Goal: Transaction & Acquisition: Purchase product/service

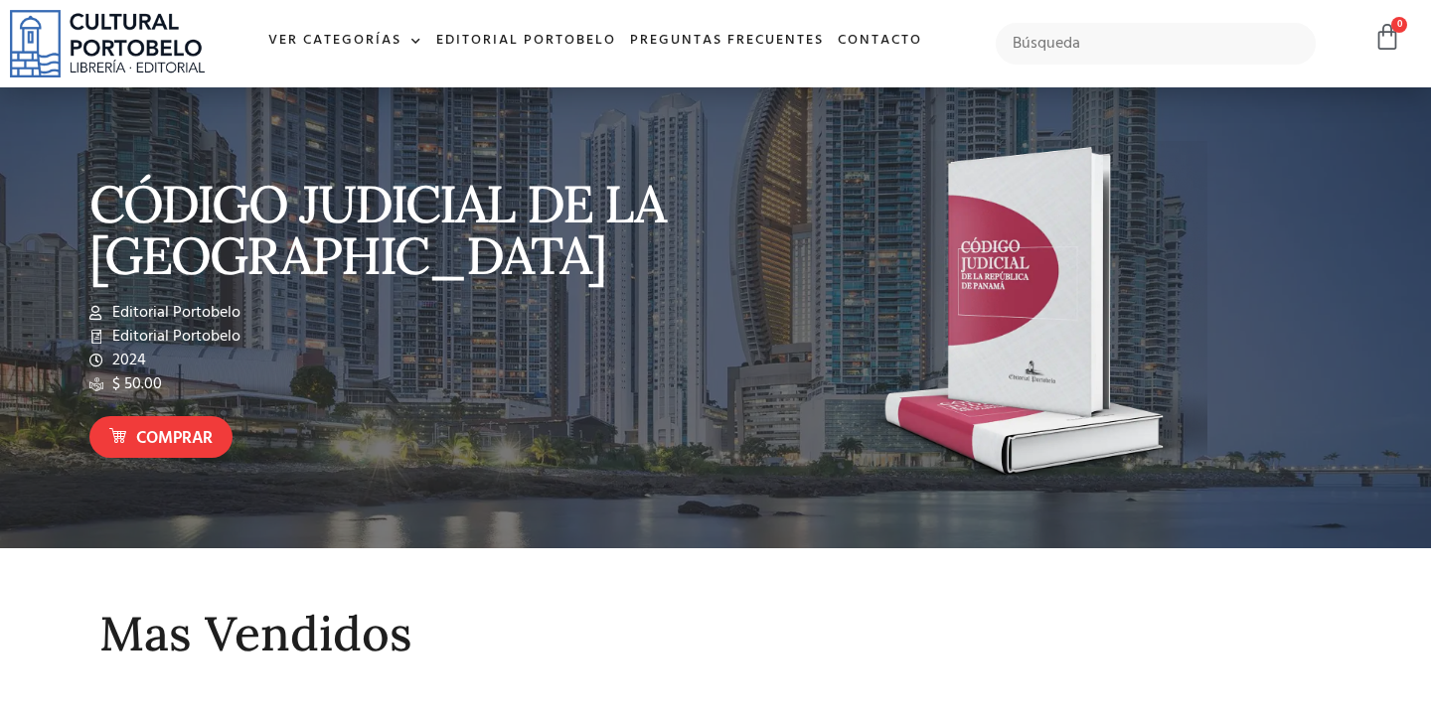
scroll to position [636, 0]
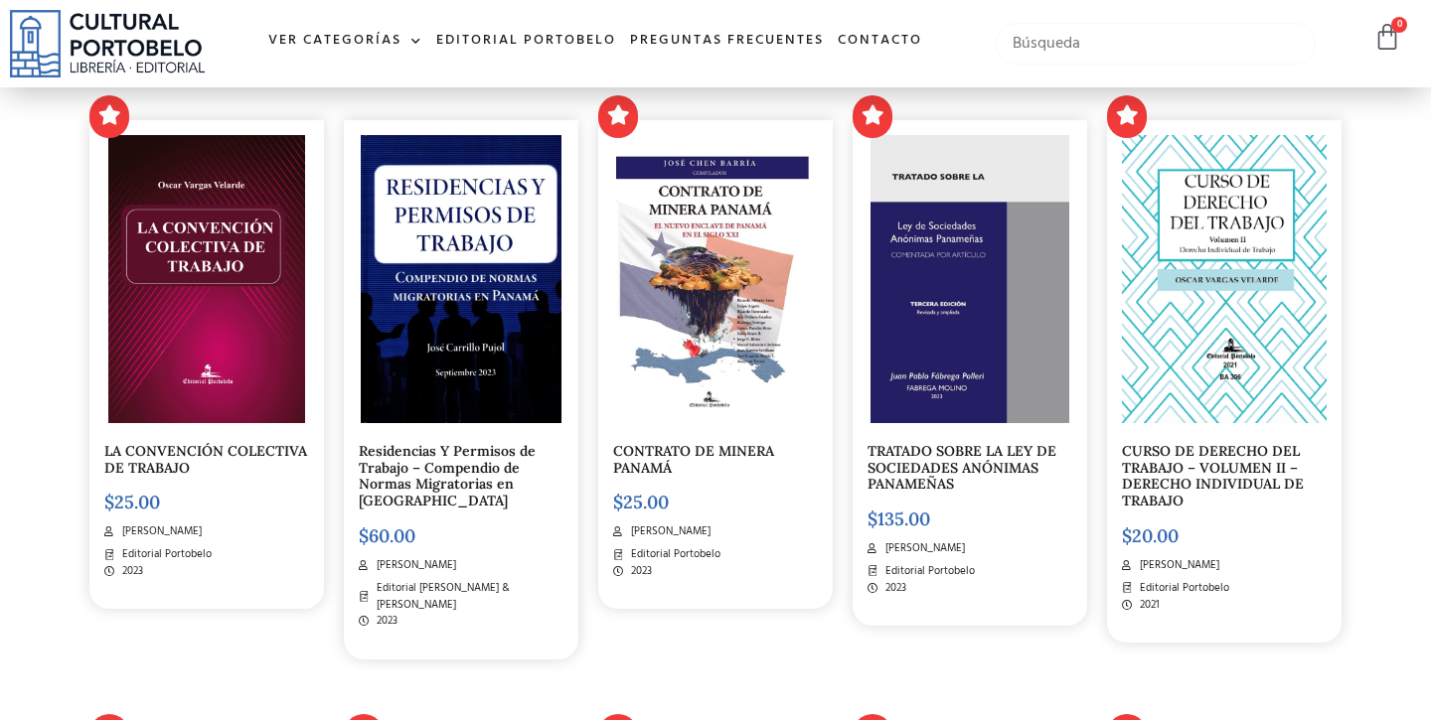
click at [1050, 38] on input "text" at bounding box center [1156, 44] width 321 height 42
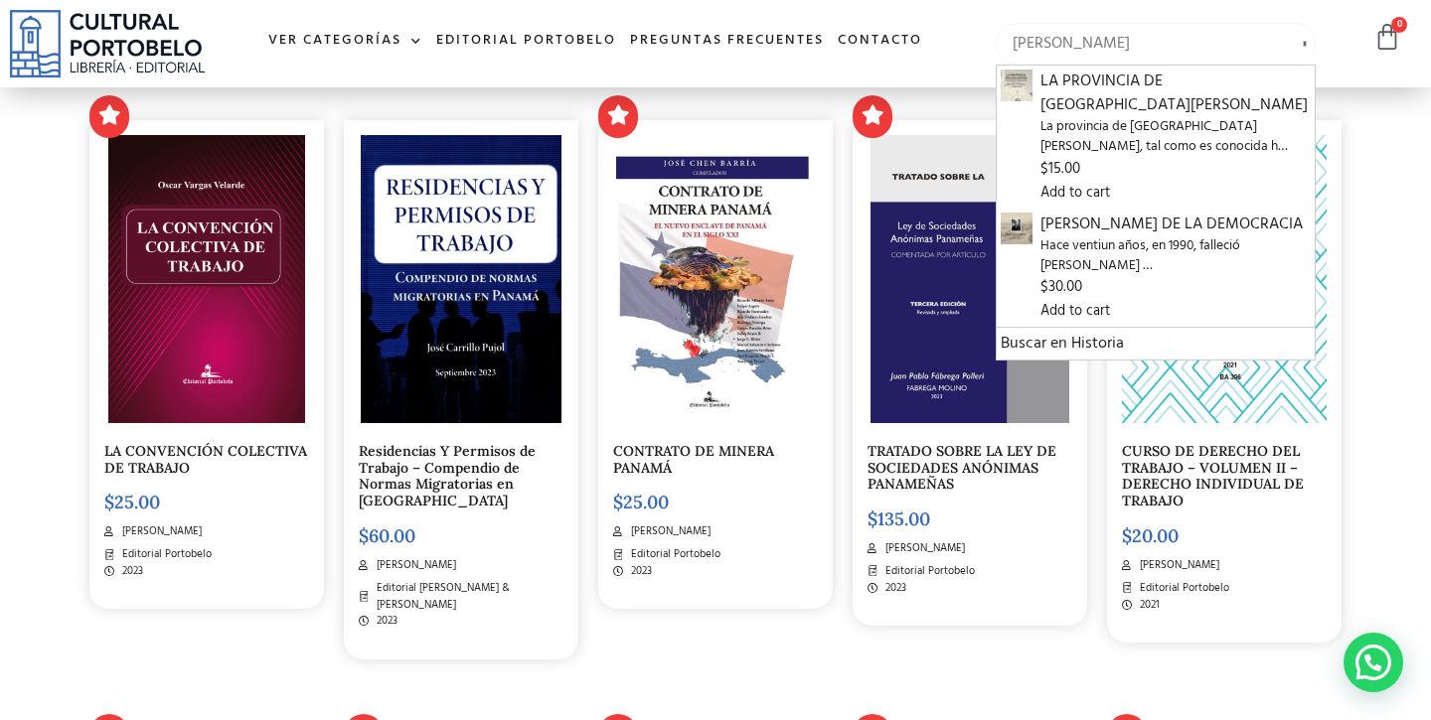
type input "belisario porras"
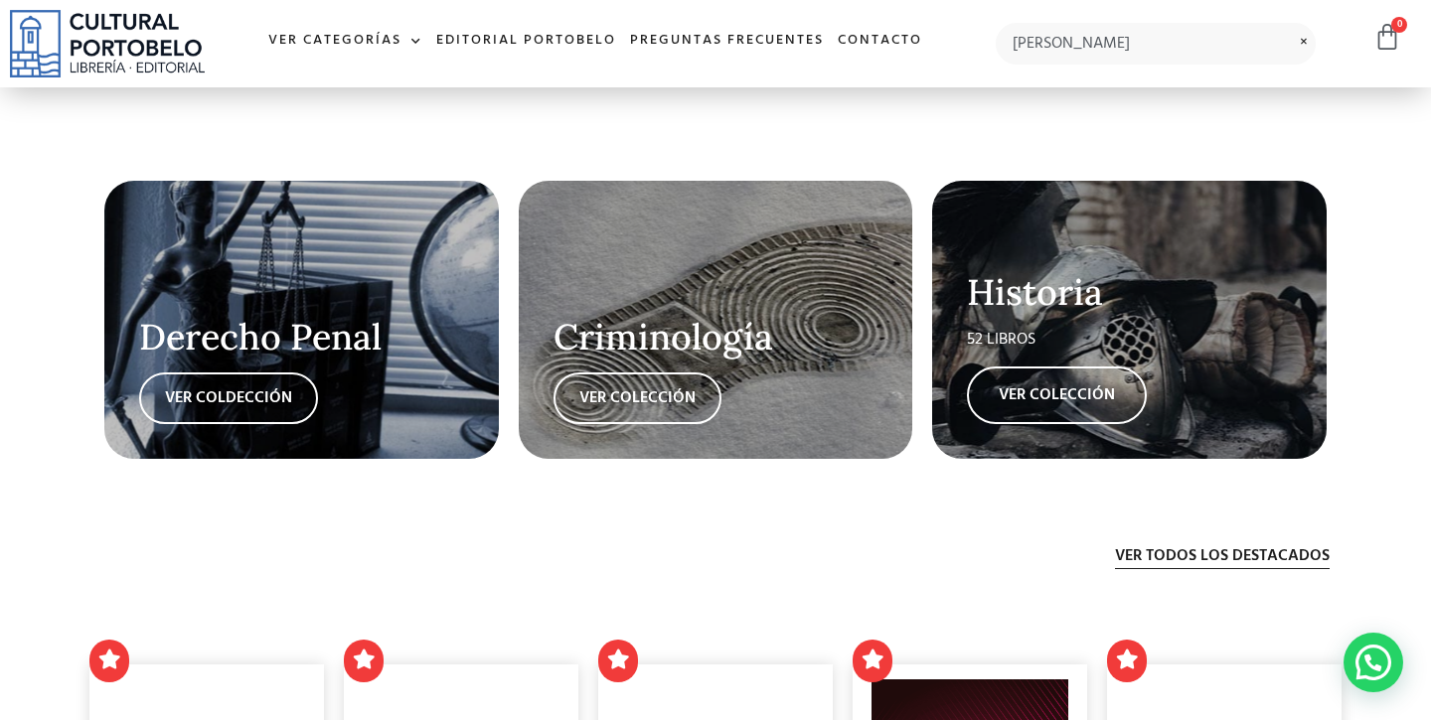
scroll to position [3636, 0]
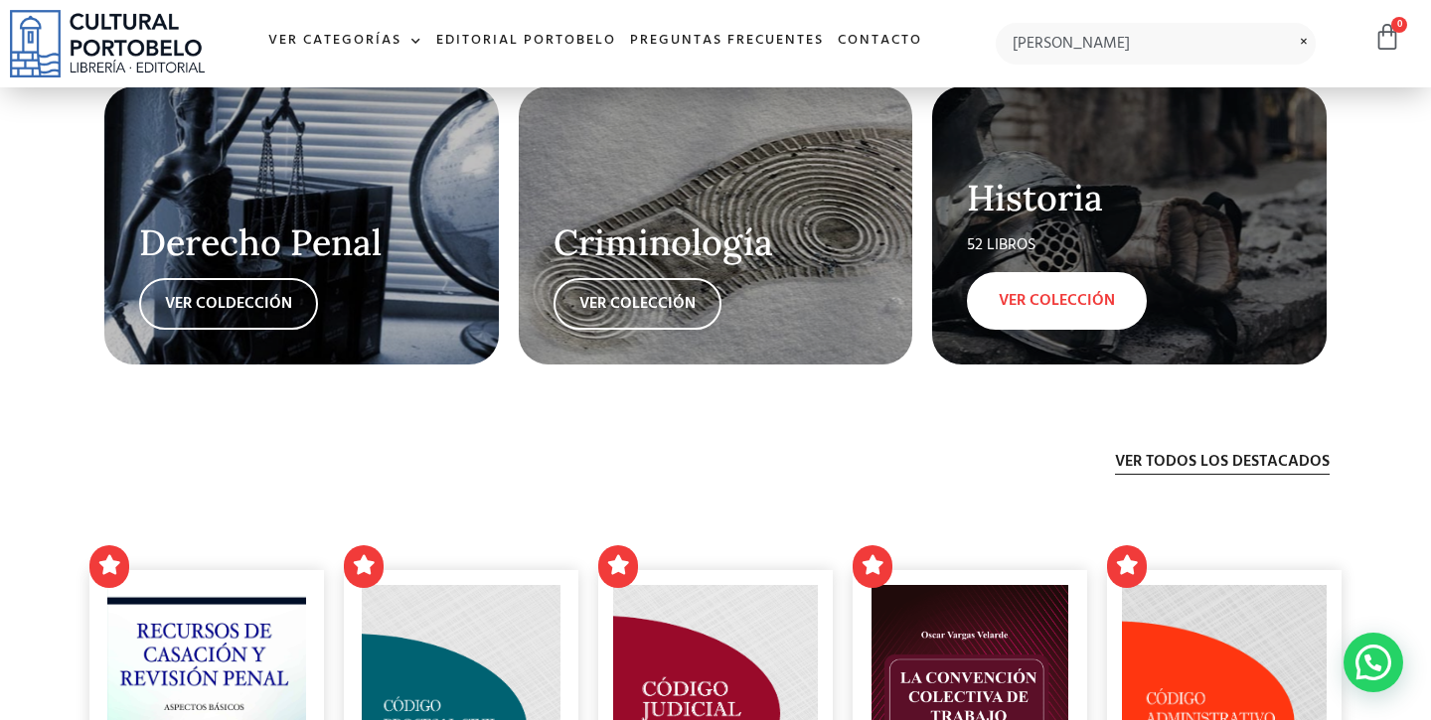
click at [1049, 272] on link "VER COLECCIÓN" at bounding box center [1057, 301] width 180 height 58
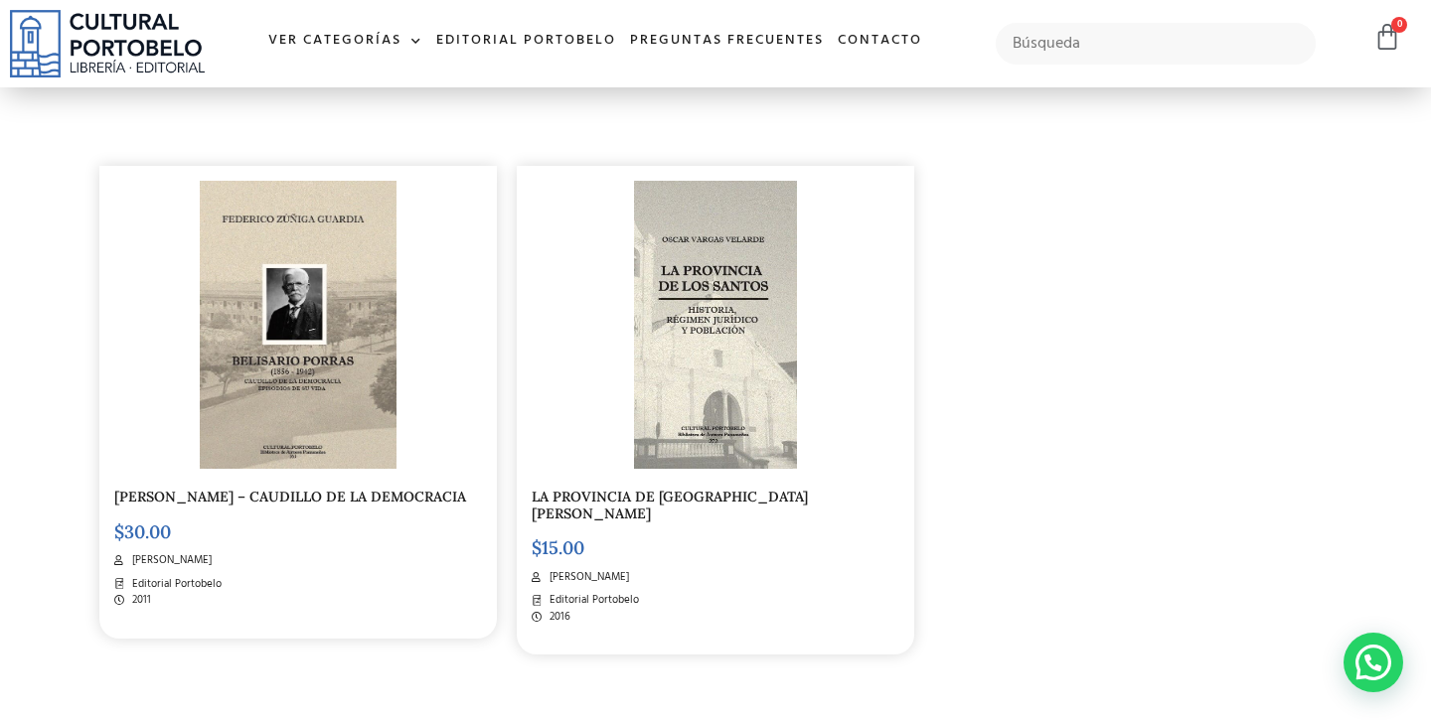
scroll to position [433, 0]
click at [325, 346] on img at bounding box center [299, 324] width 198 height 288
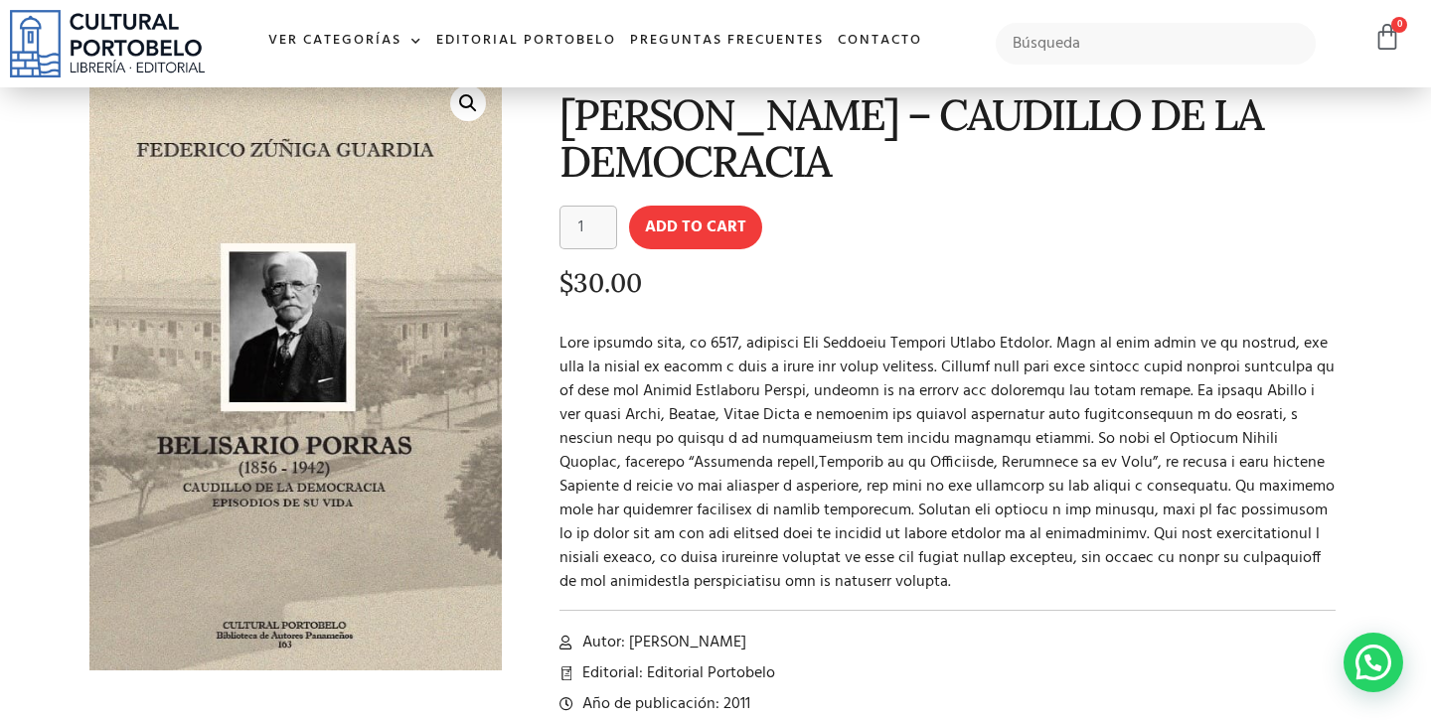
scroll to position [53, 0]
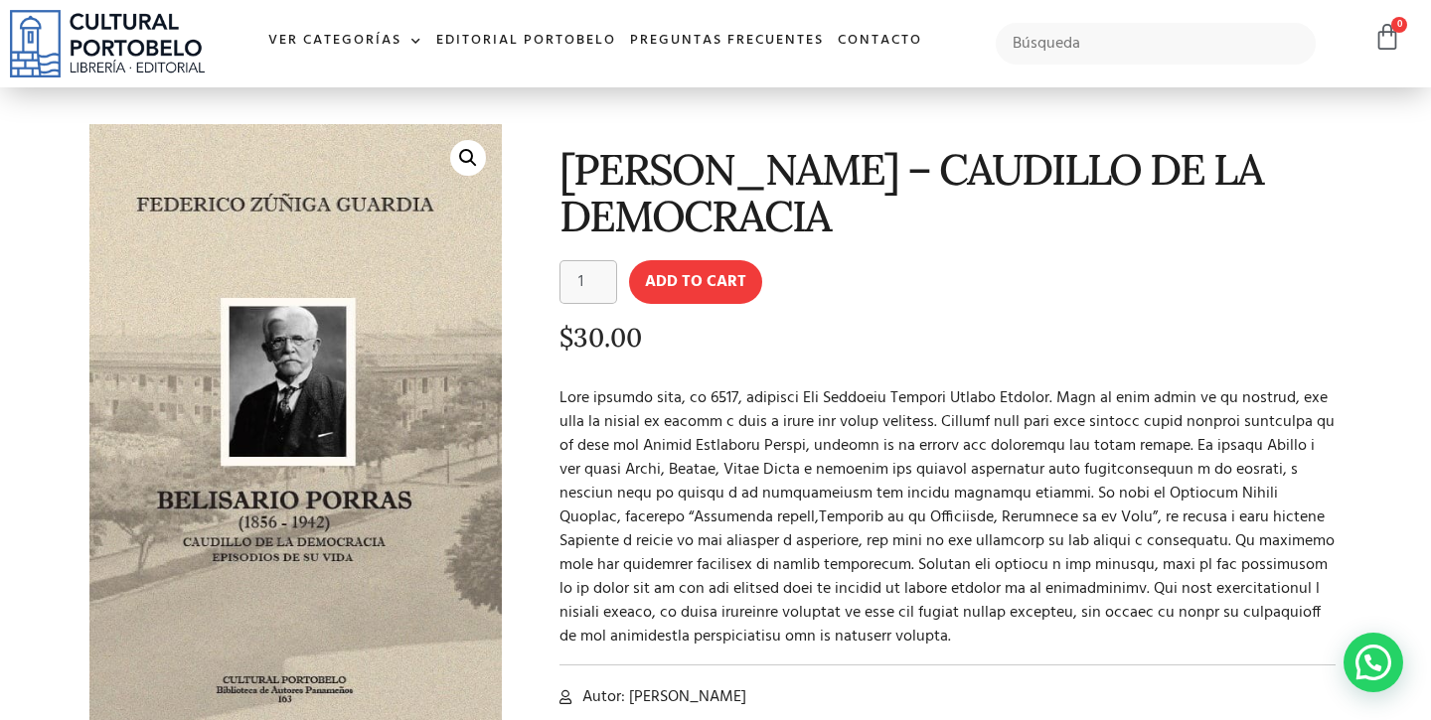
drag, startPoint x: 557, startPoint y: 147, endPoint x: 836, endPoint y: 202, distance: 283.6
click at [836, 202] on div "[PERSON_NAME] – CAUDILLO DE LA DEMOCRACIA [PERSON_NAME] DE LA DEMOCRACIA quanti…" at bounding box center [932, 450] width 840 height 673
copy h1 "[PERSON_NAME] – CAUDILLO DE LA DEMOCRACIA"
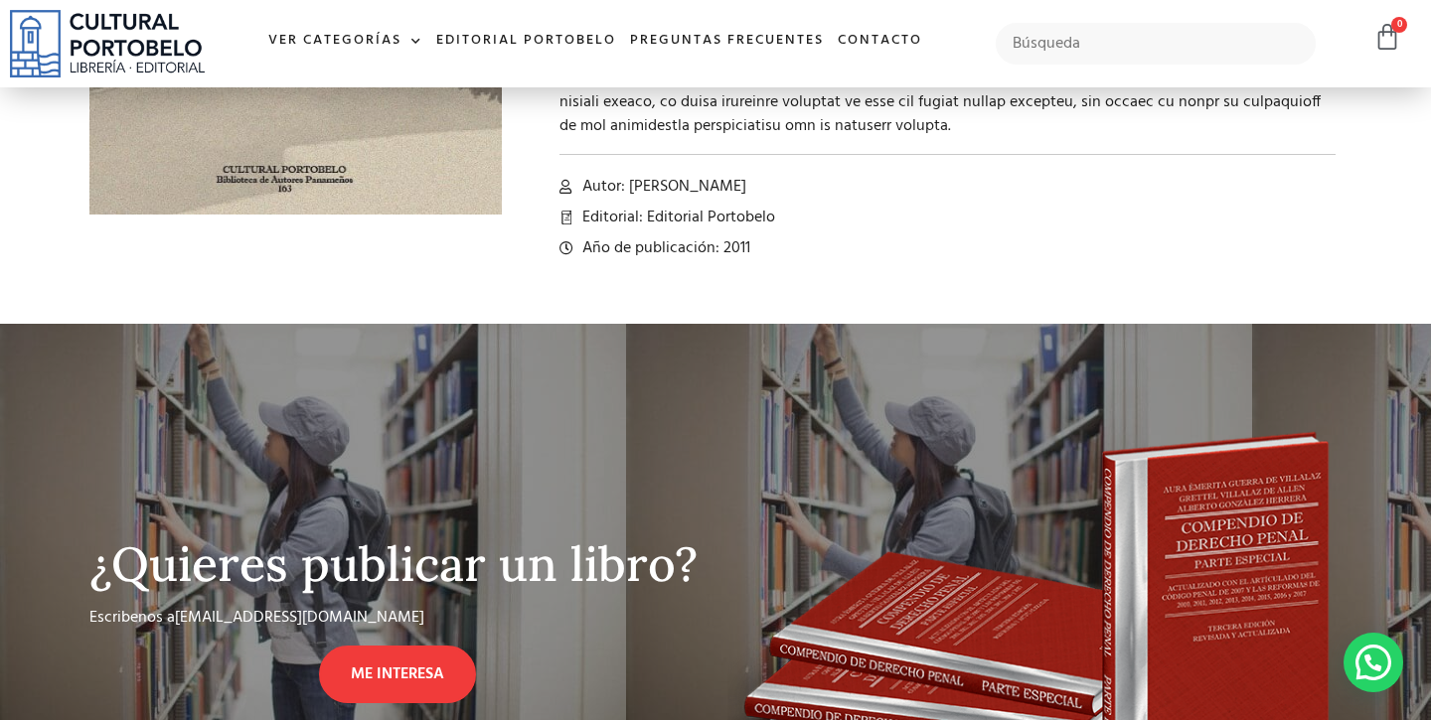
scroll to position [0, 0]
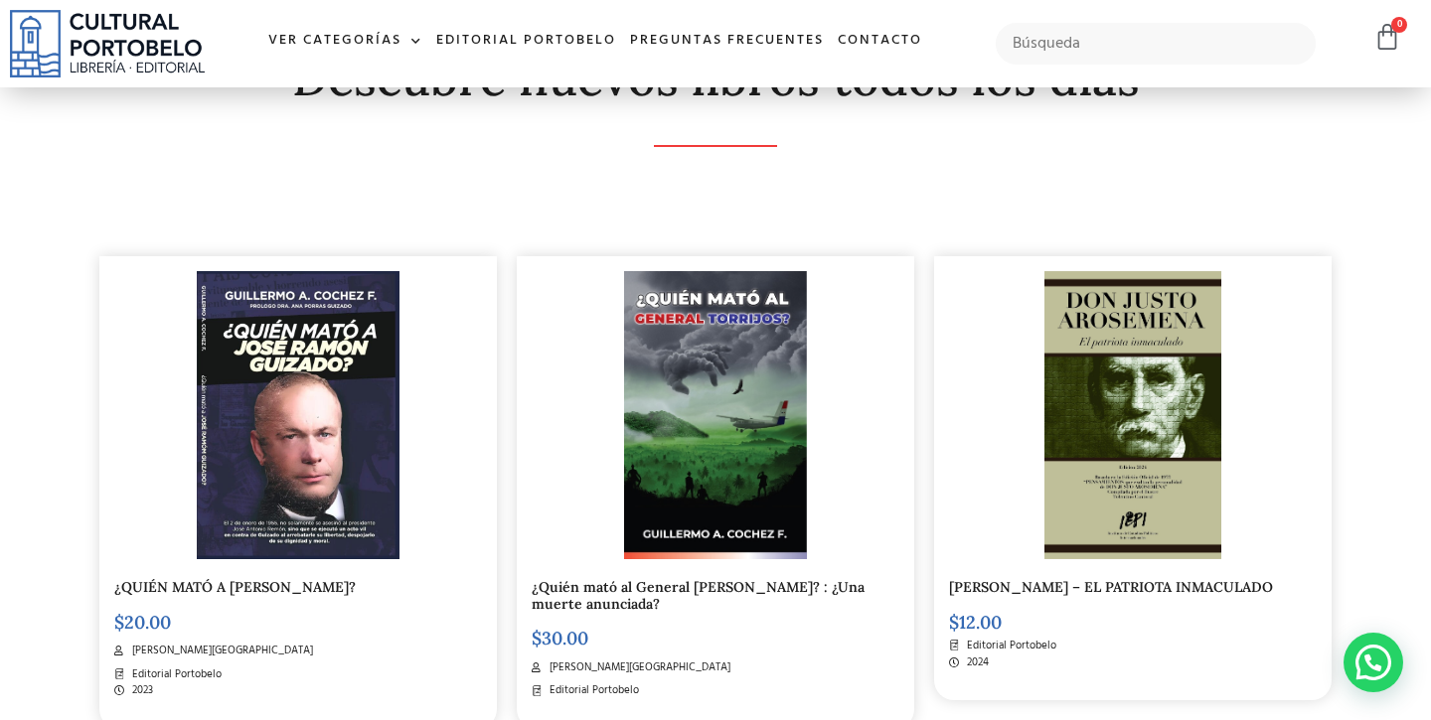
scroll to position [347, 0]
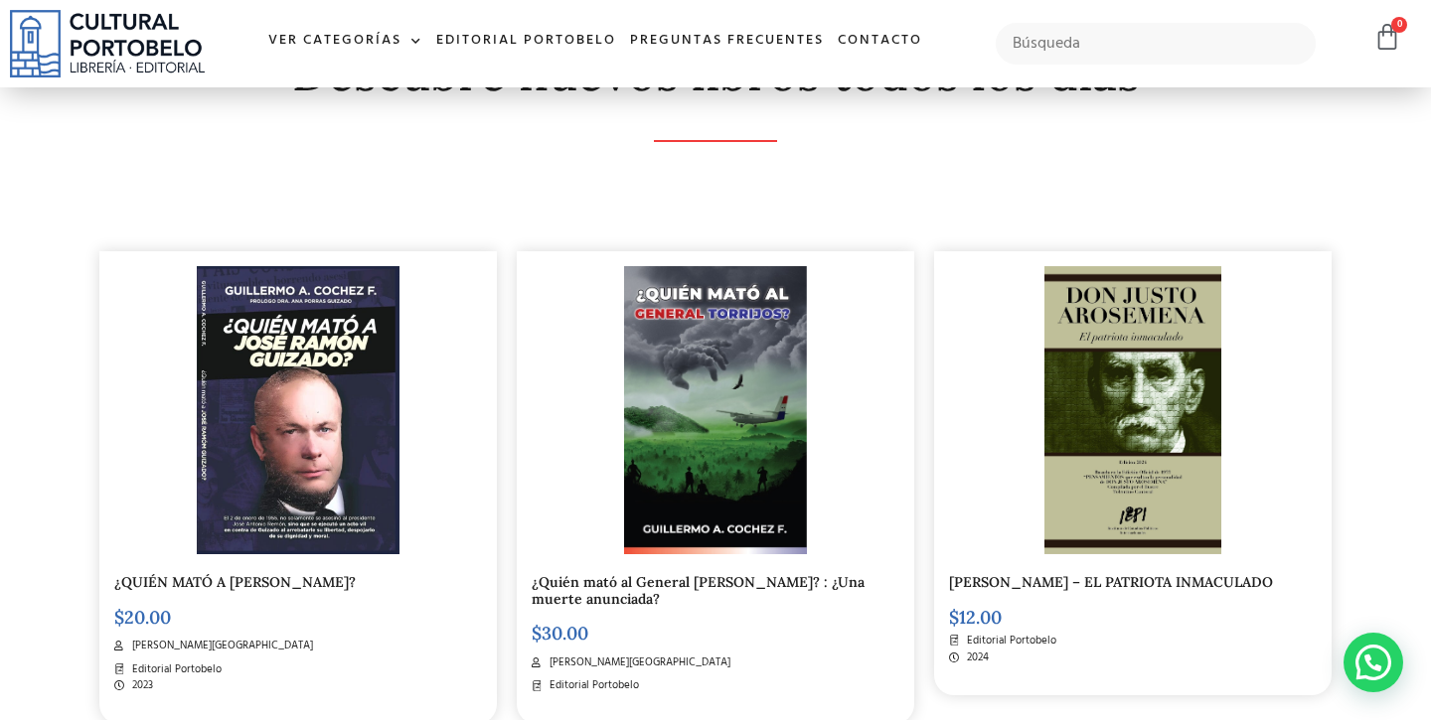
click at [293, 577] on link "¿QUIÉN MATÓ A JOSÉ RAMÓN GUIZADO?" at bounding box center [234, 582] width 241 height 18
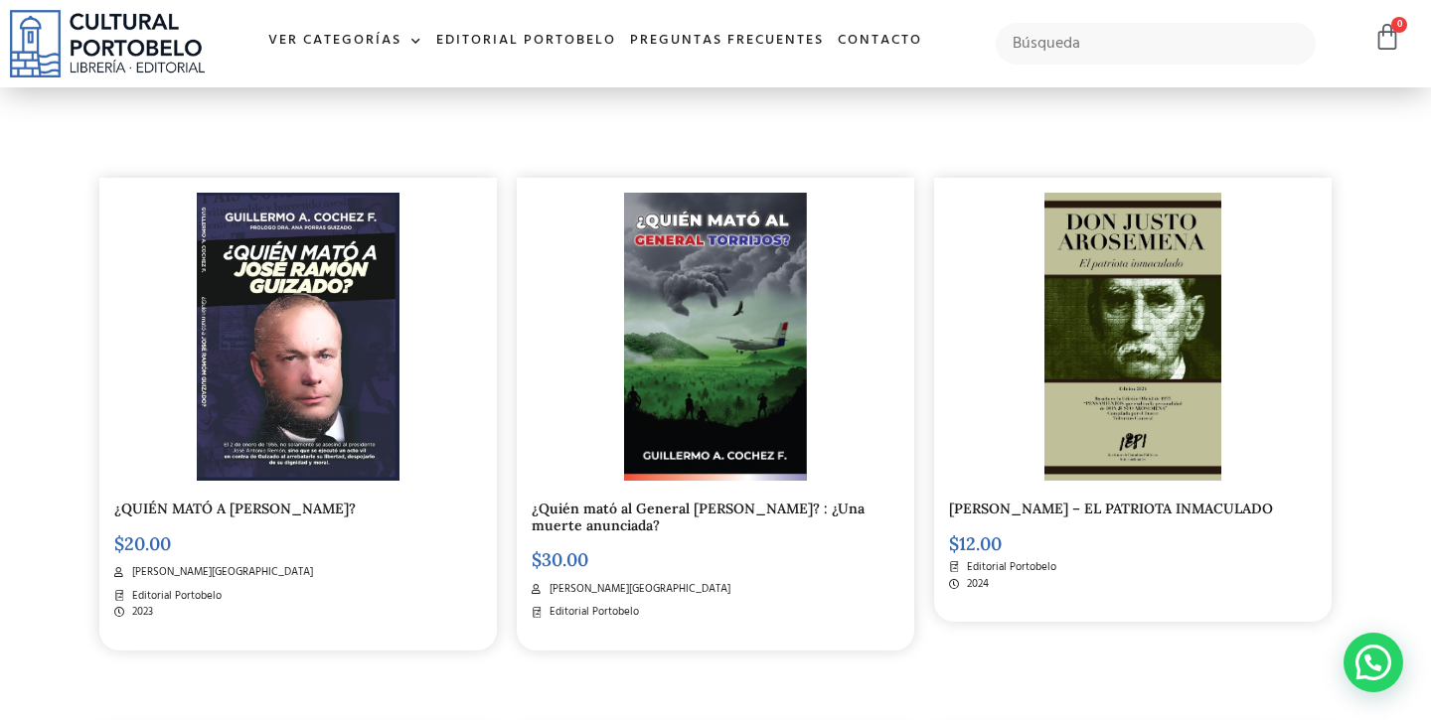
scroll to position [452, 0]
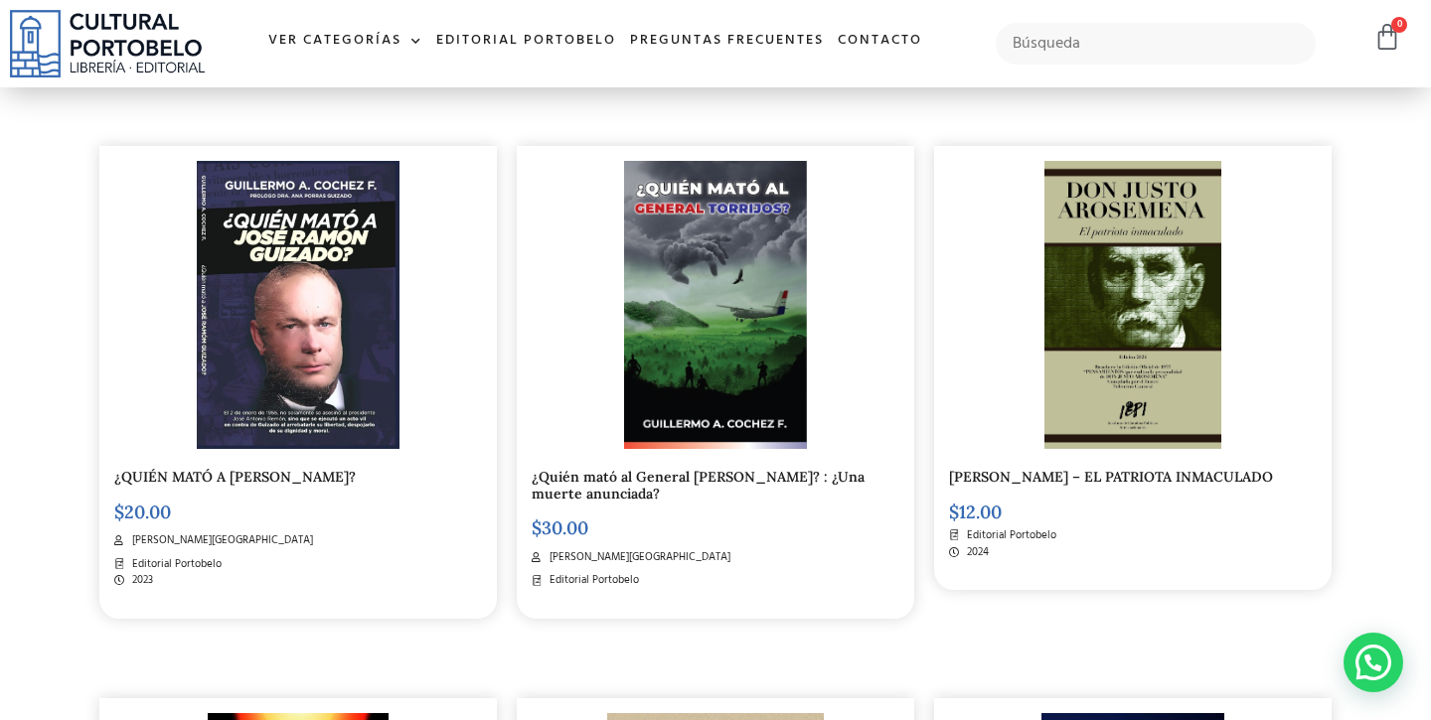
drag, startPoint x: 993, startPoint y: 399, endPoint x: 1175, endPoint y: 102, distance: 348.3
click at [1175, 102] on div "DON JUSTO AROSEMENA – EL PATRIOTA INMACULADO $ 12.00 Editorial Portobelo 2024" at bounding box center [1132, 353] width 417 height 552
click at [1167, 107] on div "DON JUSTO AROSEMENA – EL PATRIOTA INMACULADO $ 12.00 Editorial Portobelo 2024" at bounding box center [1132, 353] width 417 height 552
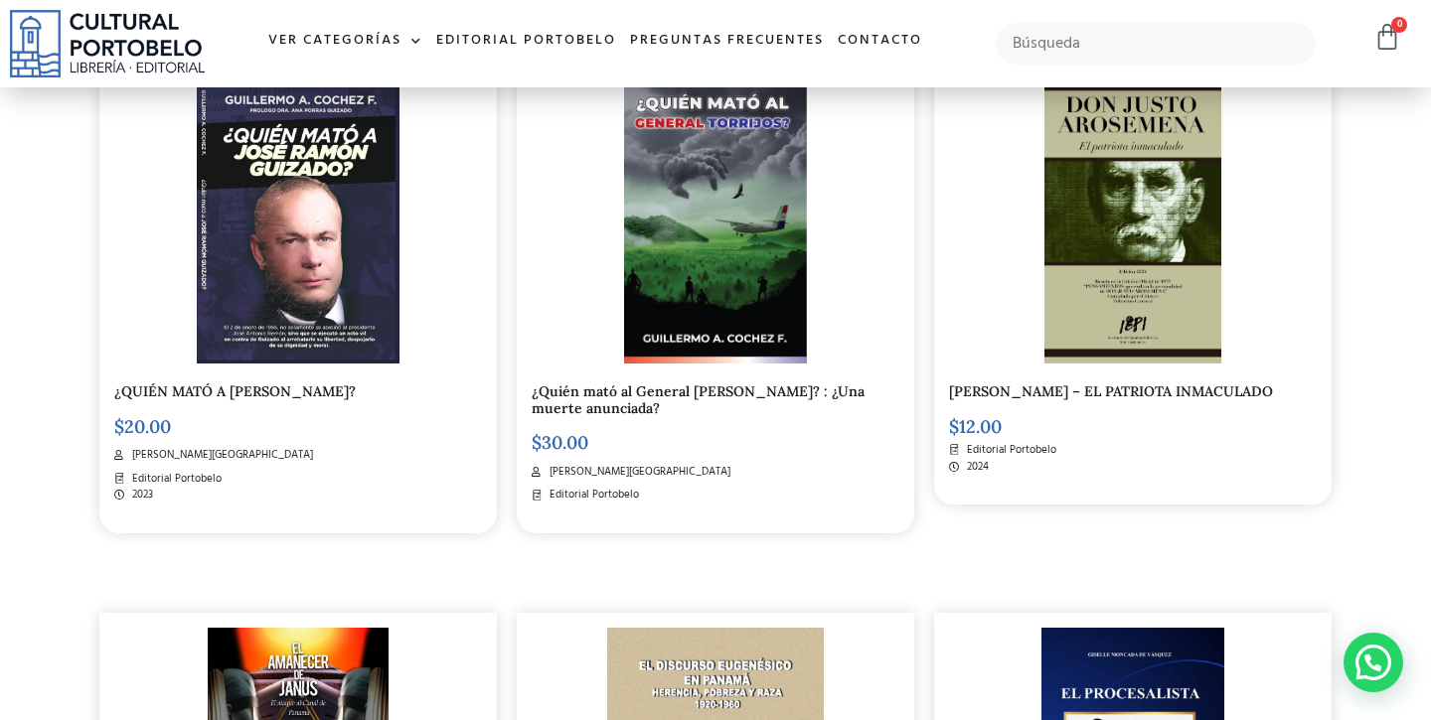
scroll to position [539, 0]
click at [1029, 297] on div at bounding box center [1133, 219] width 368 height 288
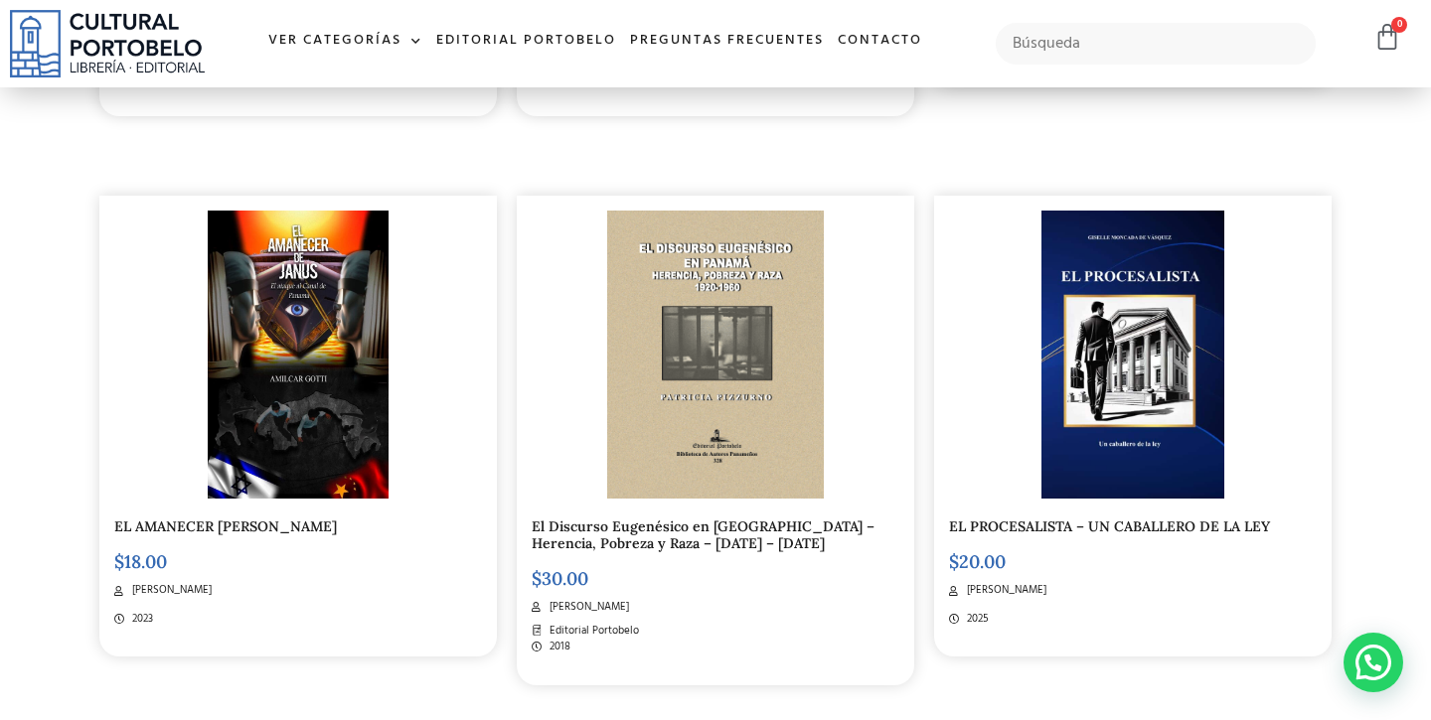
scroll to position [958, 0]
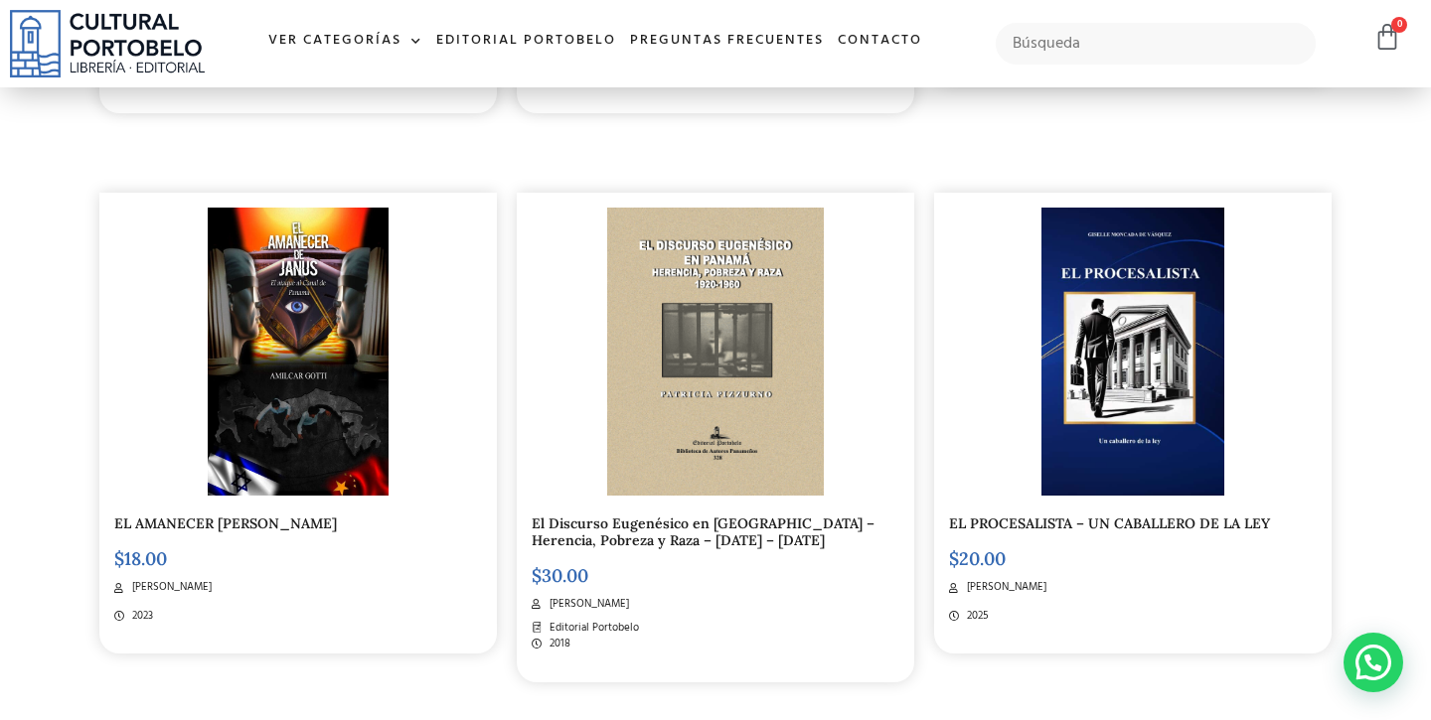
click at [639, 537] on link "El Discurso Eugenésico en Panamá – Herencia, Pobreza y Raza – 1920 – 1960" at bounding box center [703, 532] width 343 height 35
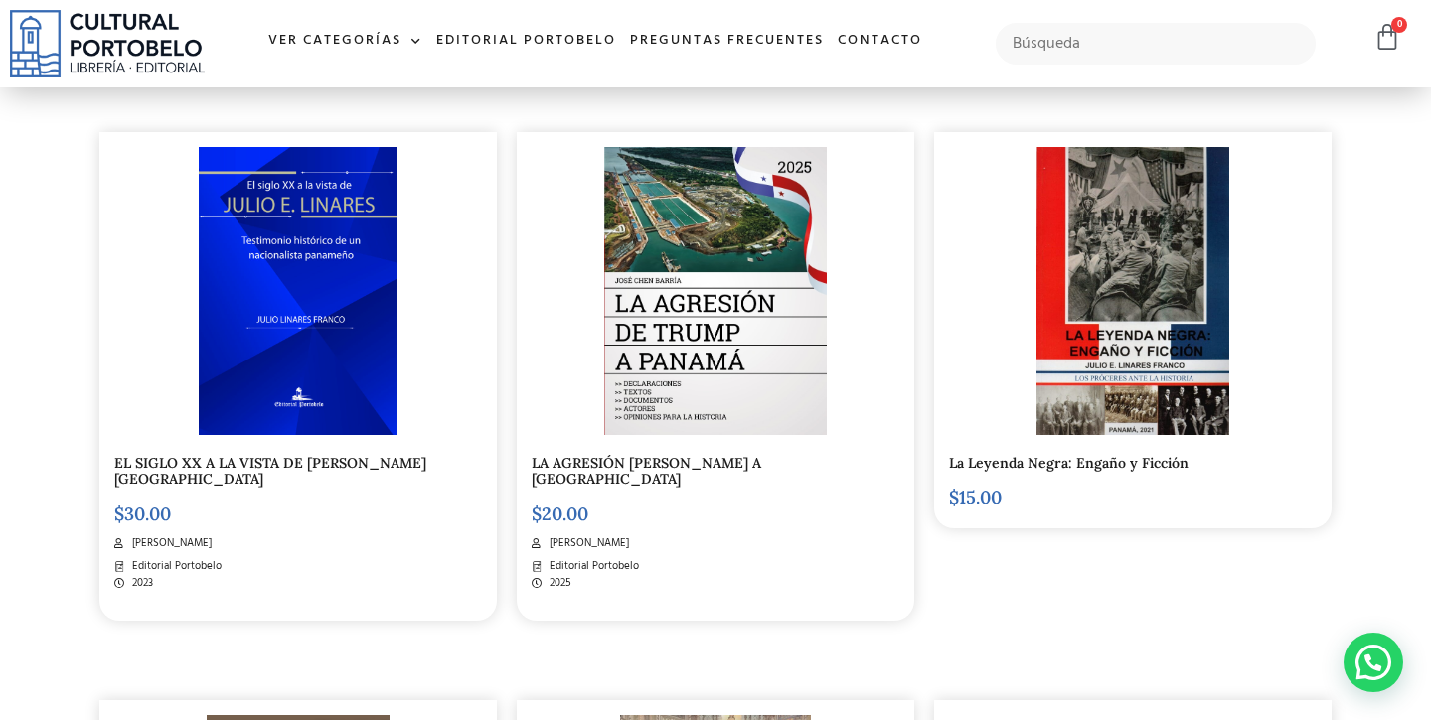
scroll to position [1574, 0]
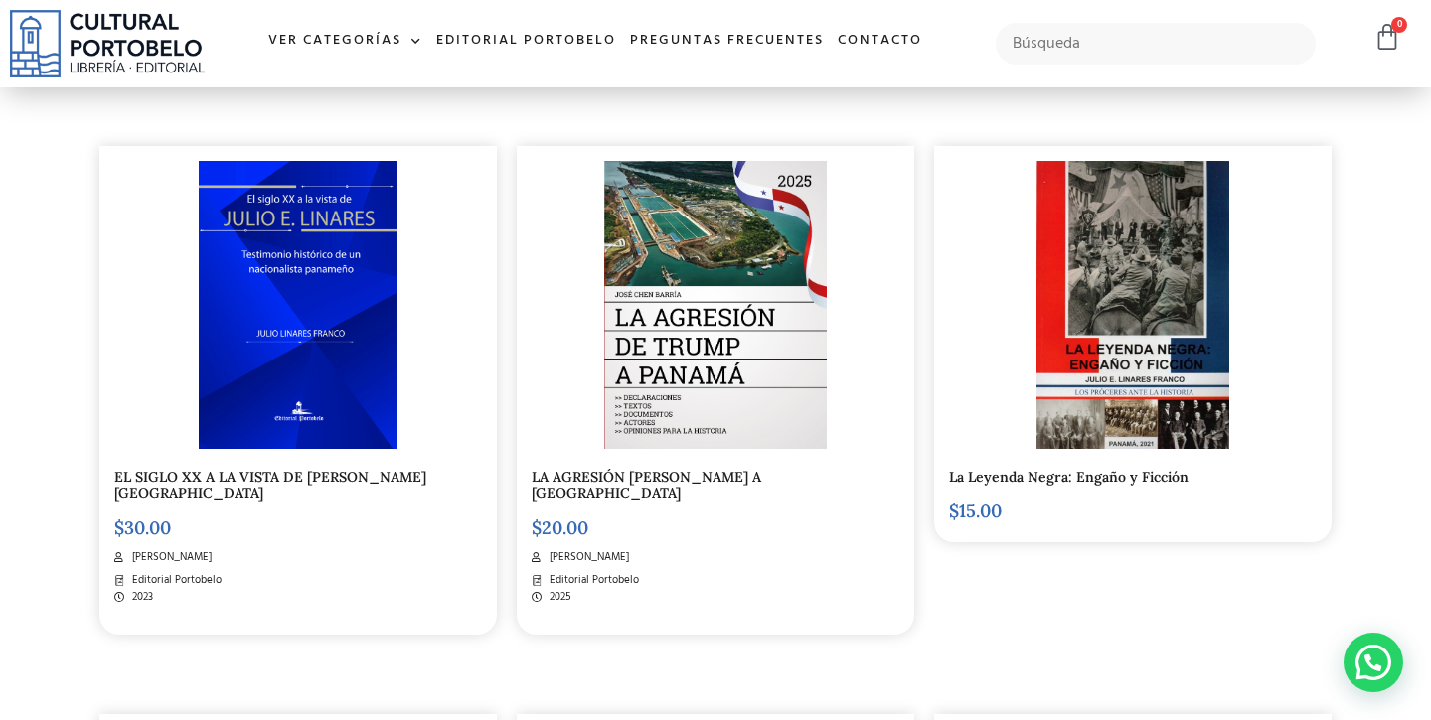
click at [1025, 569] on div "La Leyenda Negra: Engaño y Ficción $ 15.00" at bounding box center [1132, 361] width 417 height 569
click at [1097, 427] on img at bounding box center [1132, 305] width 192 height 288
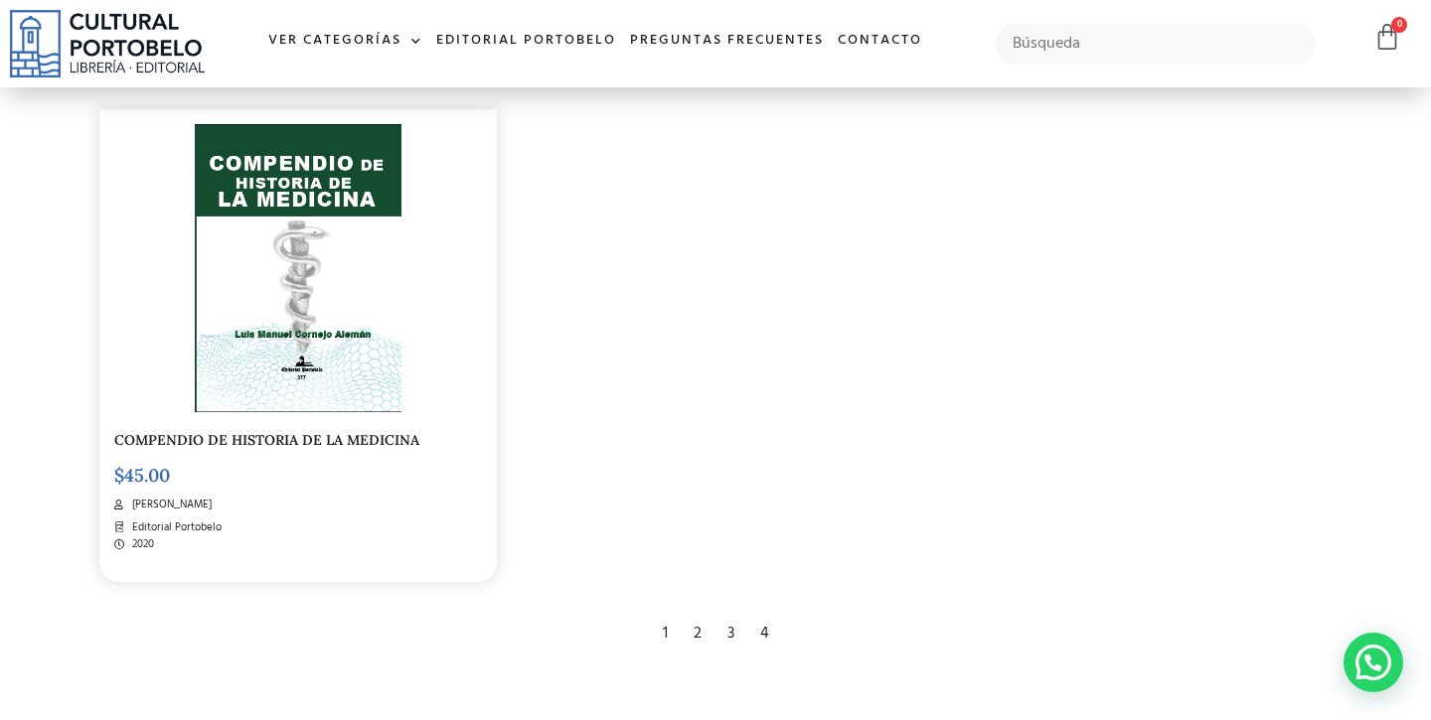
scroll to position [3293, 0]
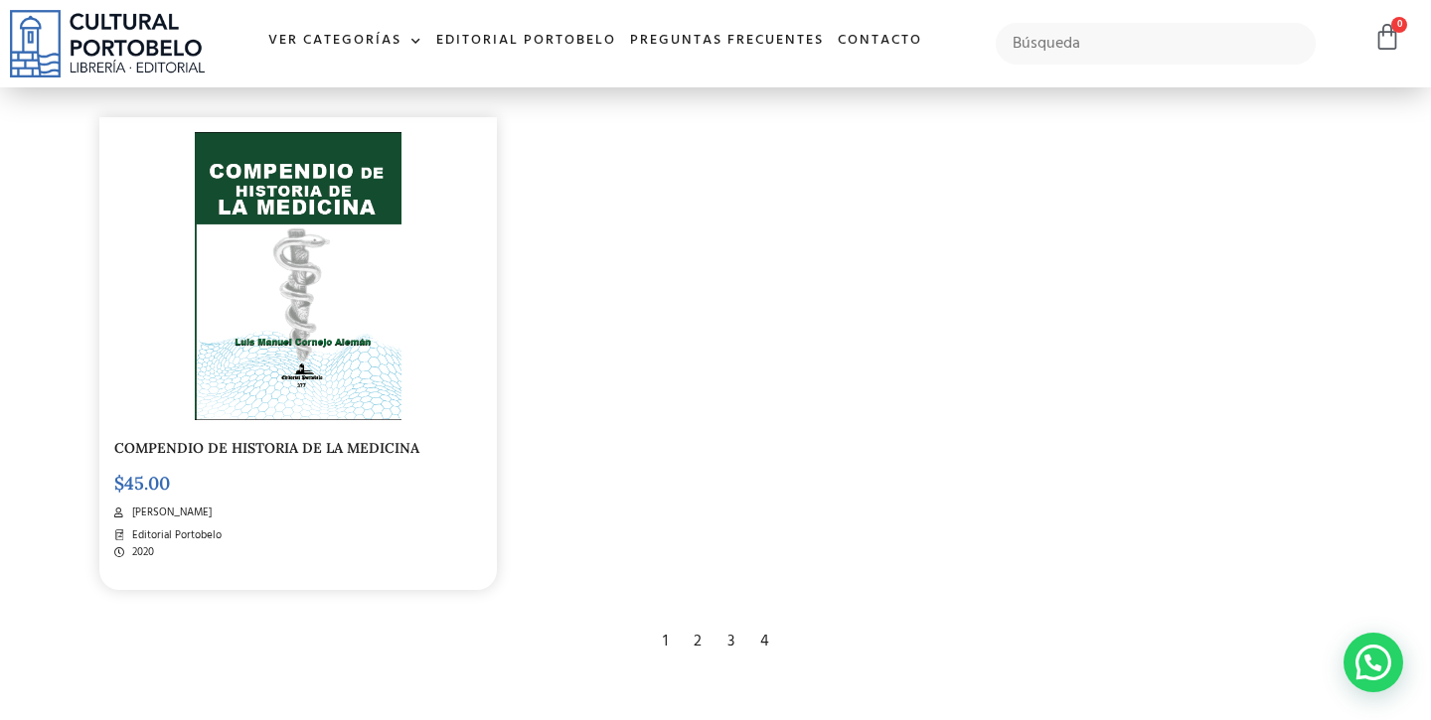
click at [692, 620] on div "2" at bounding box center [698, 642] width 28 height 44
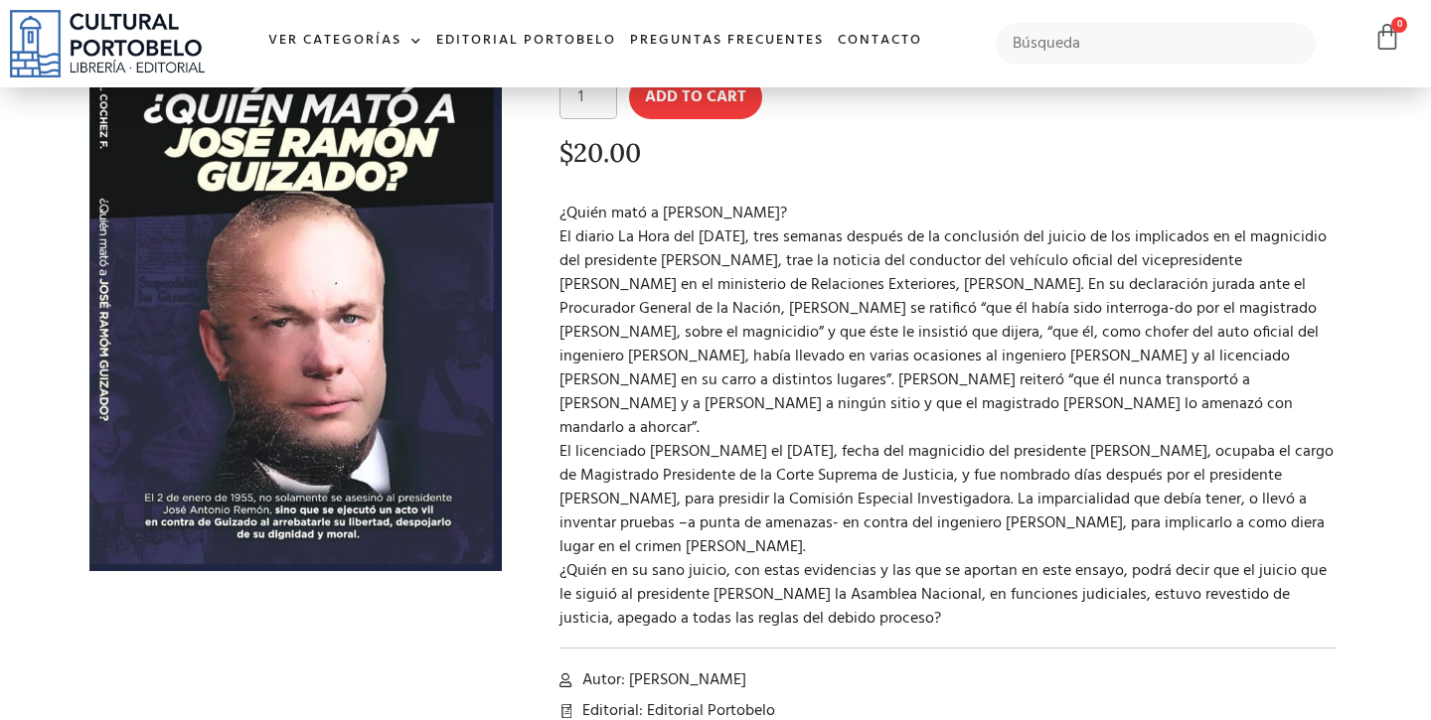
scroll to position [191, 0]
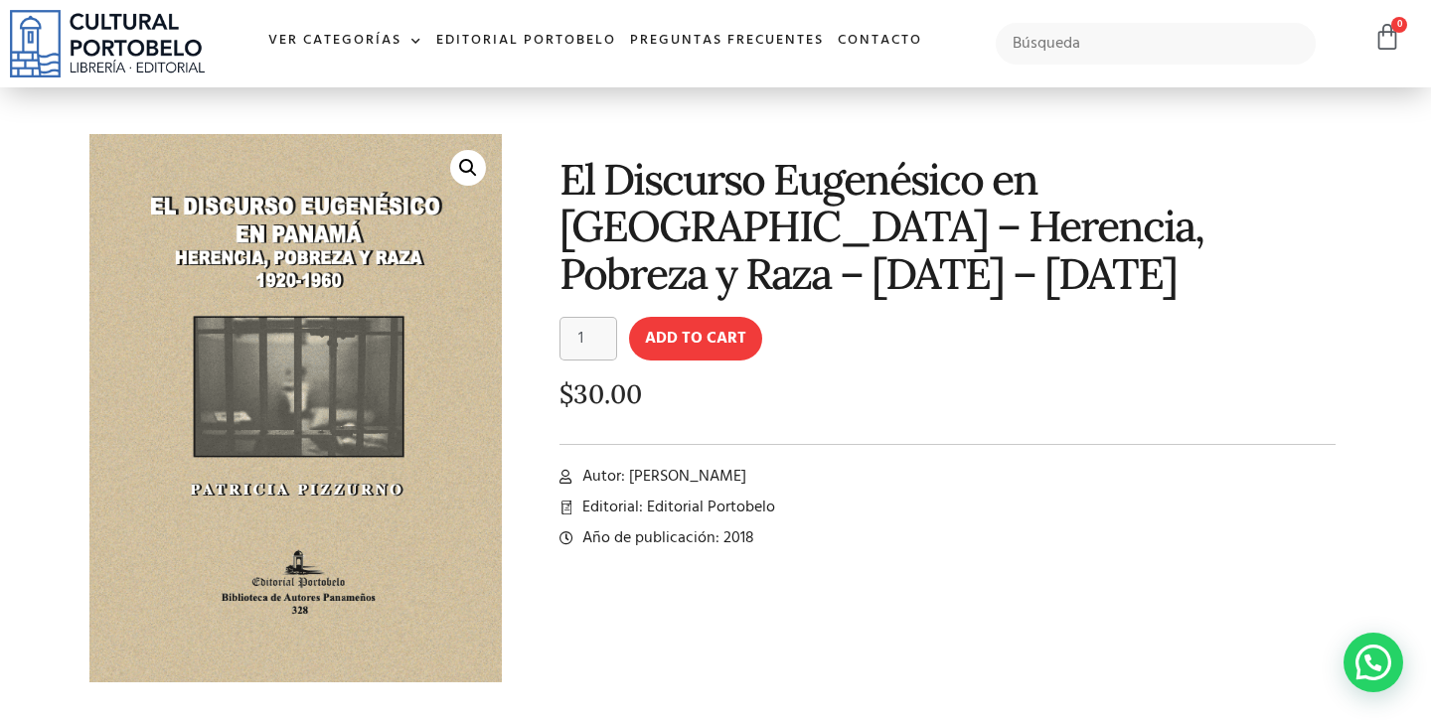
scroll to position [17, 0]
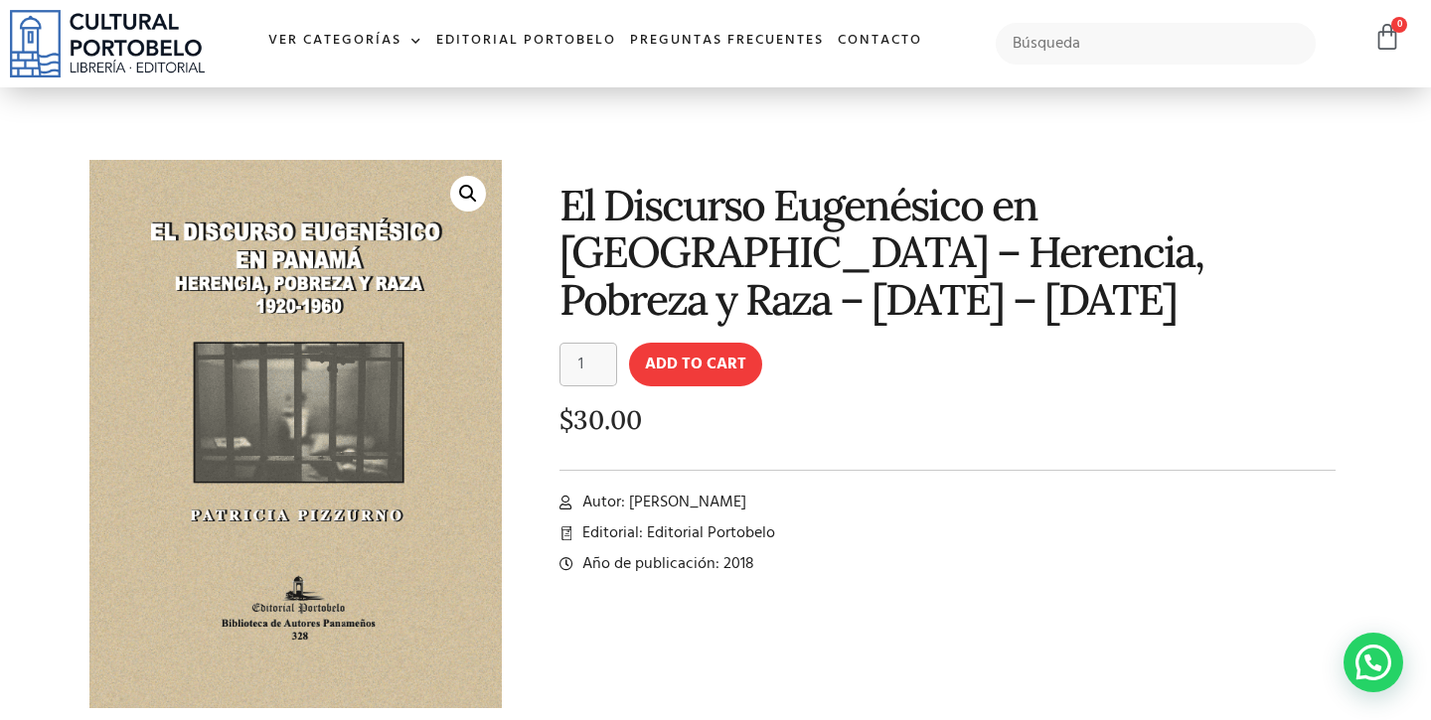
drag, startPoint x: 628, startPoint y: 452, endPoint x: 766, endPoint y: 454, distance: 138.1
click at [766, 491] on li "Autor: [PERSON_NAME]" at bounding box center [947, 503] width 776 height 24
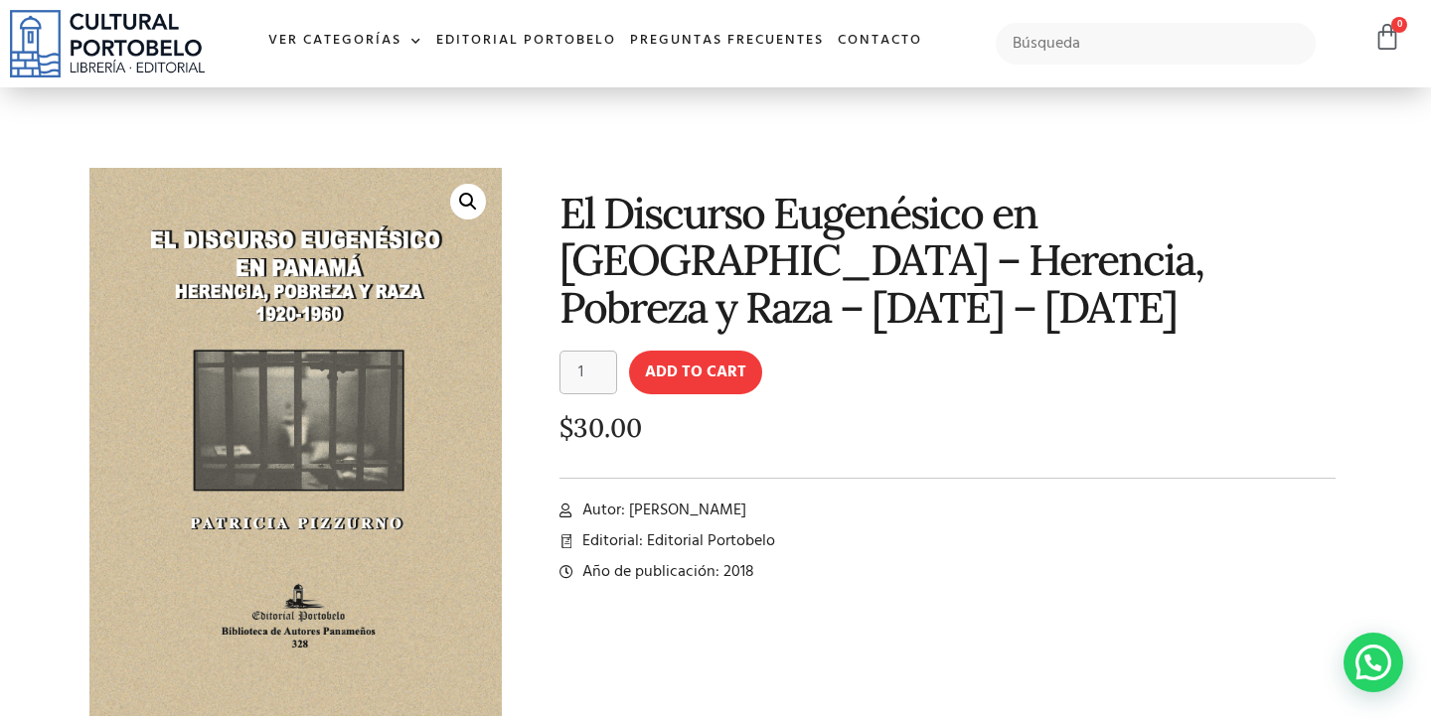
click at [782, 565] on div "El Discurso Eugenésico en [GEOGRAPHIC_DATA] – Herencia, Pobreza y Raza – [DATE]…" at bounding box center [932, 458] width 840 height 600
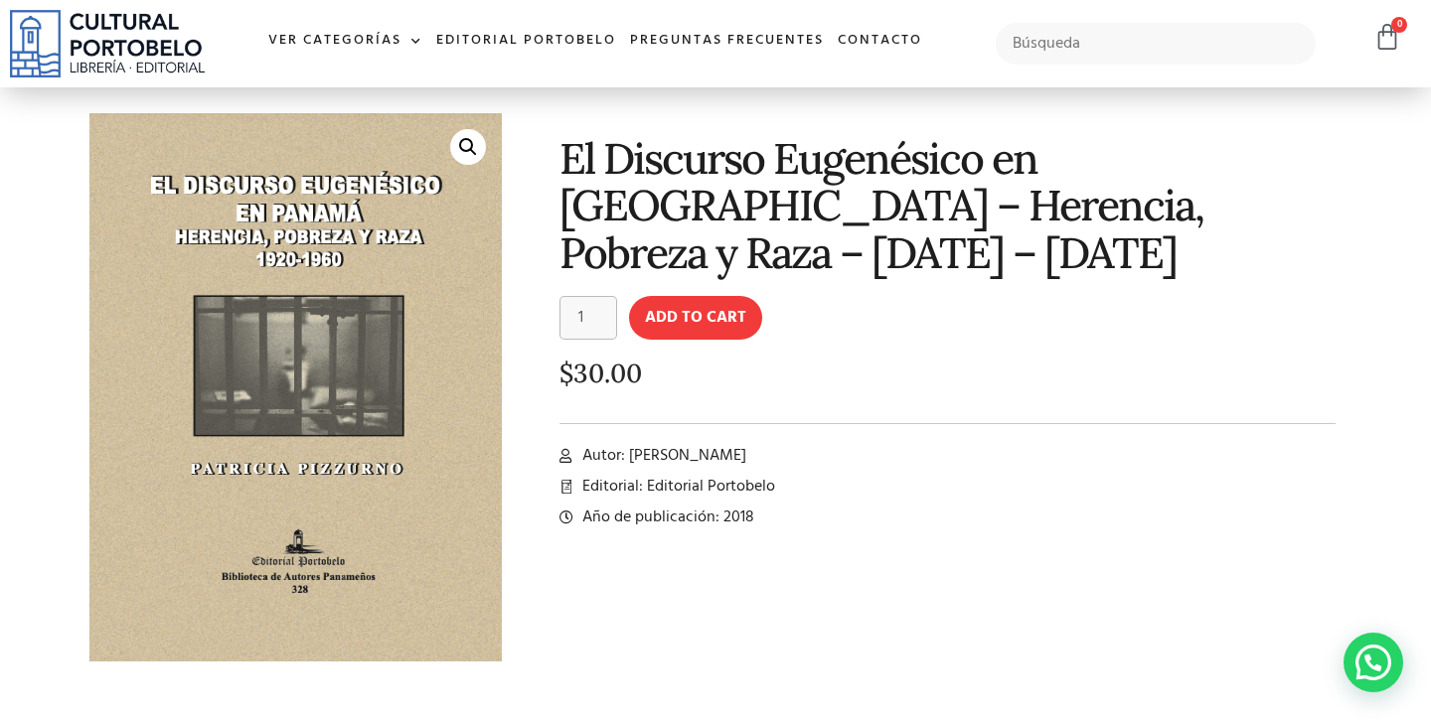
scroll to position [95, 0]
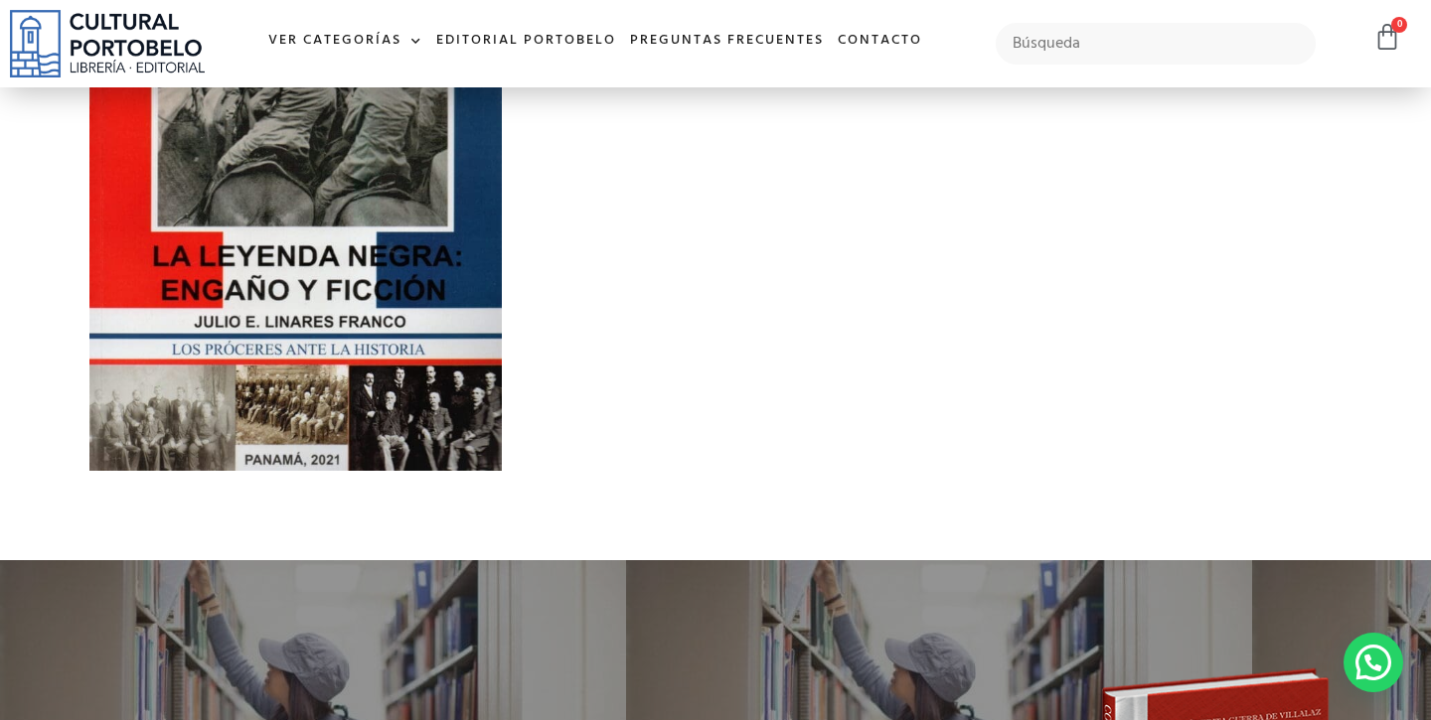
scroll to position [331, 0]
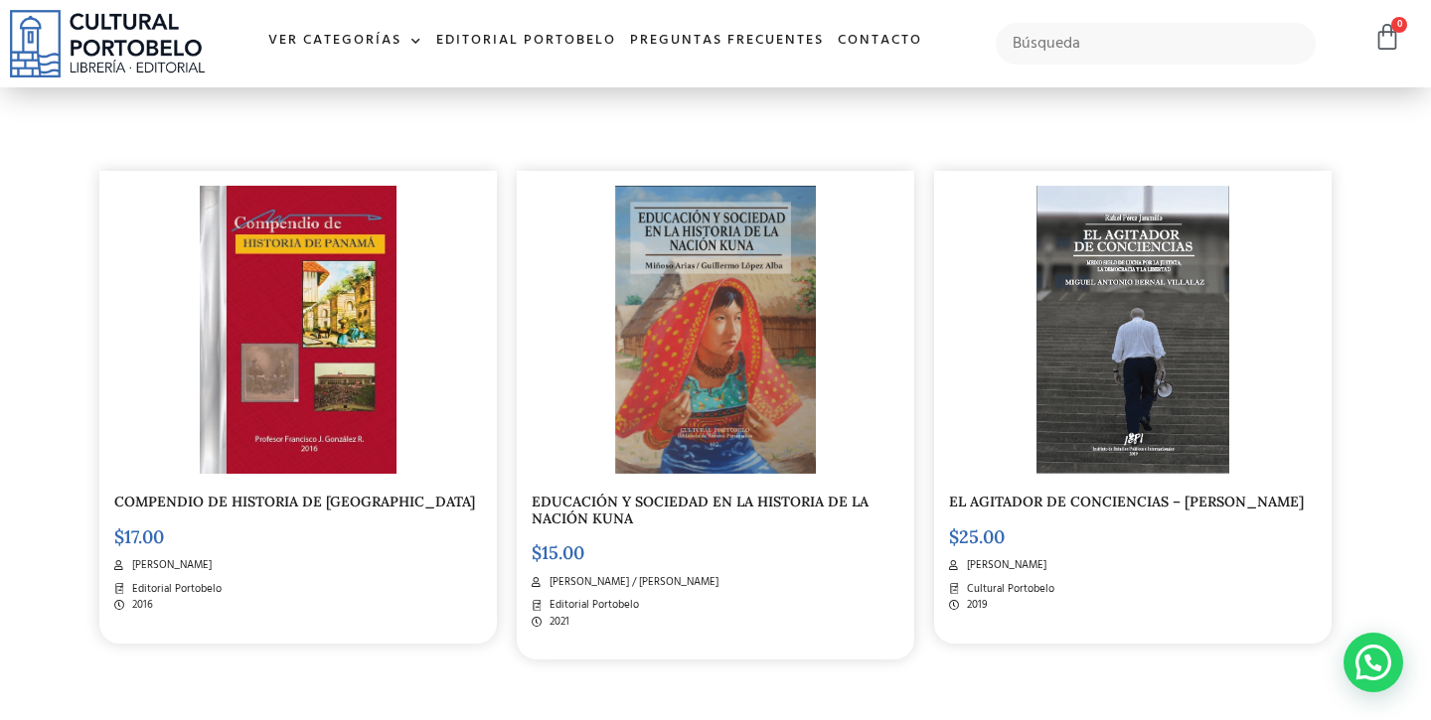
scroll to position [981, 0]
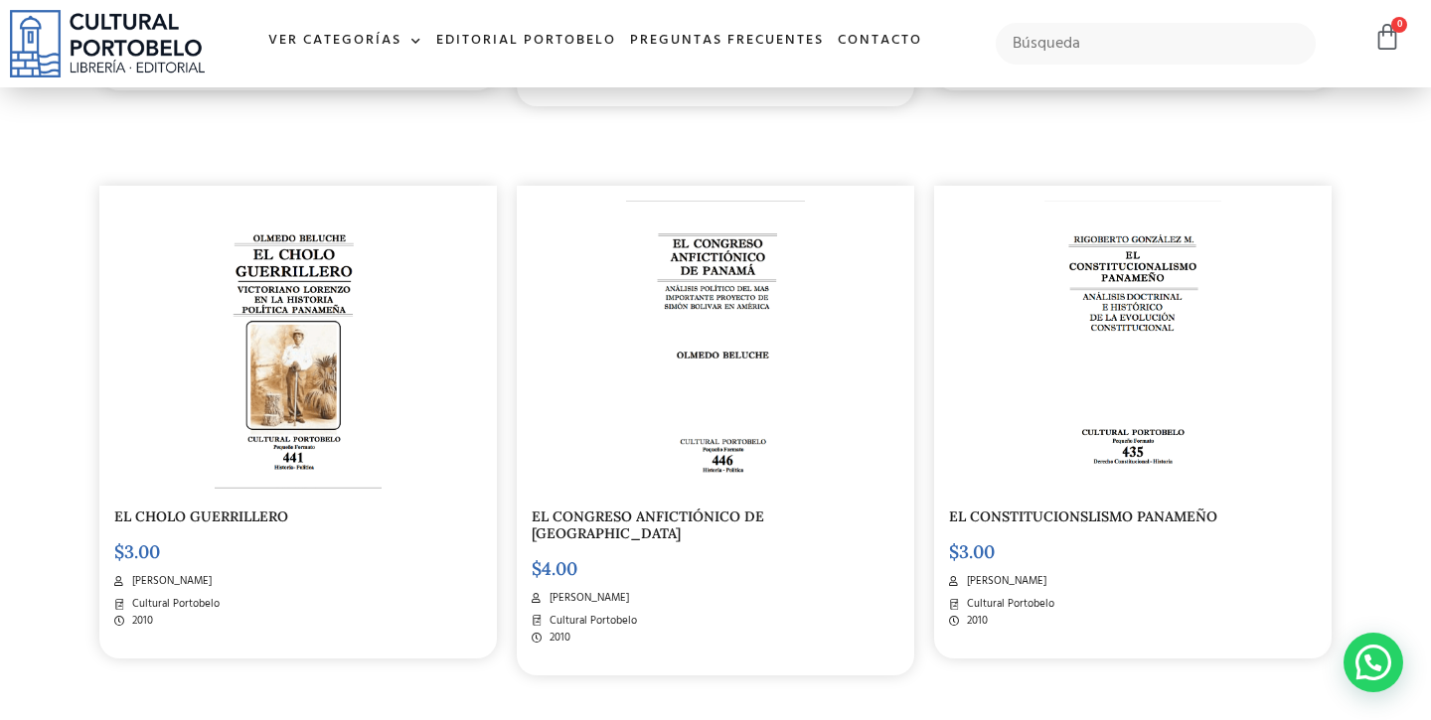
drag, startPoint x: 239, startPoint y: 496, endPoint x: 318, endPoint y: 377, distance: 142.8
click at [319, 377] on div "EL CHOLO GUERRILLERO $ 3.00 [PERSON_NAME] Cultural [GEOGRAPHIC_DATA] 2010" at bounding box center [297, 422] width 397 height 473
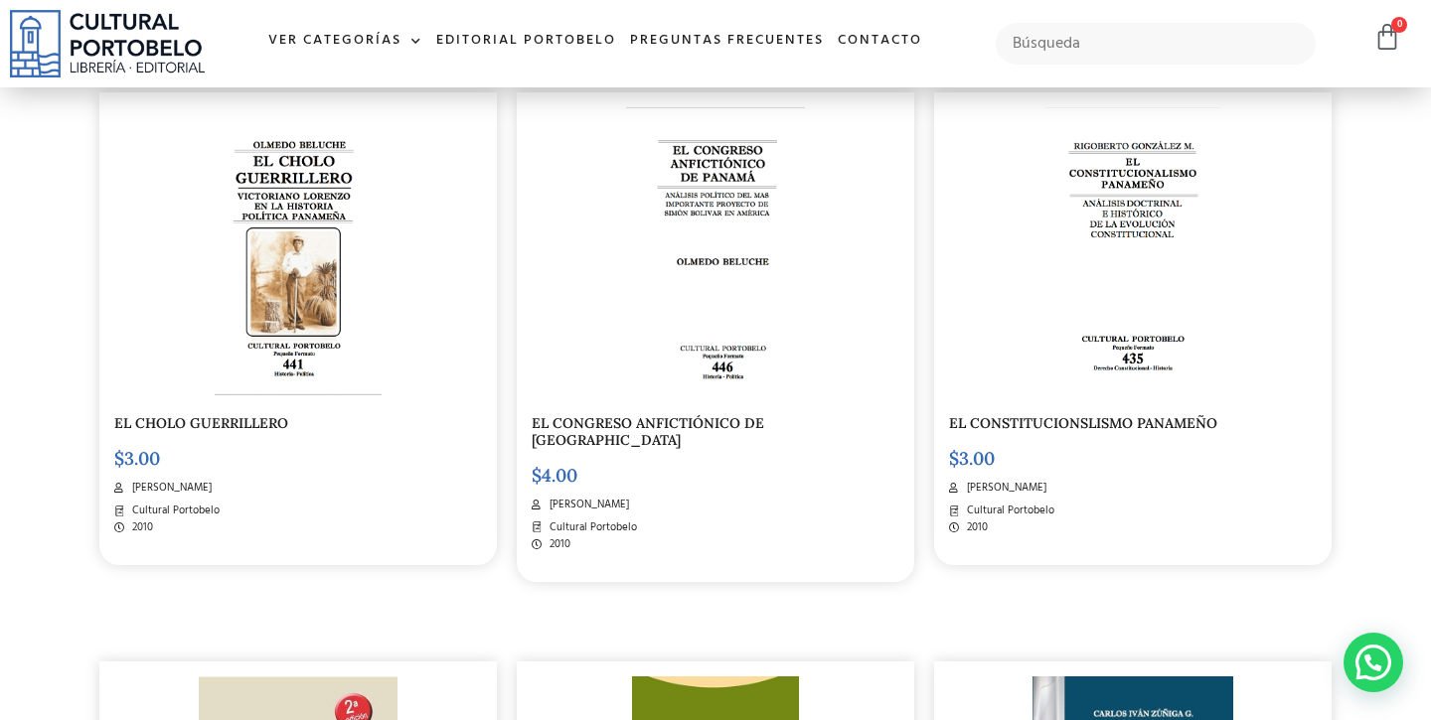
scroll to position [1072, 0]
click at [1145, 309] on img at bounding box center [1132, 253] width 177 height 288
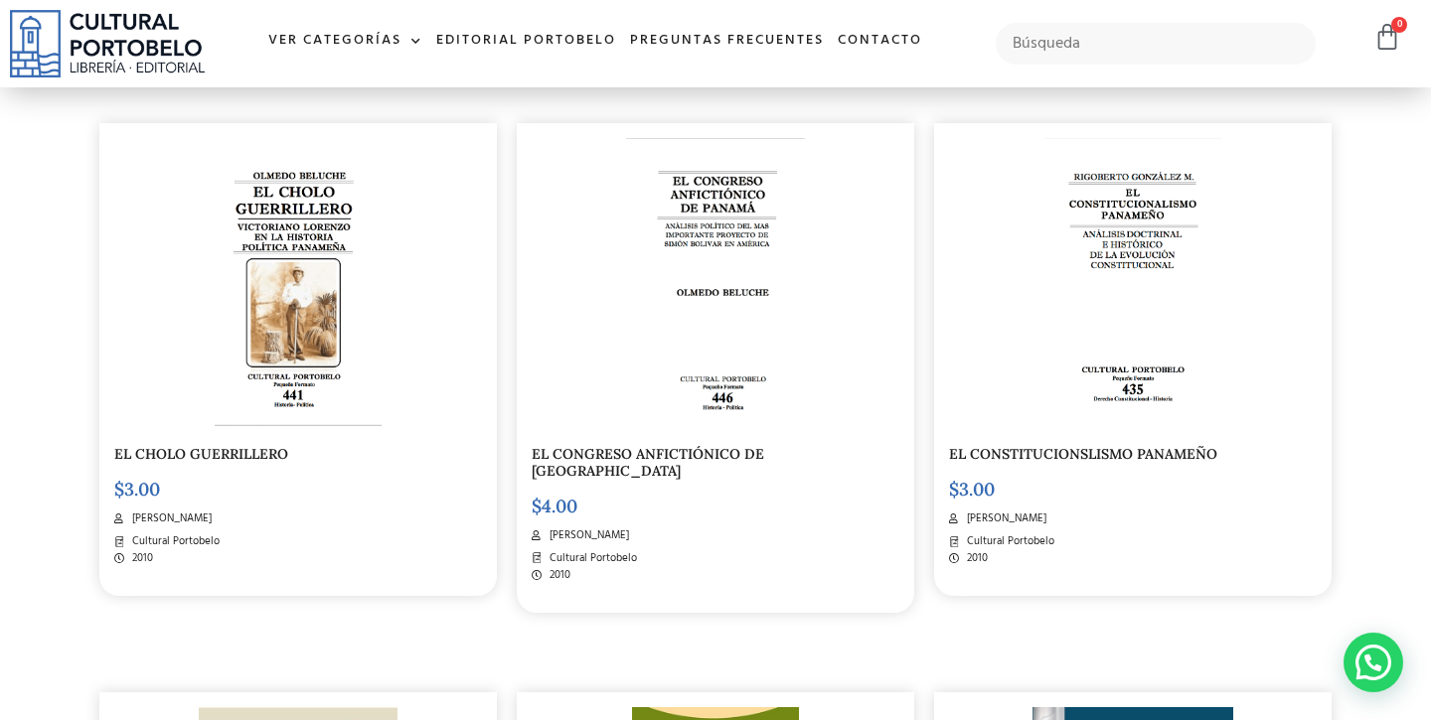
scroll to position [1036, 0]
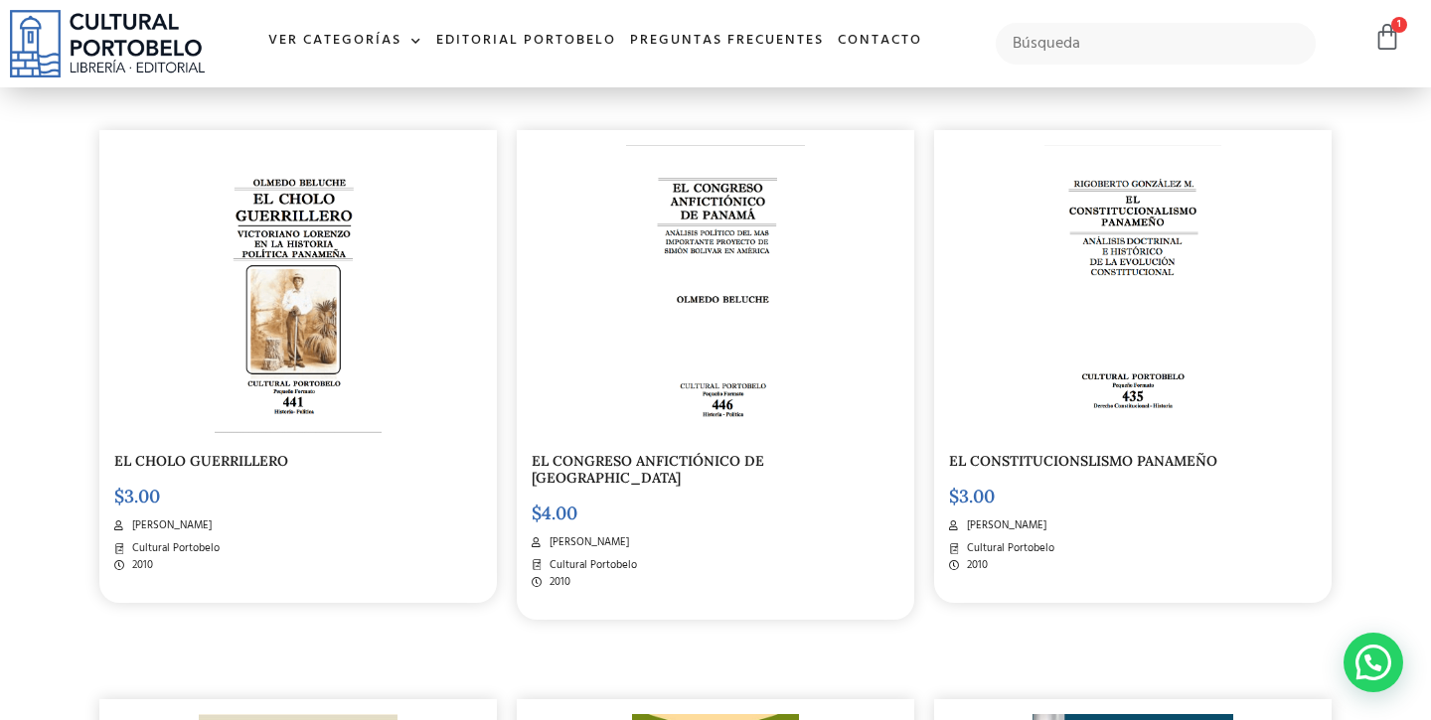
click at [299, 319] on img at bounding box center [298, 289] width 167 height 288
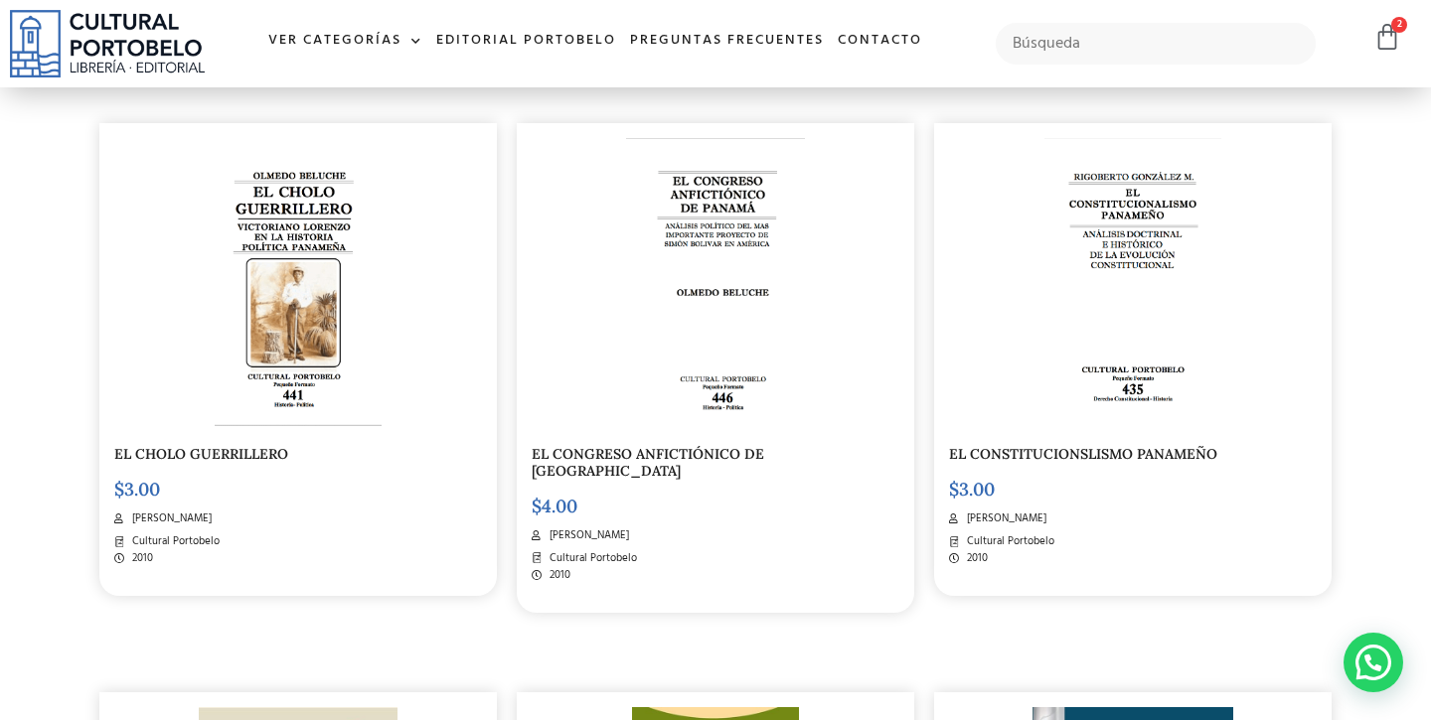
click at [1064, 292] on img at bounding box center [1132, 282] width 177 height 288
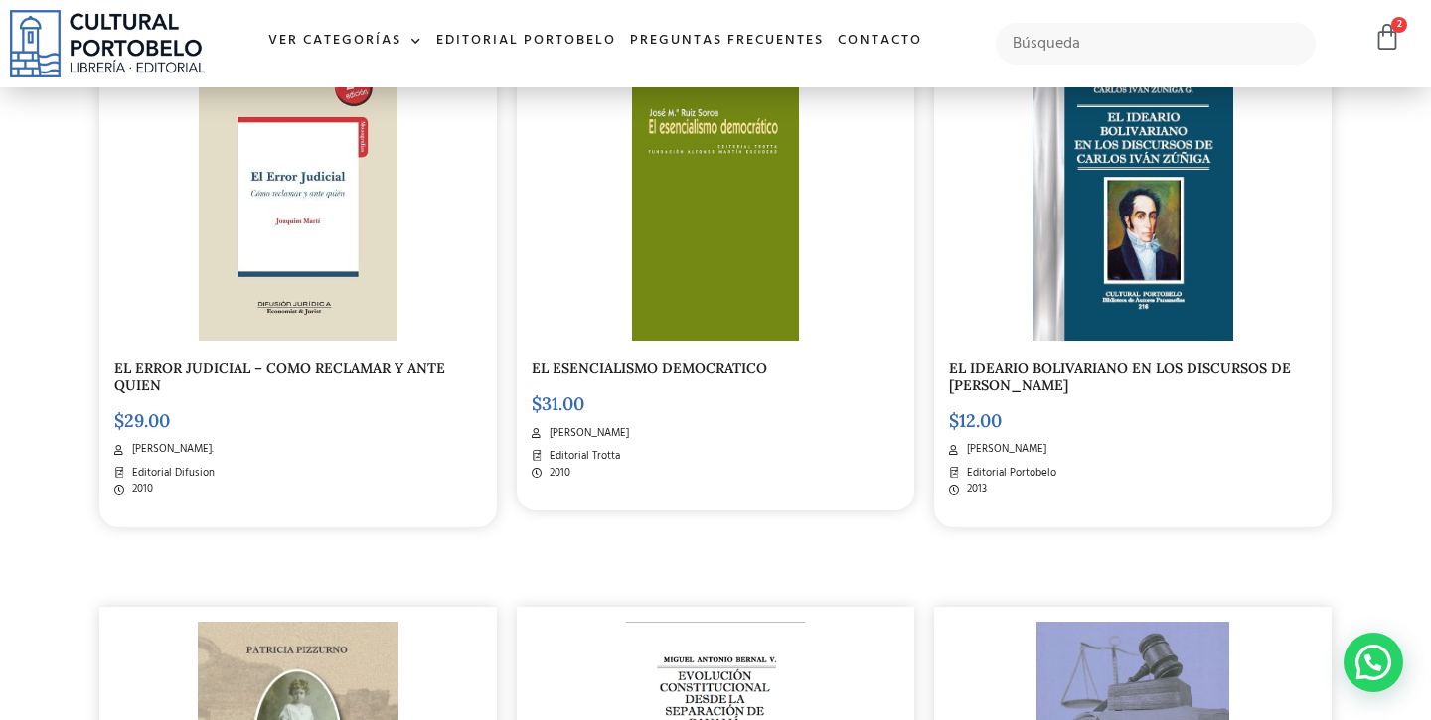
scroll to position [1700, 0]
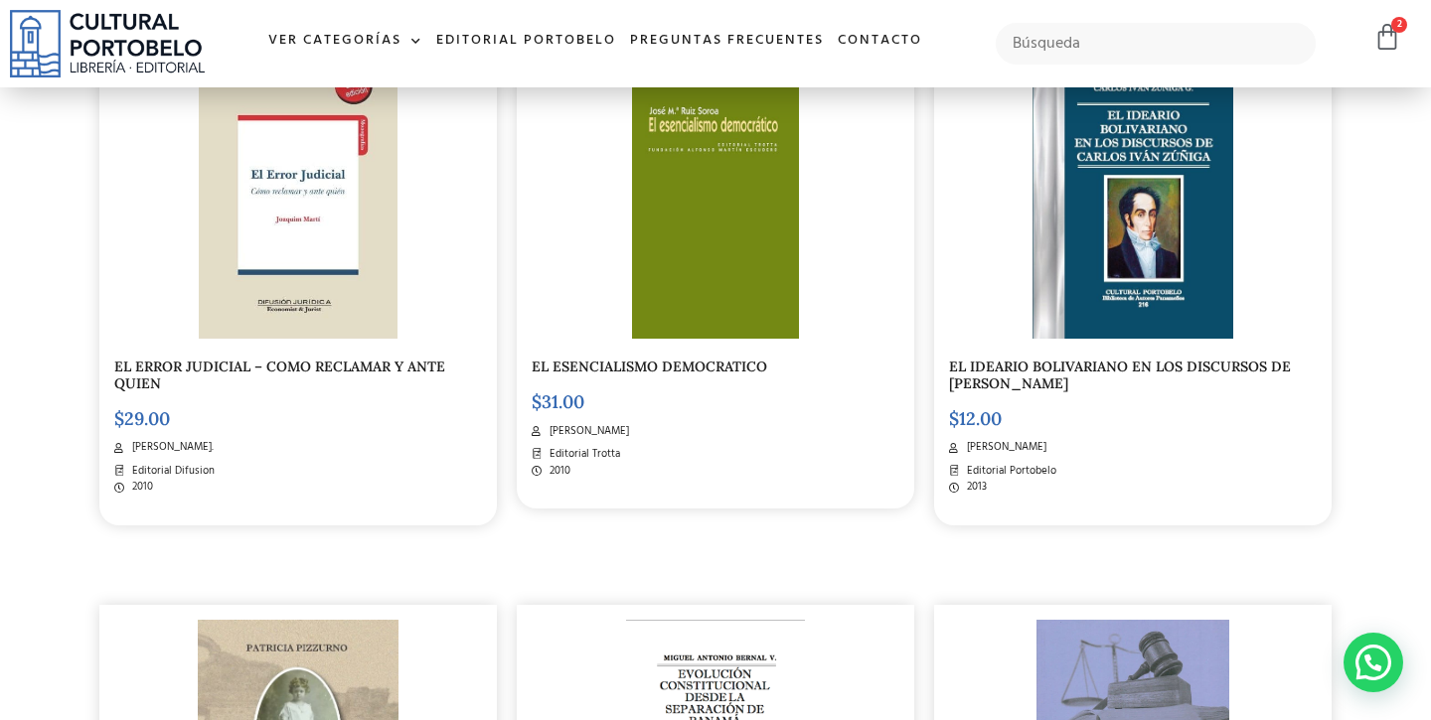
click at [1053, 369] on link "EL IDEARIO BOLIVARIANO EN LOS DISCURSOS DE [PERSON_NAME]" at bounding box center [1120, 375] width 342 height 35
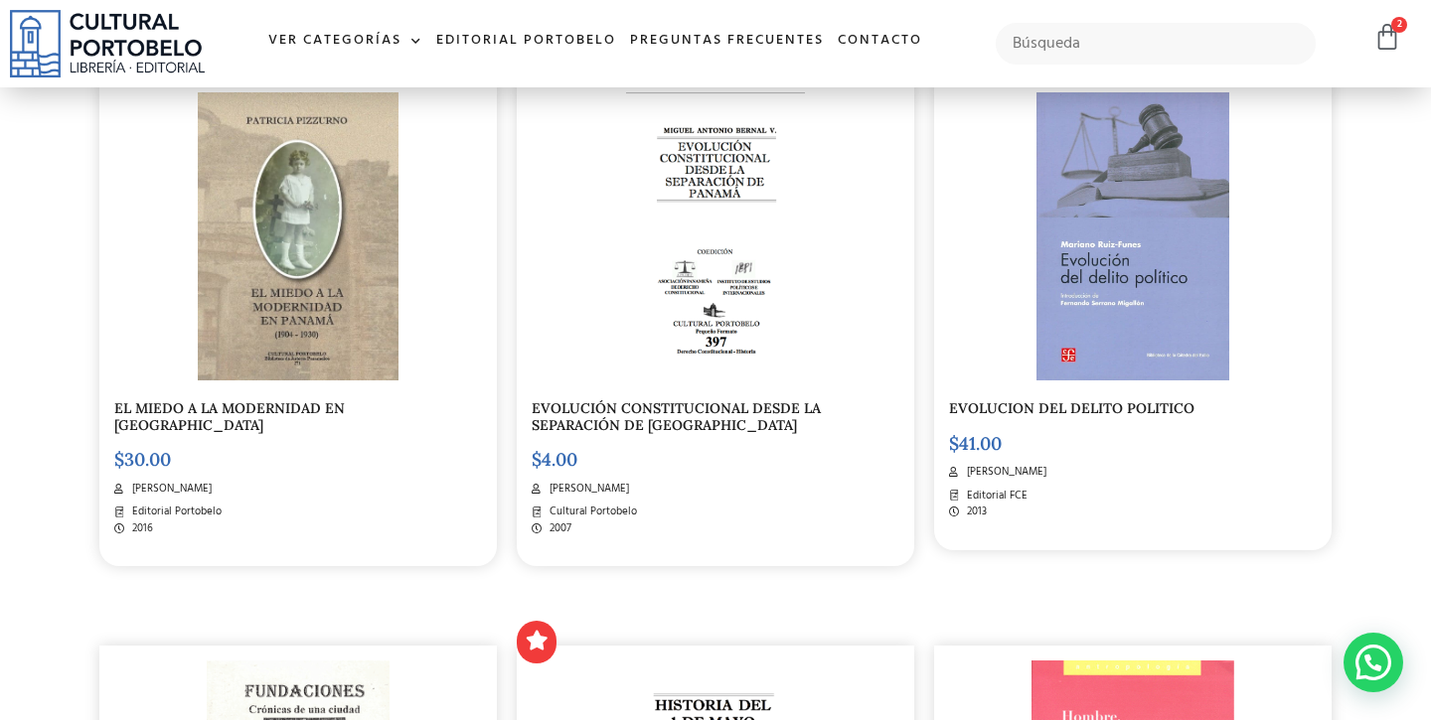
scroll to position [2229, 0]
click at [608, 399] on link "EVOLUCIÓN CONSTITUCIONAL DESDE LA SEPARACIÓN DE [GEOGRAPHIC_DATA]" at bounding box center [676, 415] width 289 height 35
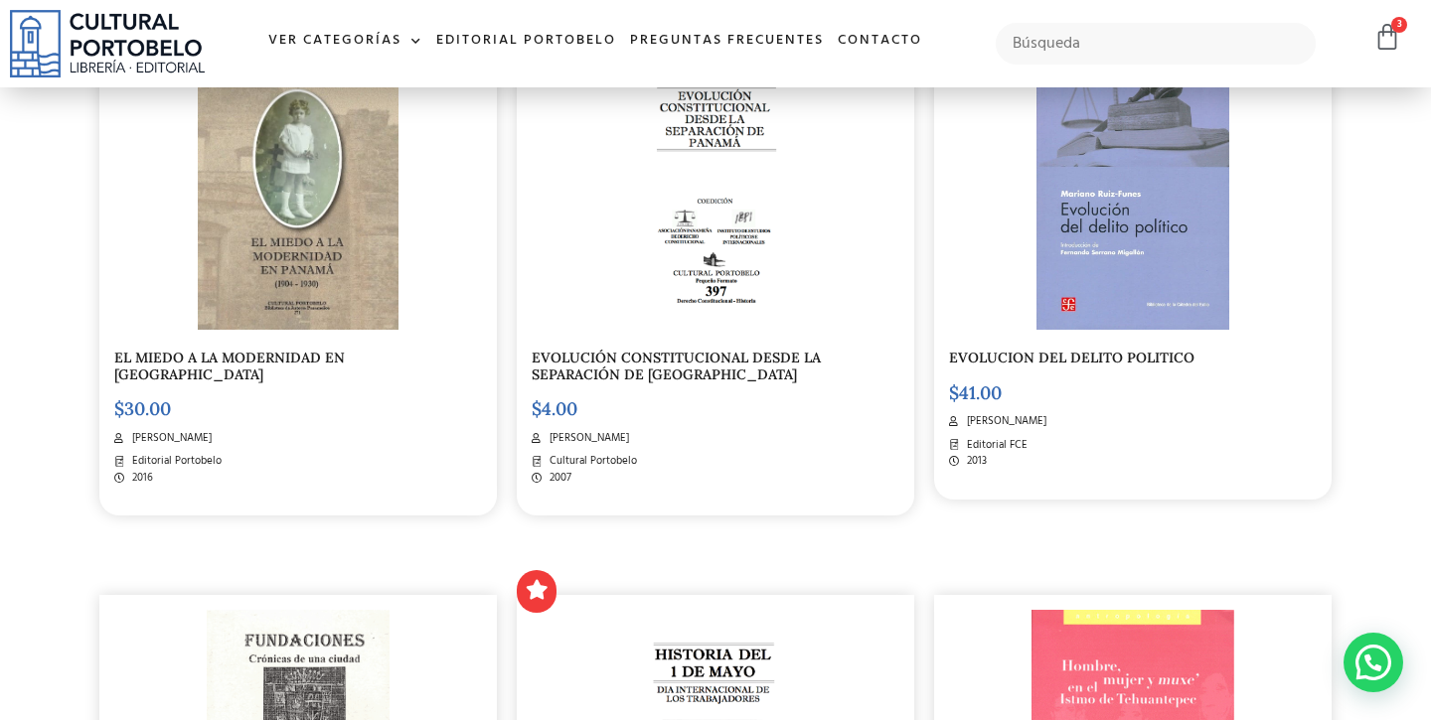
scroll to position [2244, 0]
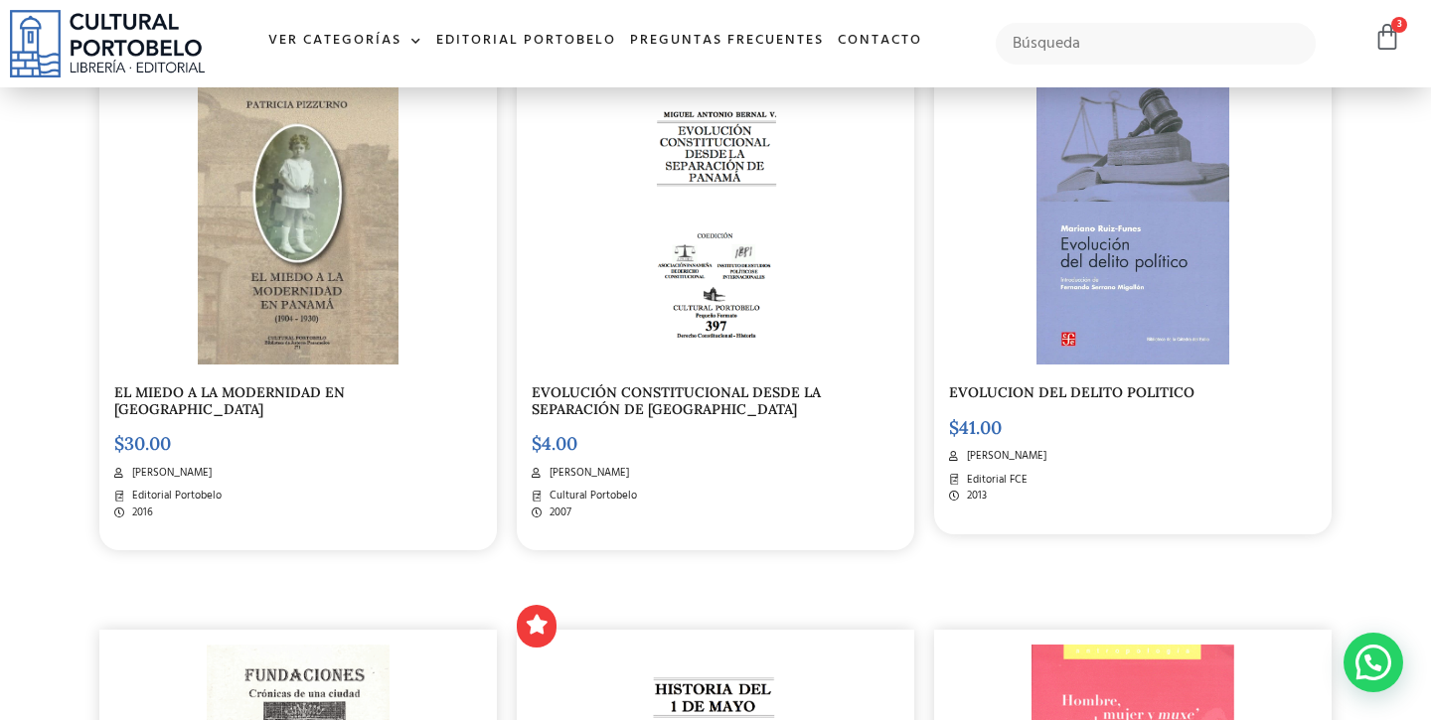
click at [305, 346] on img at bounding box center [299, 221] width 202 height 288
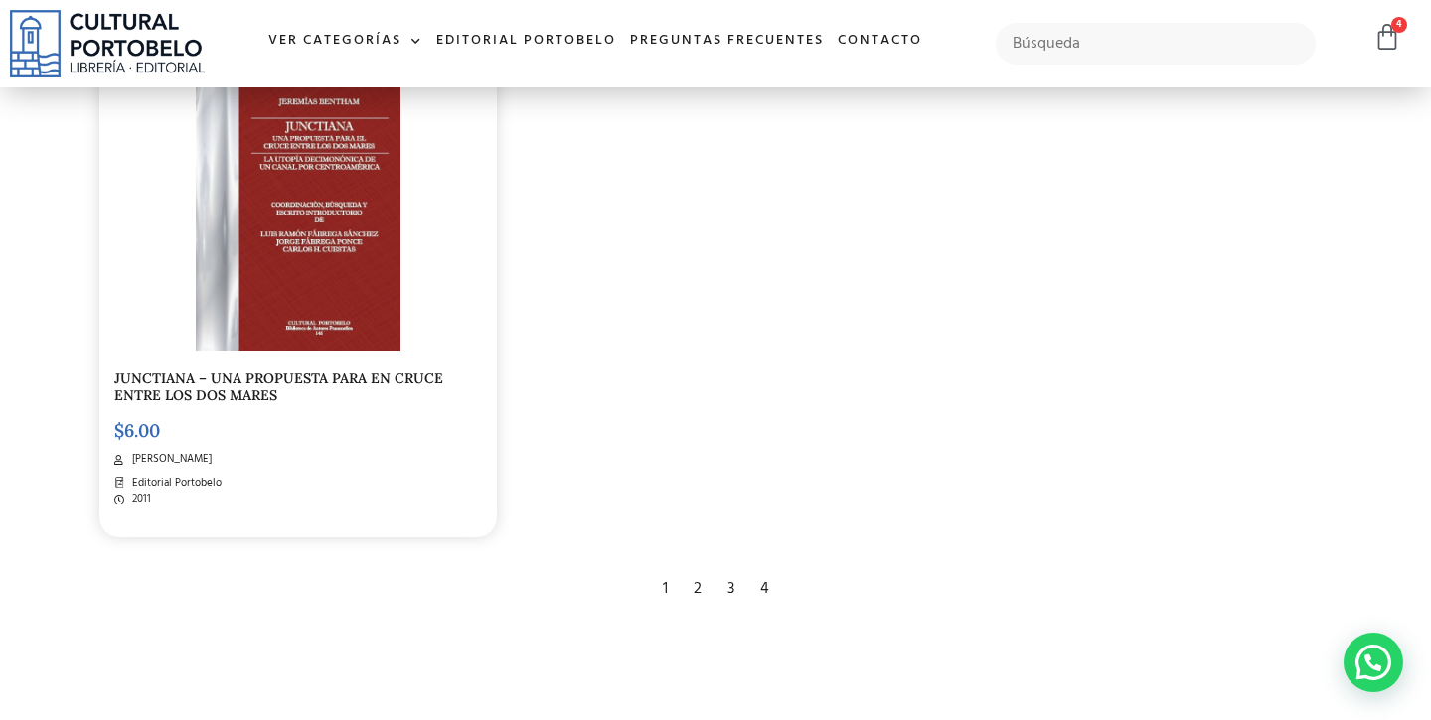
scroll to position [3391, 0]
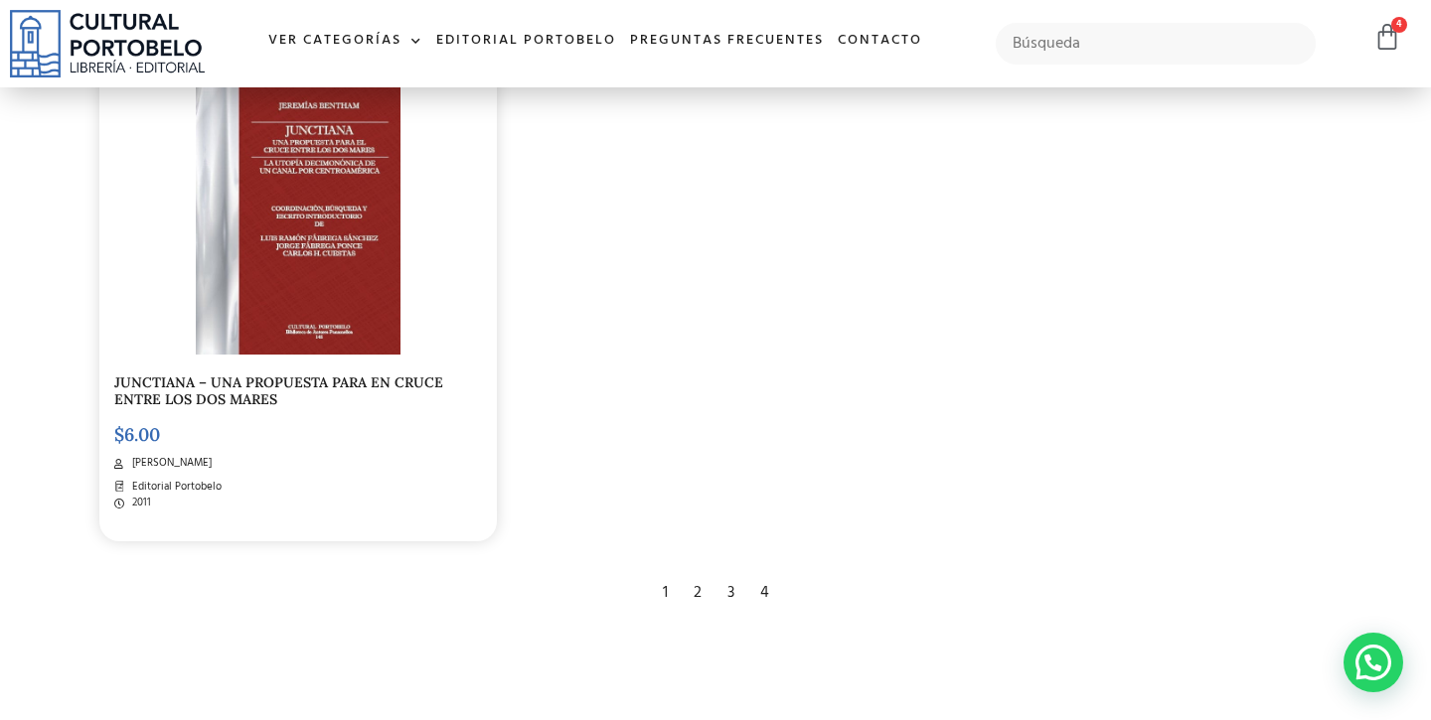
click at [730, 572] on div "3" at bounding box center [730, 593] width 27 height 44
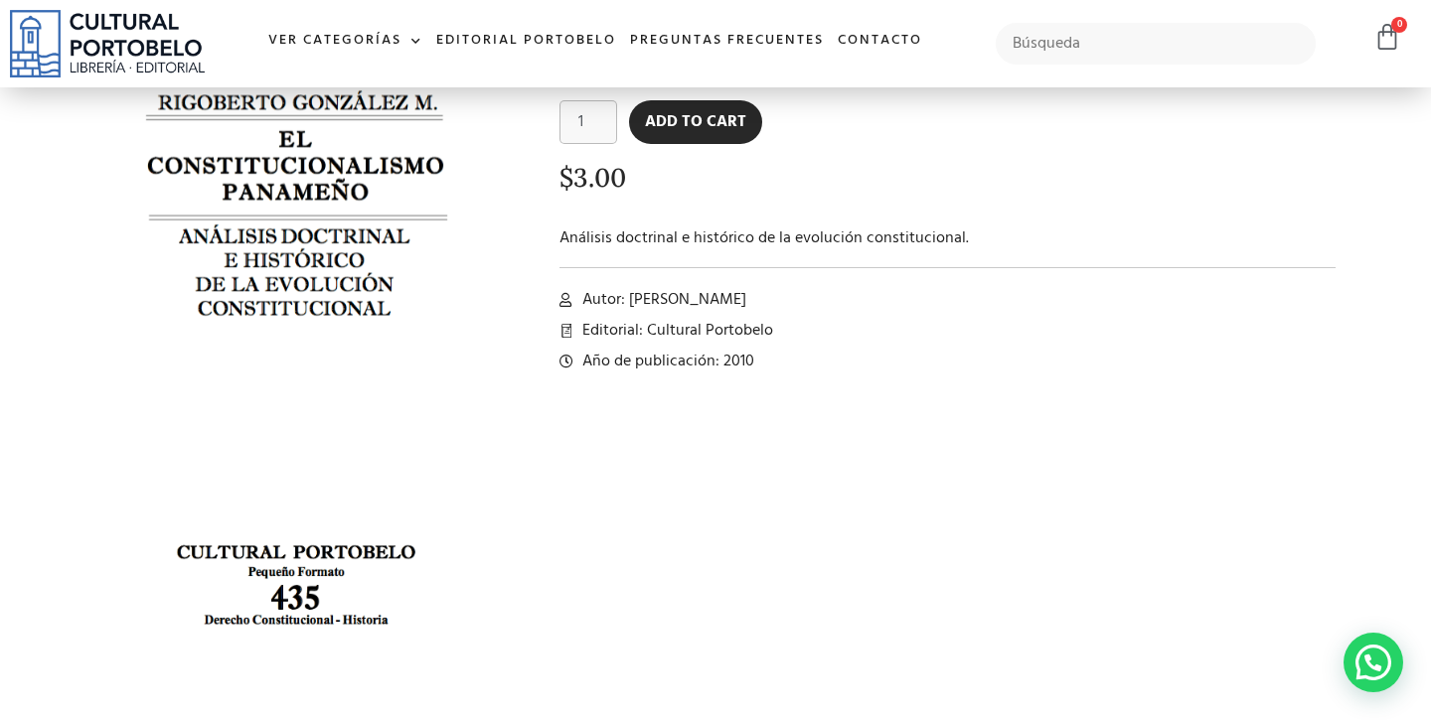
scroll to position [162, 0]
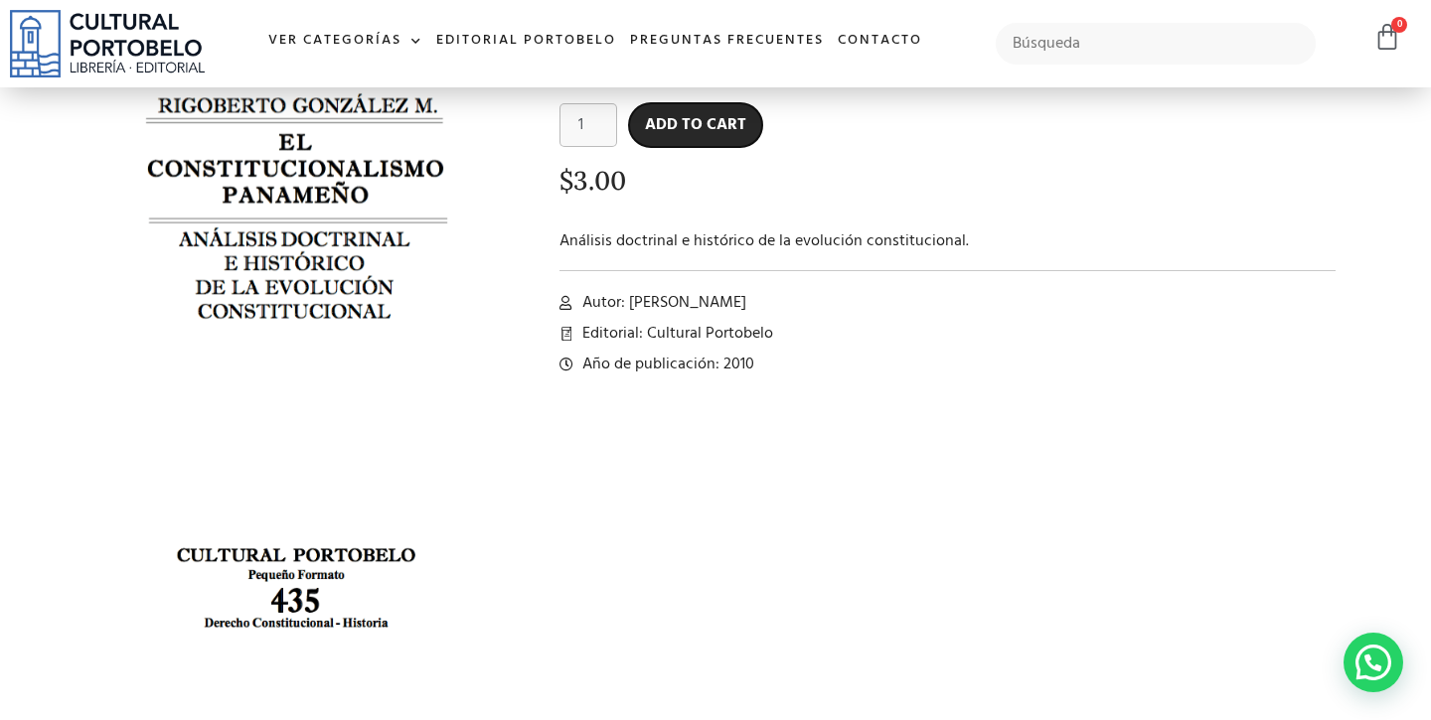
click at [700, 121] on button "Add to cart" at bounding box center [695, 125] width 133 height 44
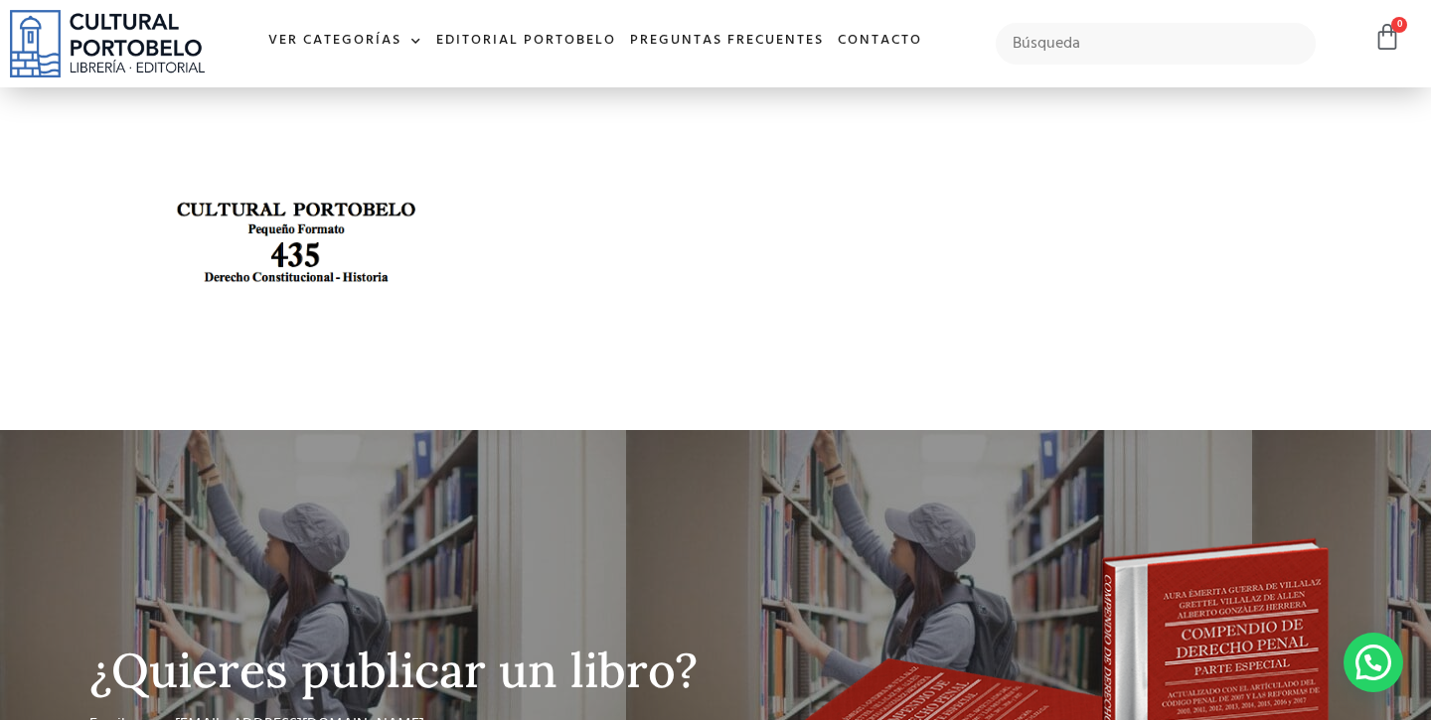
scroll to position [520, 0]
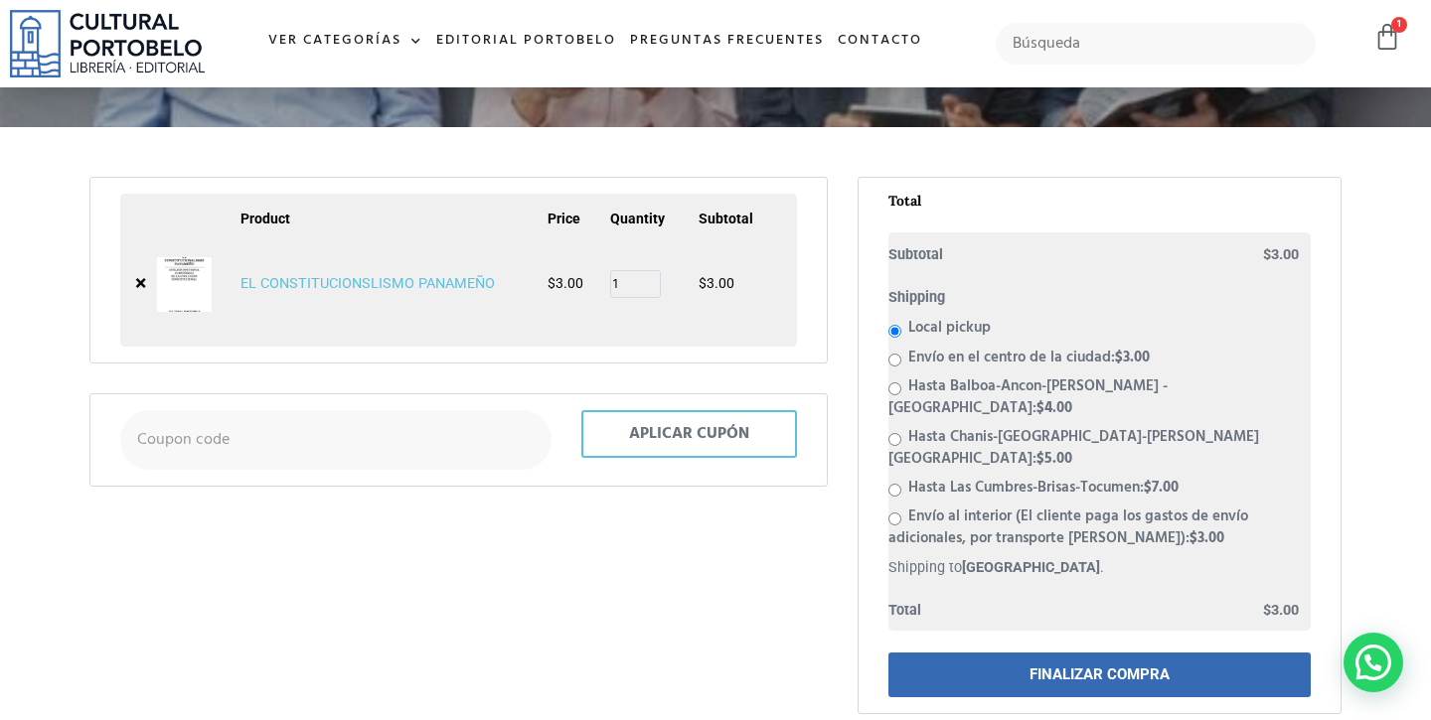
scroll to position [283, 0]
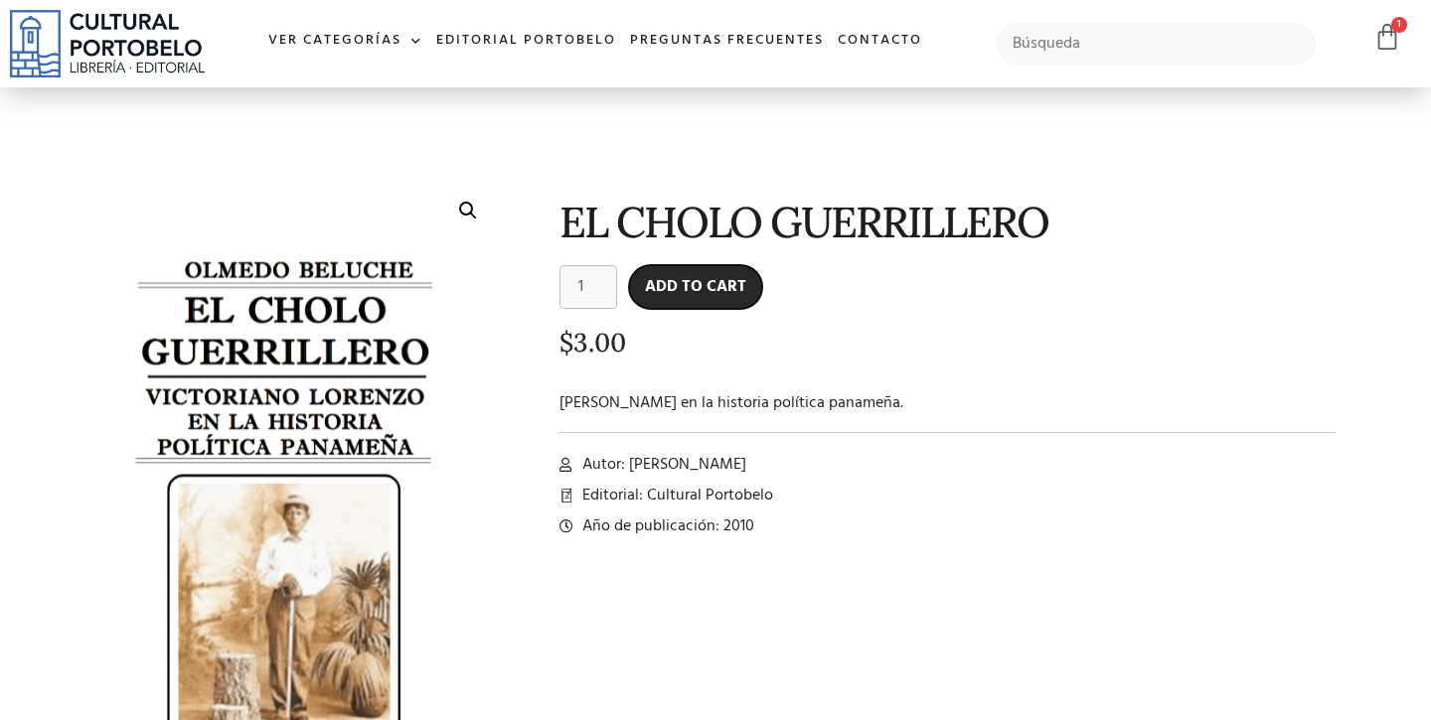
click at [711, 289] on button "Add to cart" at bounding box center [695, 287] width 133 height 44
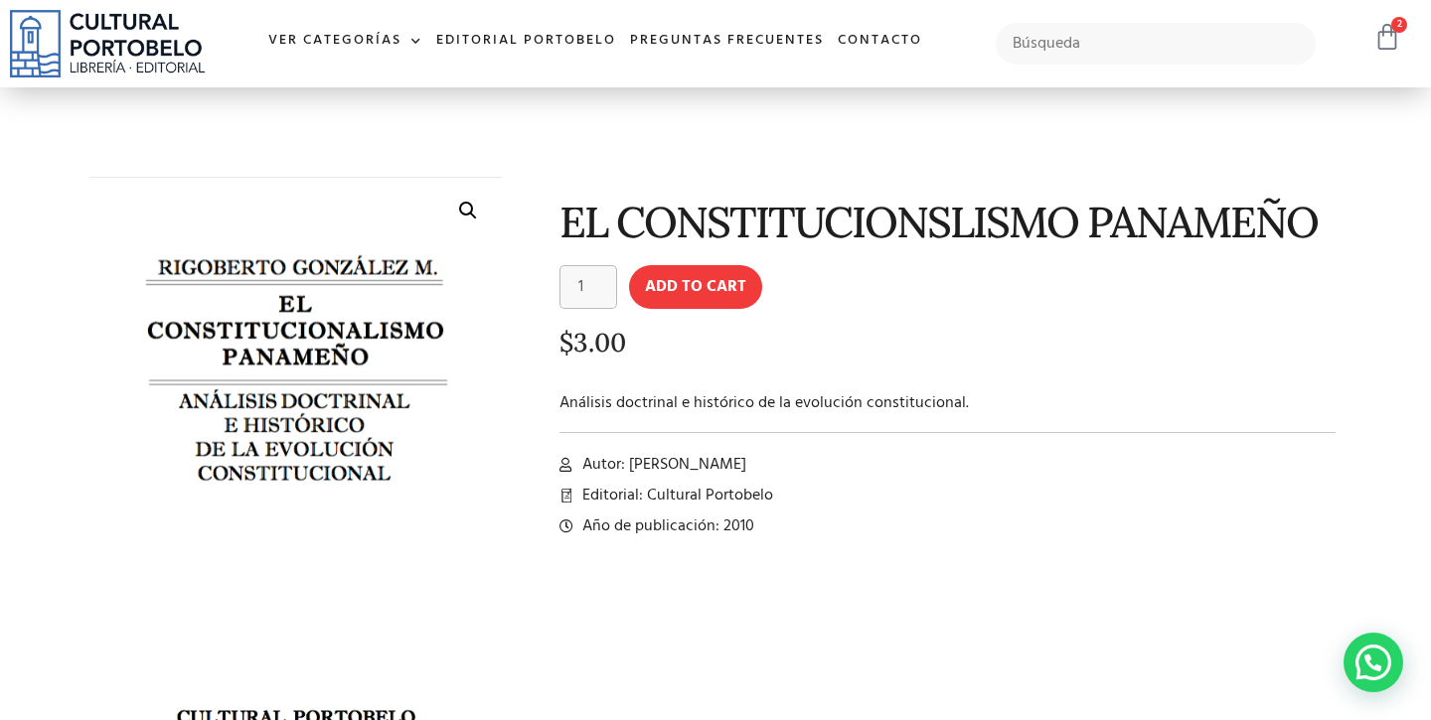
click at [1375, 38] on icon at bounding box center [1387, 37] width 28 height 28
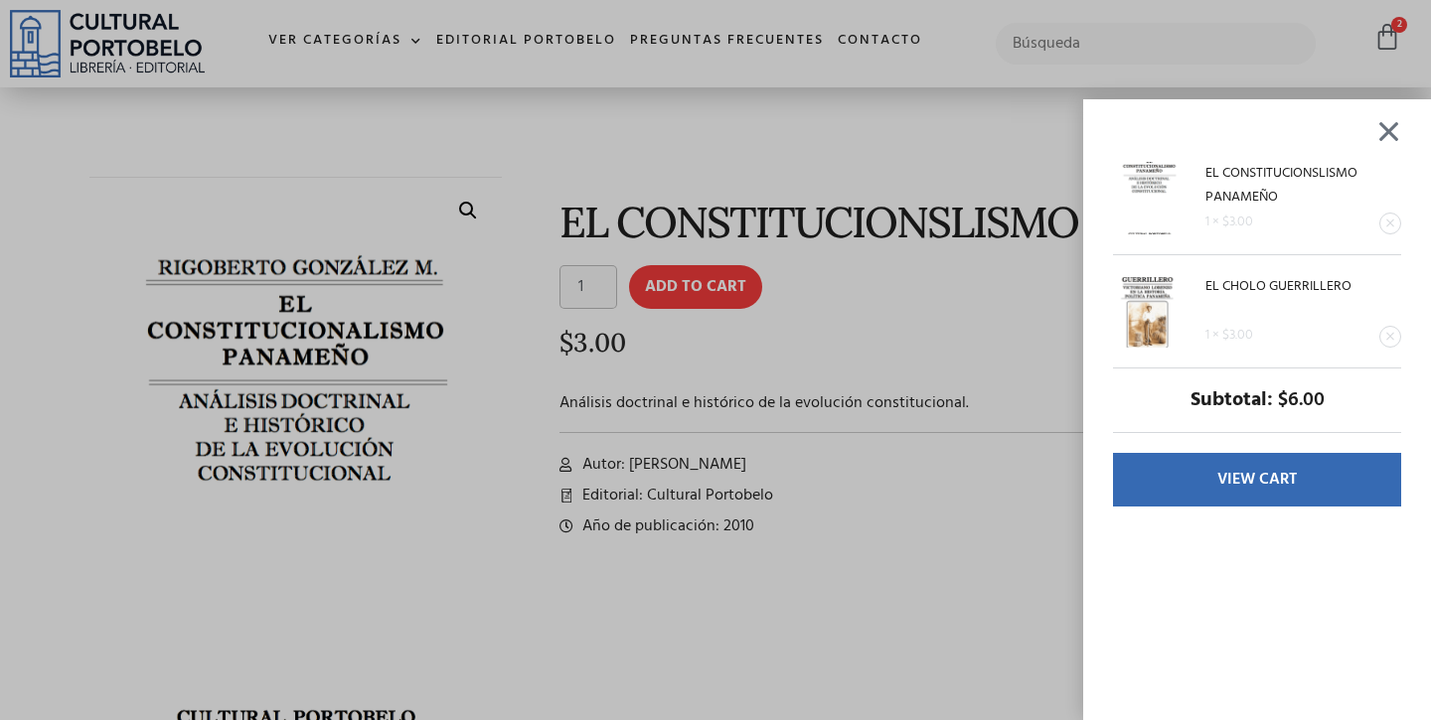
click at [969, 223] on div "EL CONSTITUCIONSLISMO PANAMEÑO 1 × $ 3.00 EL CHOLO GUERRILLERO 1 × $ 3.00 Subto…" at bounding box center [715, 360] width 1431 height 720
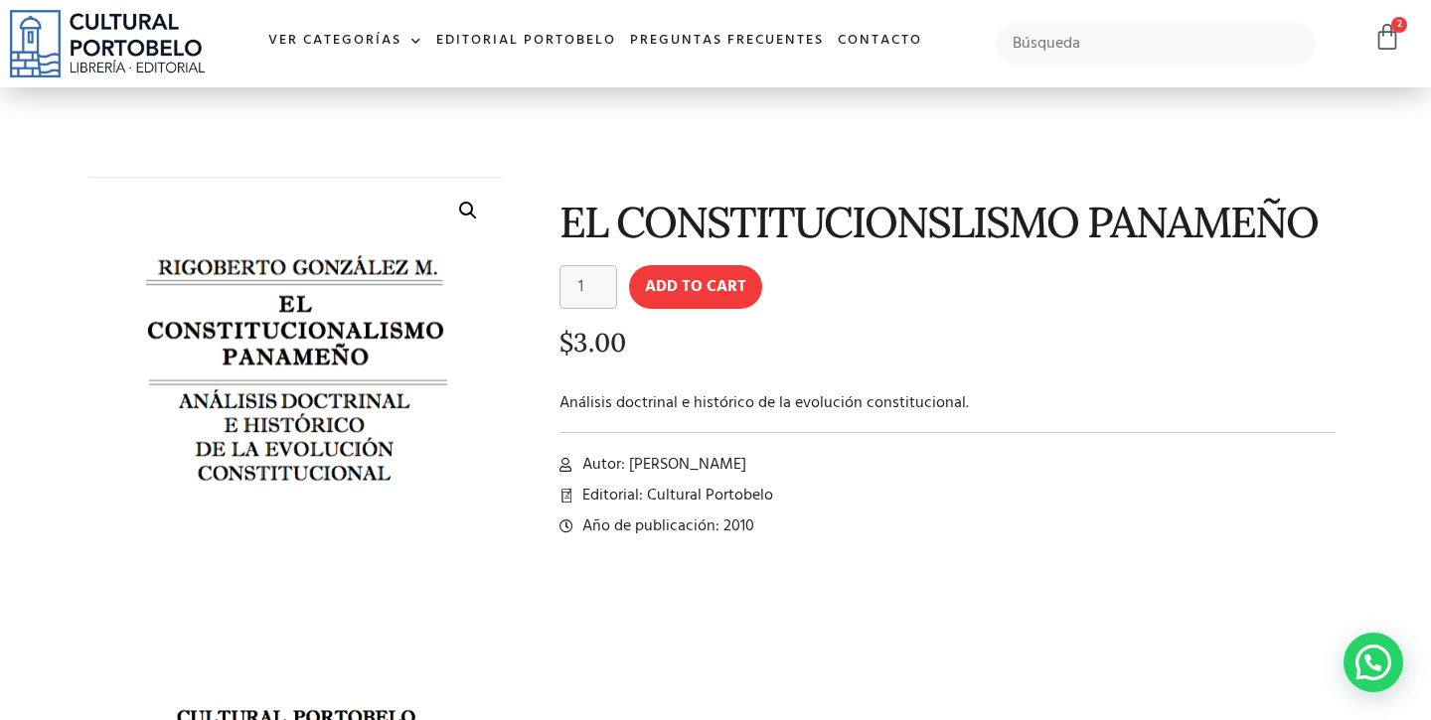
click at [561, 119] on section "🔍 EL CONSTITUCIONSLISMO PANAMEÑO EL CONSTITUCIONSLISMO PANAMEÑO quantity 1 Add …" at bounding box center [715, 512] width 1431 height 851
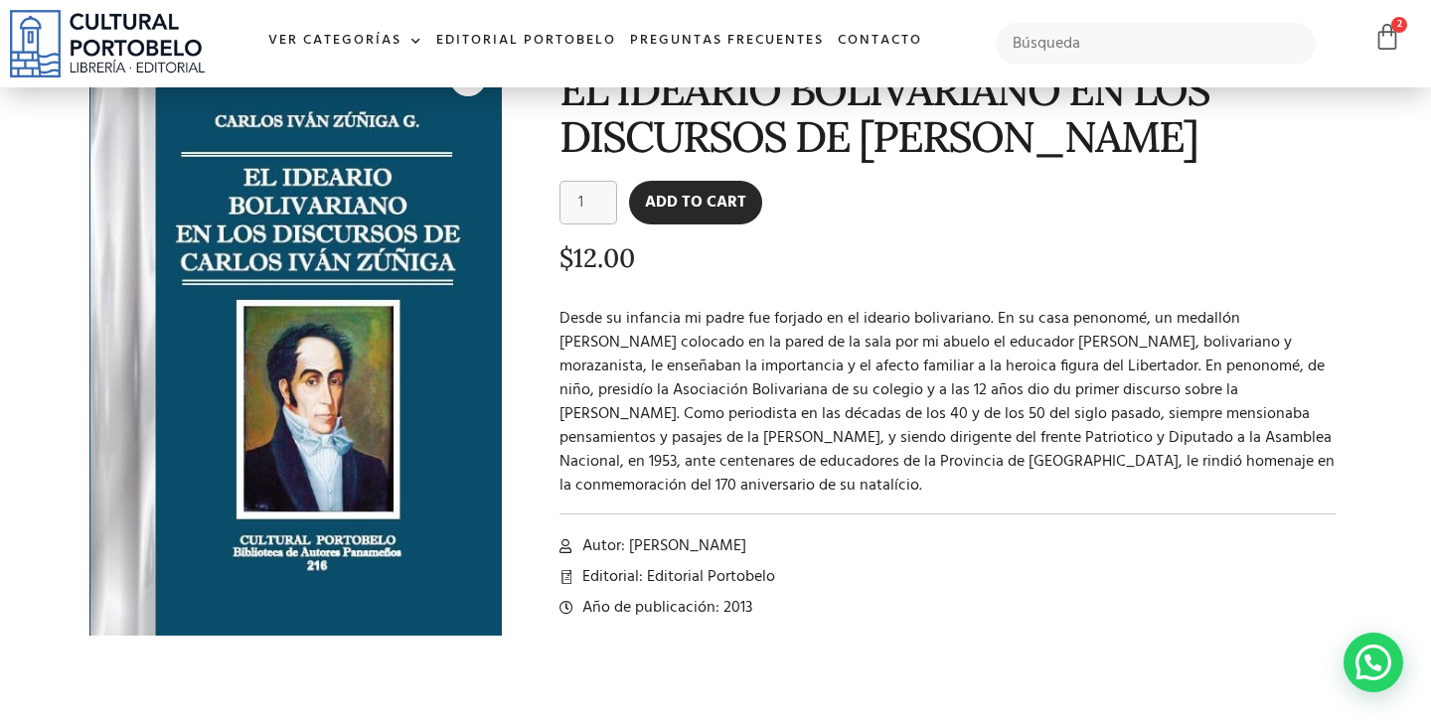
scroll to position [135, 0]
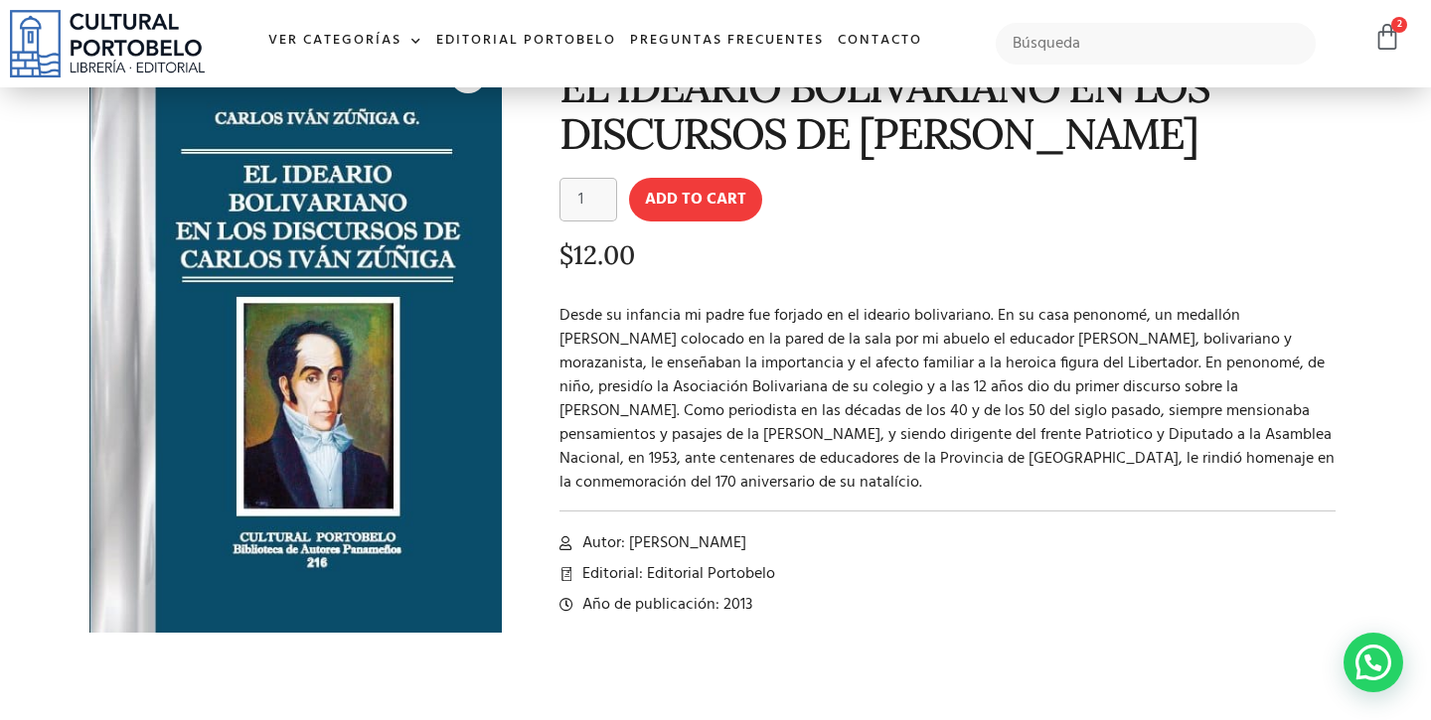
click at [589, 284] on div "EL IDEARIO BOLIVARIANO EN LOS DISCURSOS DE [PERSON_NAME] EL IDEARIO BOLIVARIANO…" at bounding box center [932, 354] width 840 height 644
click at [602, 332] on p "Desde su infancia mi padre fue forjado en el ideario bolivariano. En su casa pe…" at bounding box center [947, 399] width 776 height 191
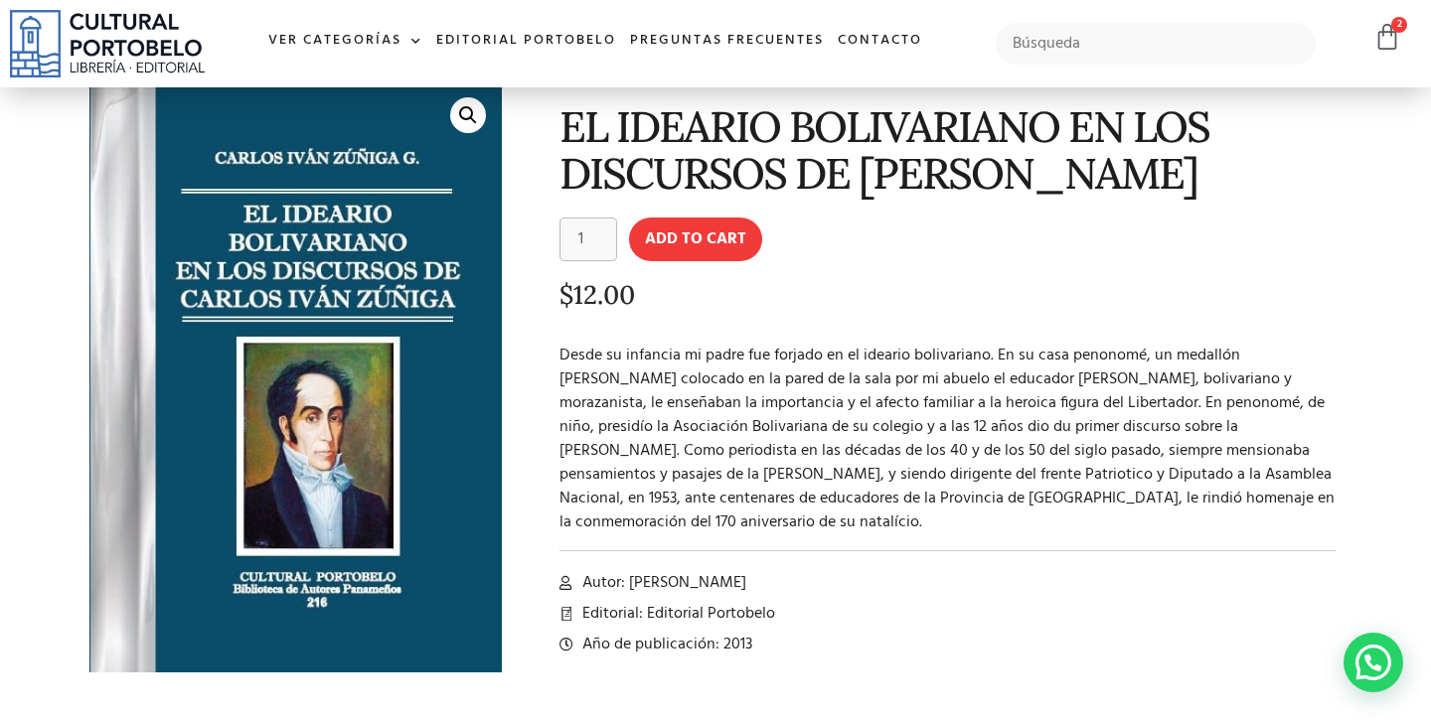
scroll to position [93, 0]
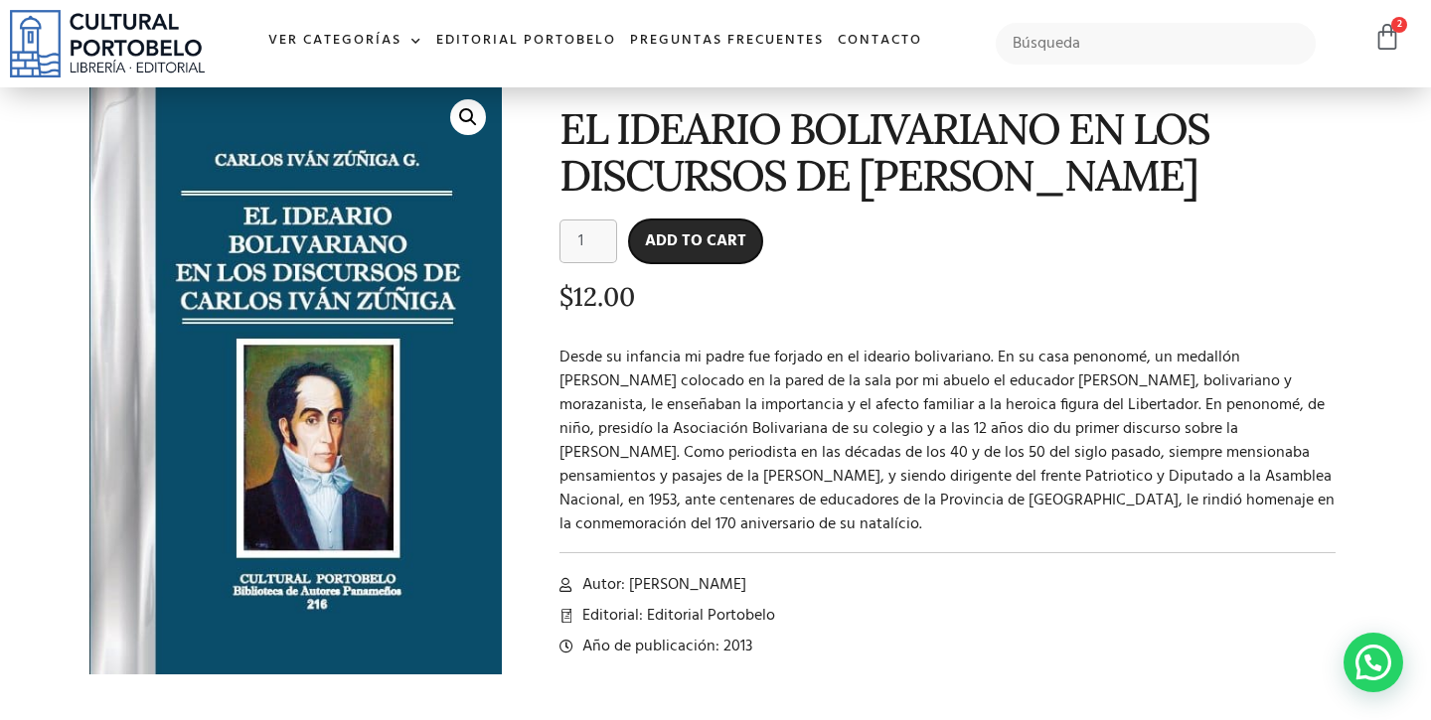
click at [701, 235] on button "Add to cart" at bounding box center [695, 242] width 133 height 44
click at [1388, 54] on div "$ 18.00 3 Cart" at bounding box center [1387, 39] width 28 height 32
click at [1391, 41] on icon at bounding box center [1387, 37] width 28 height 28
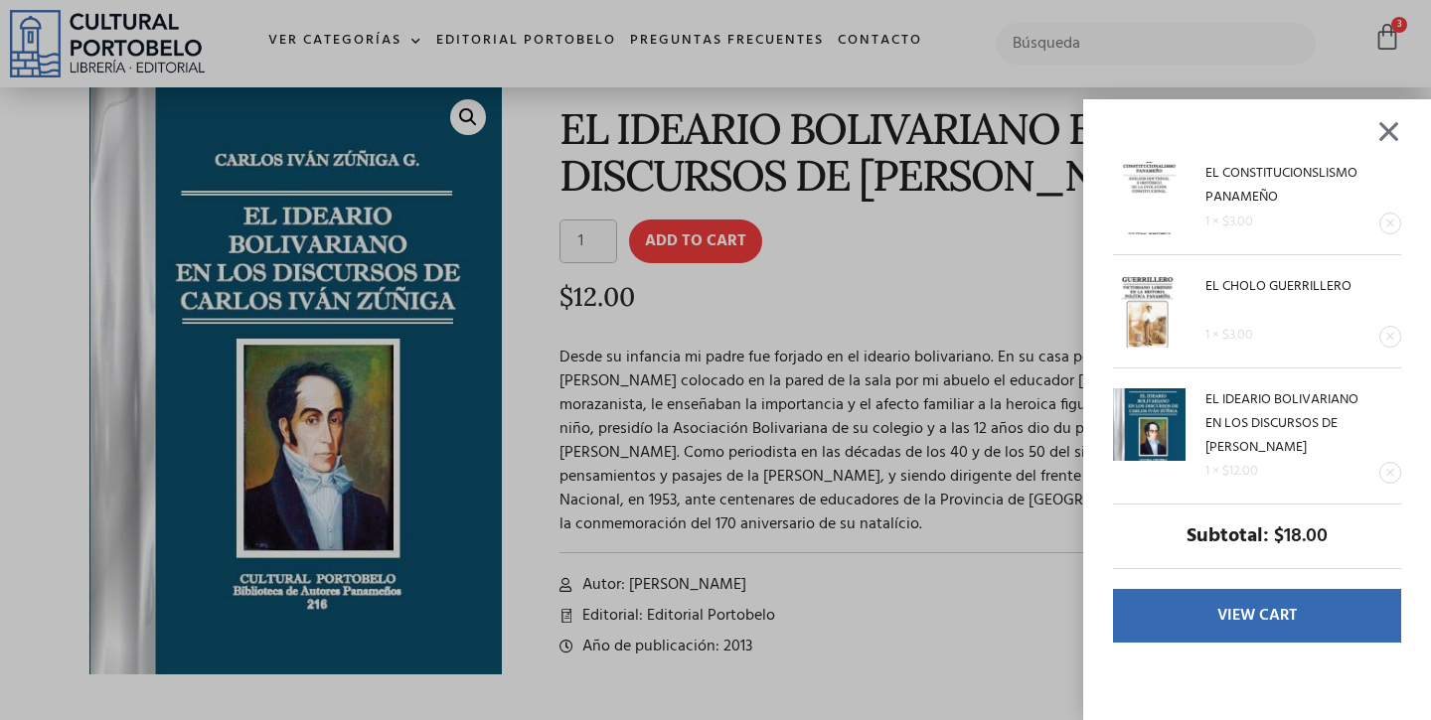
click at [1383, 472] on link "Remove this item" at bounding box center [1390, 473] width 20 height 20
click at [1394, 473] on link "Remove this item" at bounding box center [1390, 473] width 20 height 20
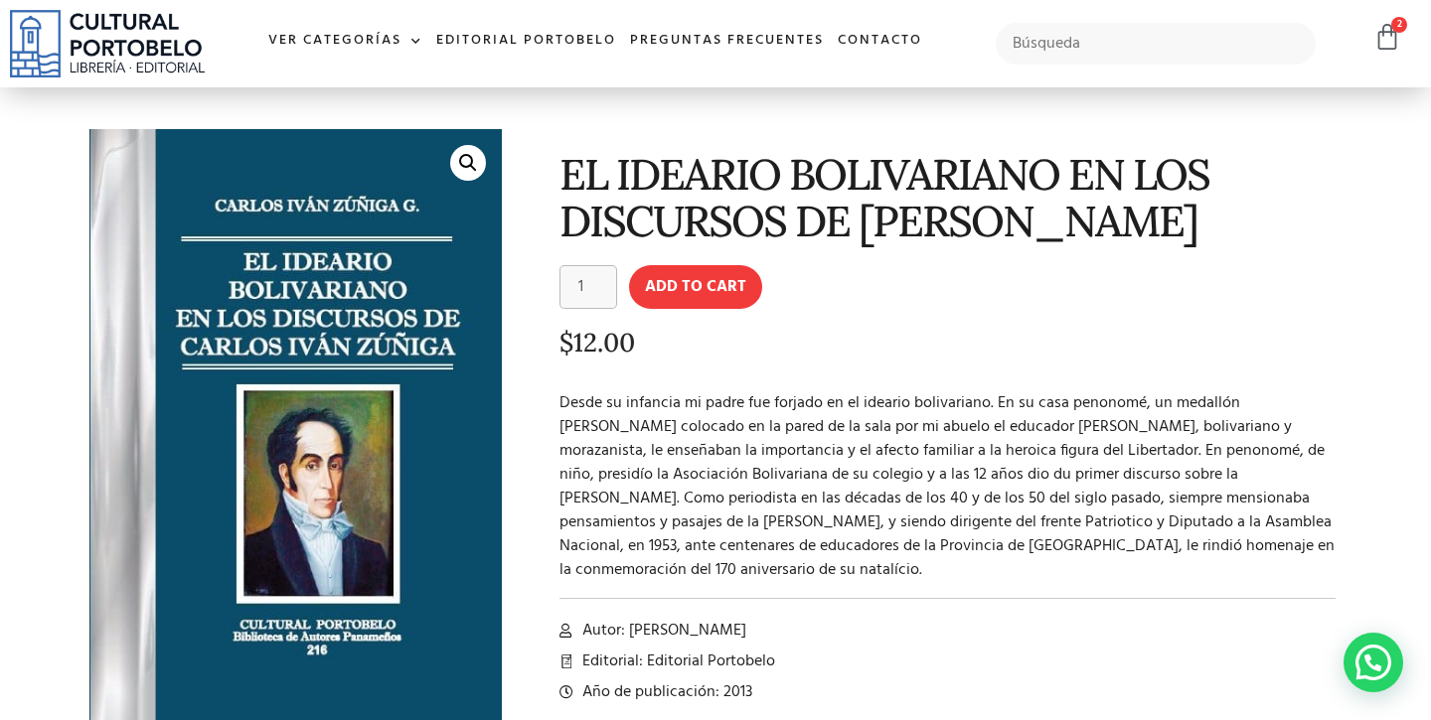
scroll to position [47, 0]
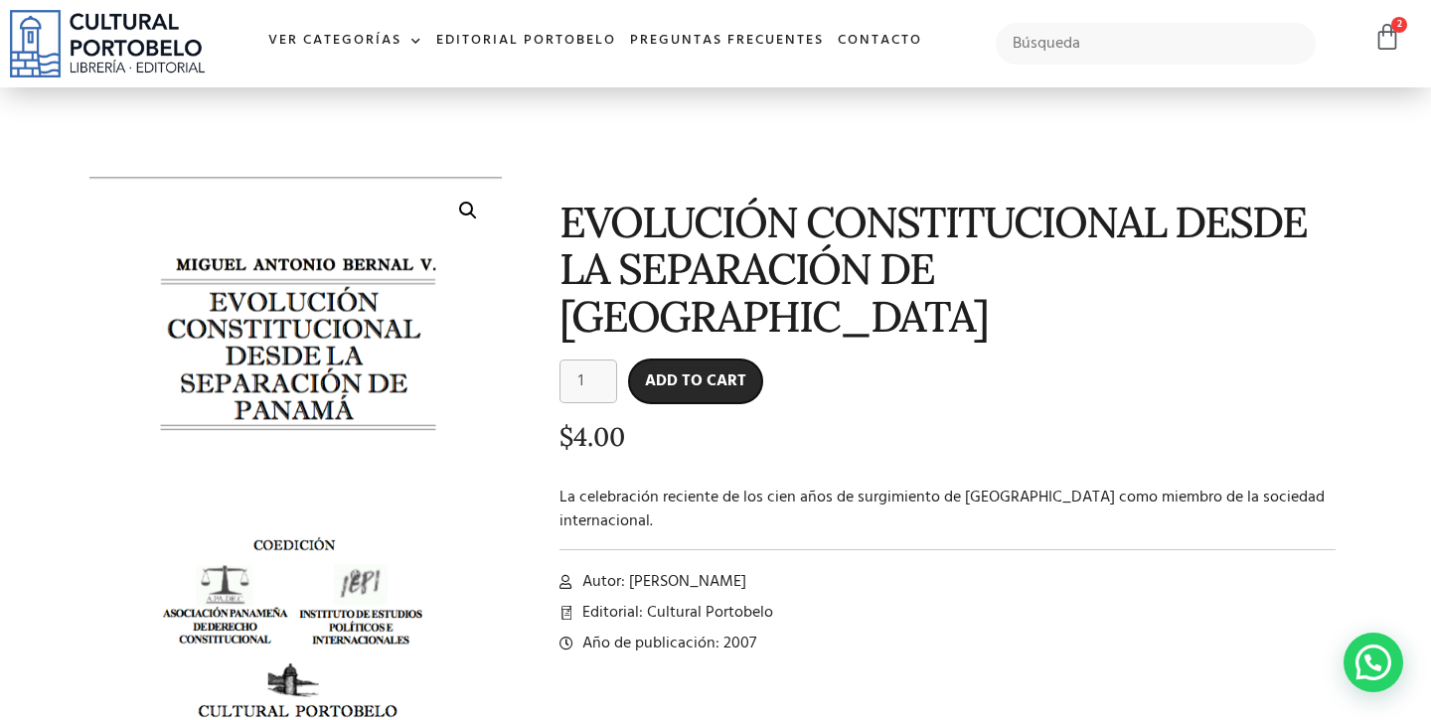
click at [702, 360] on button "Add to cart" at bounding box center [695, 382] width 133 height 44
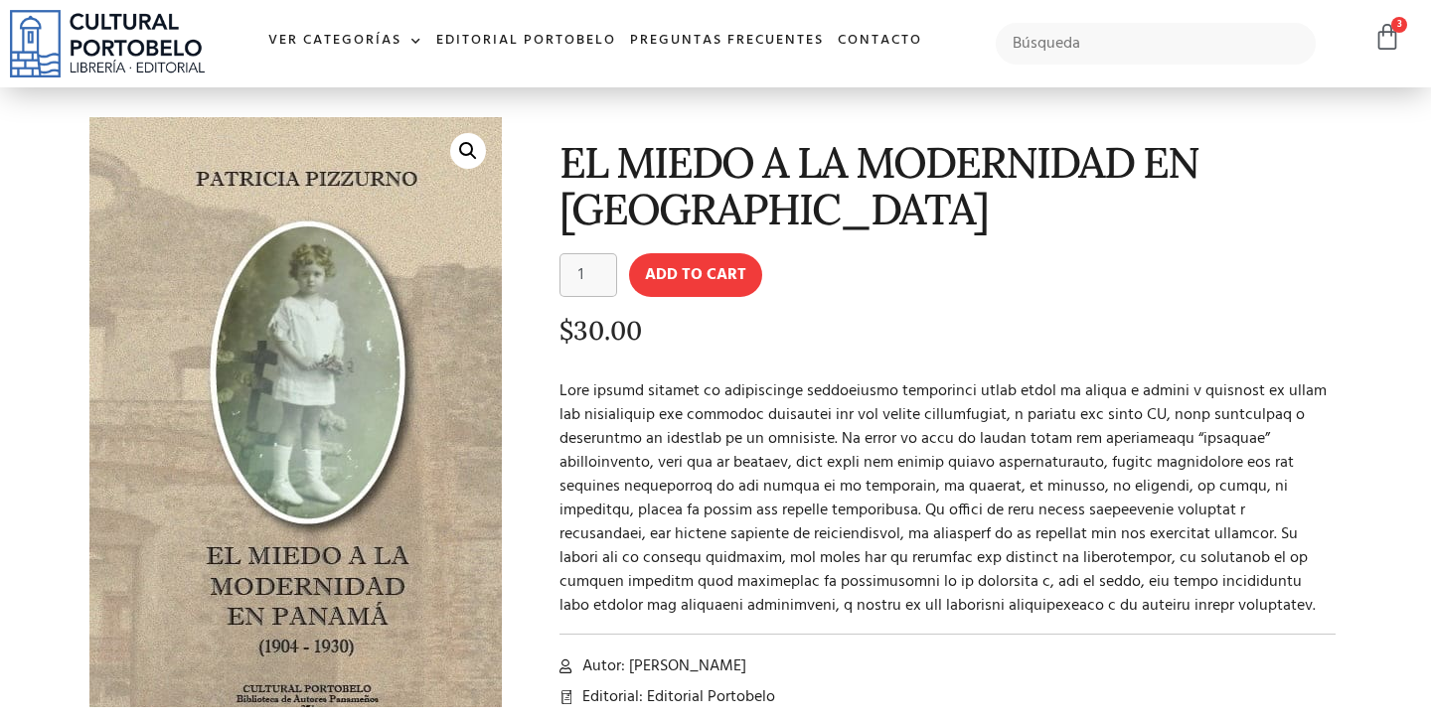
scroll to position [152, 0]
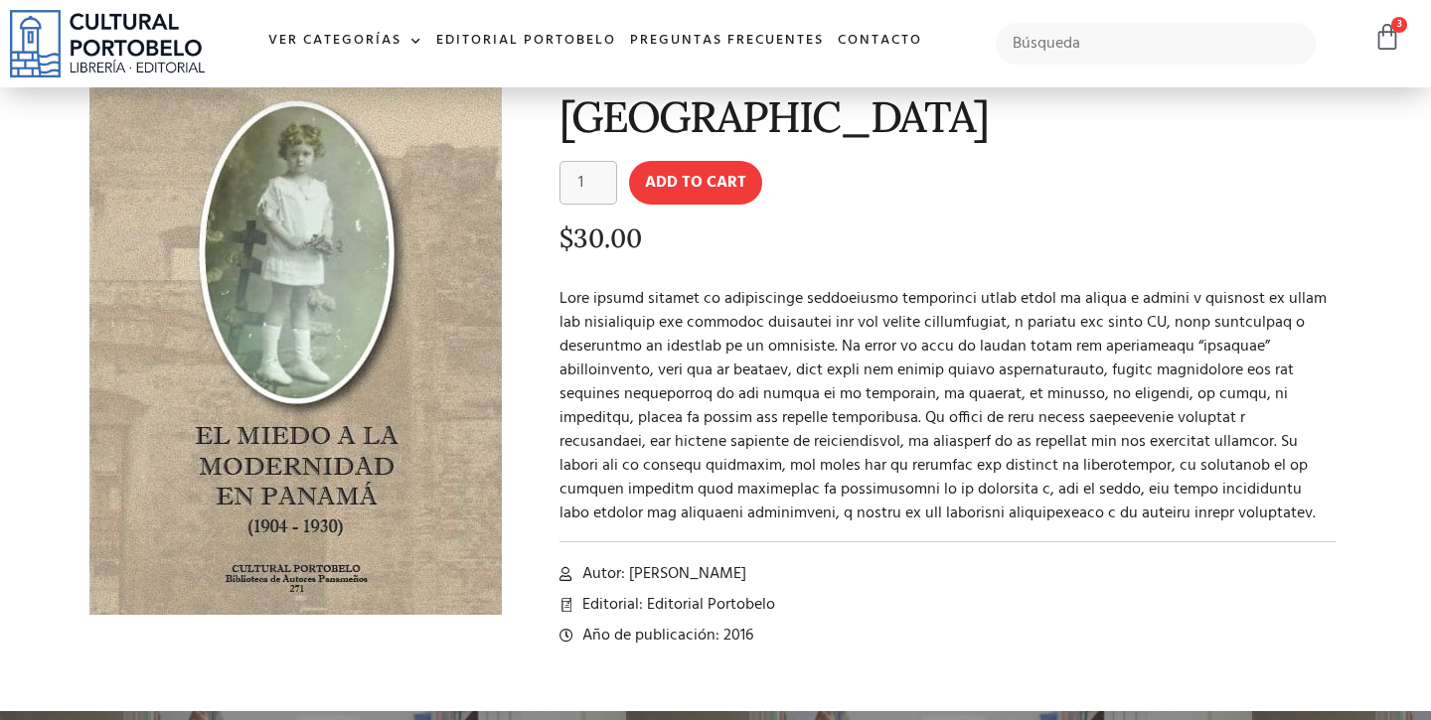
click at [252, 447] on img at bounding box center [299, 312] width 440 height 630
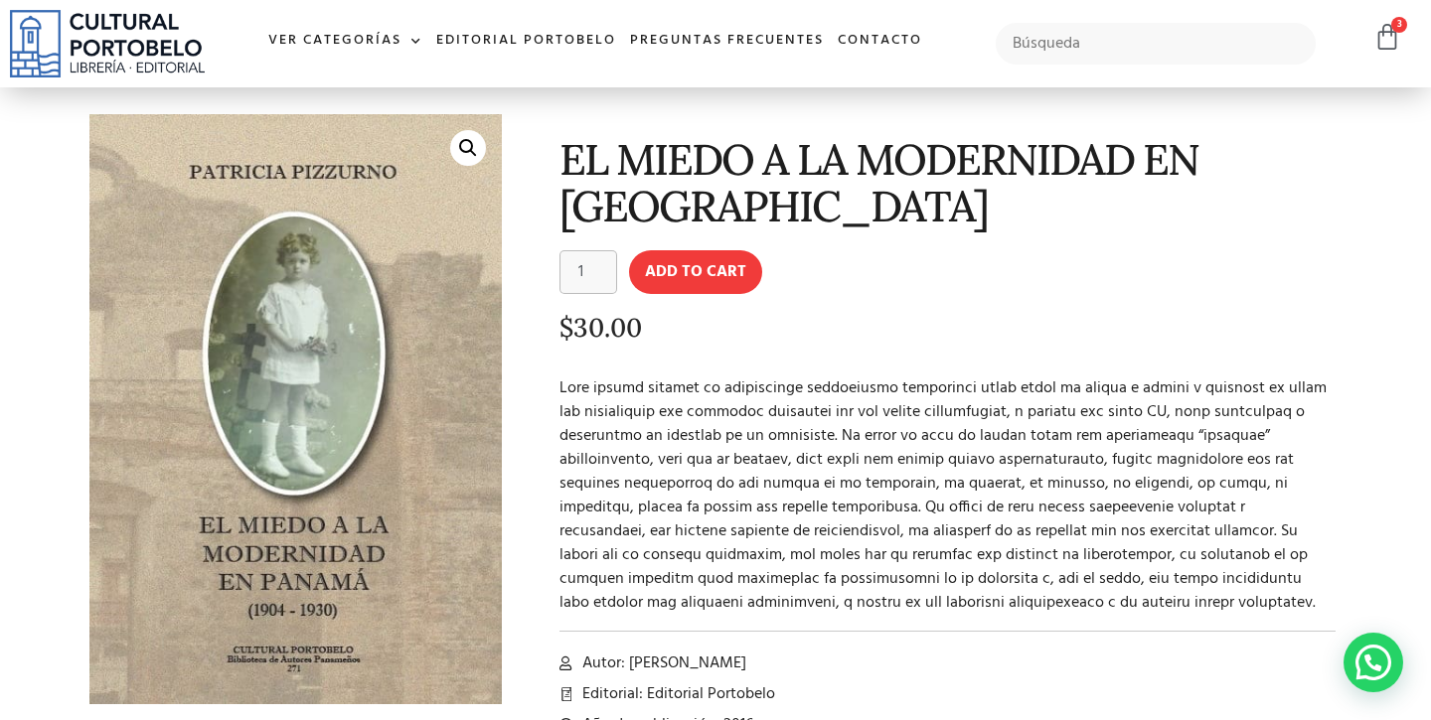
scroll to position [37, 0]
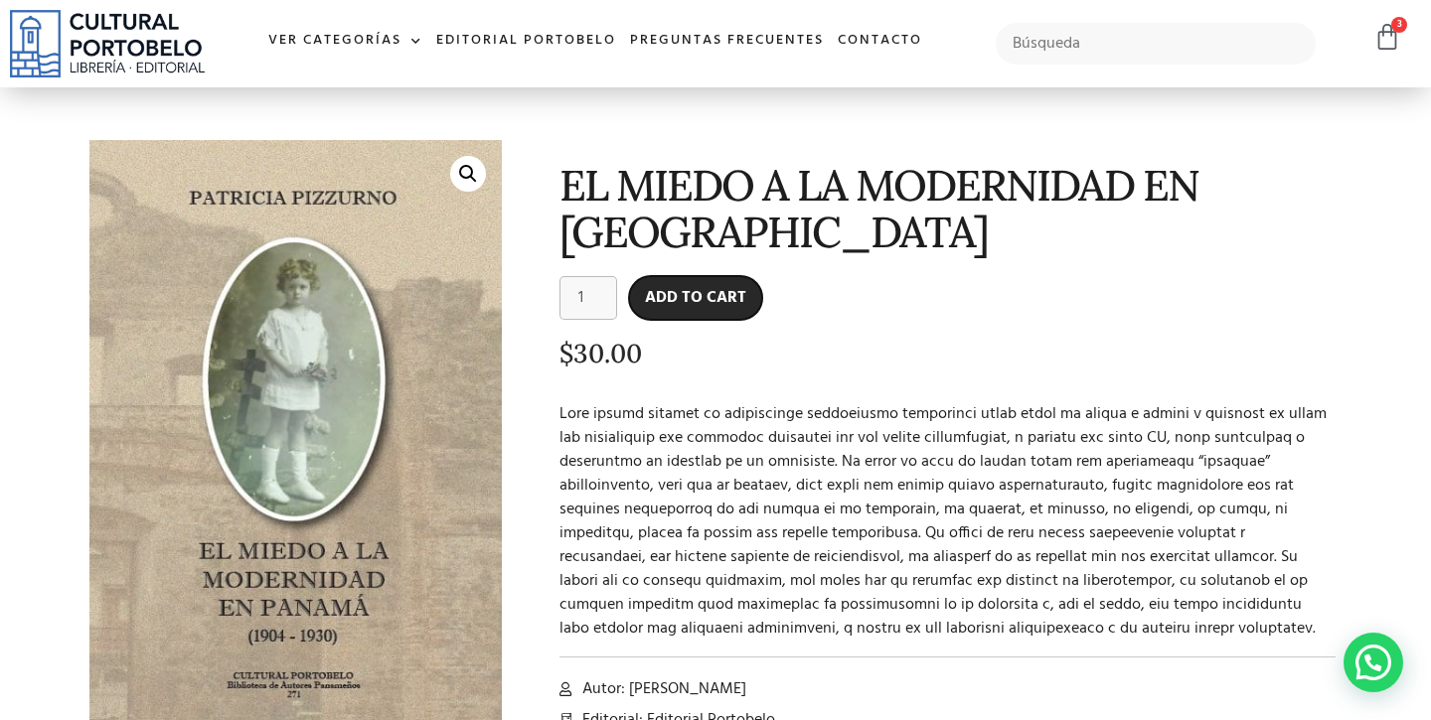
click at [683, 314] on button "Add to cart" at bounding box center [695, 298] width 133 height 44
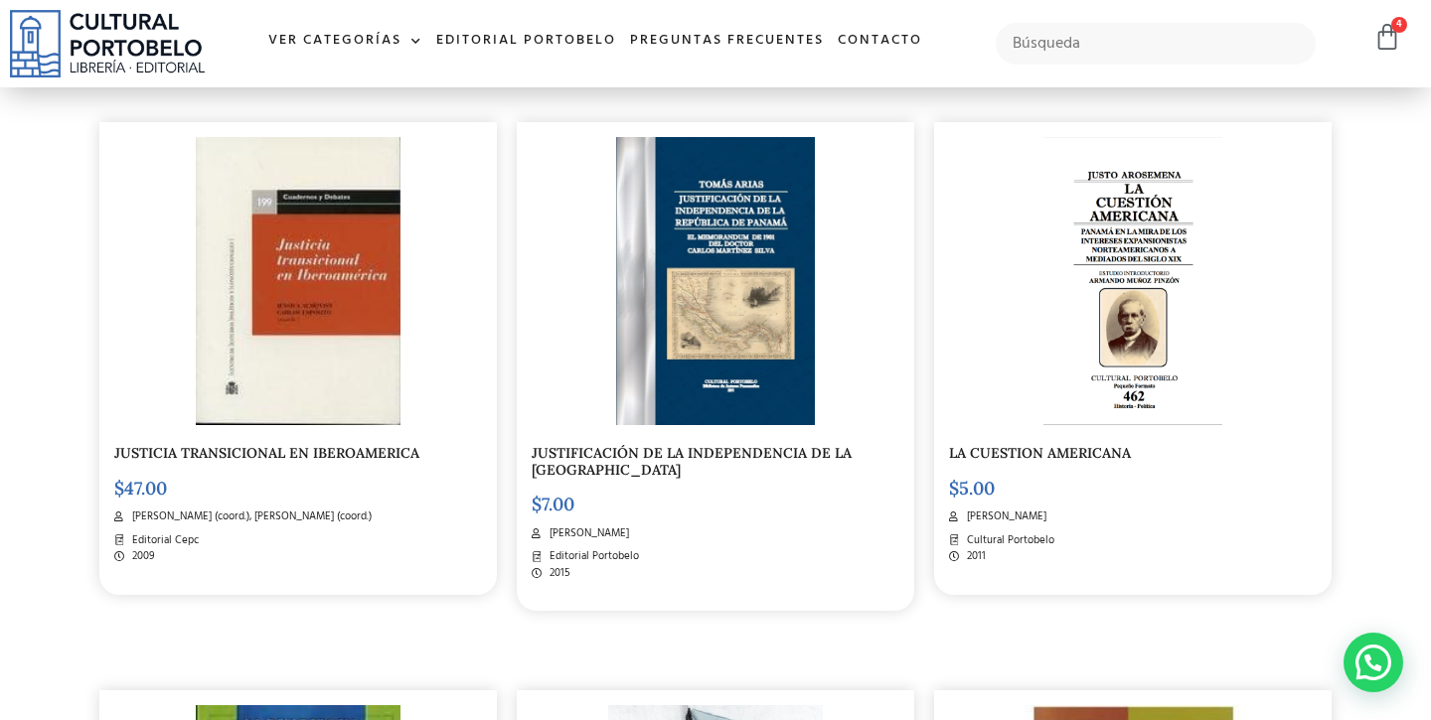
scroll to position [482, 0]
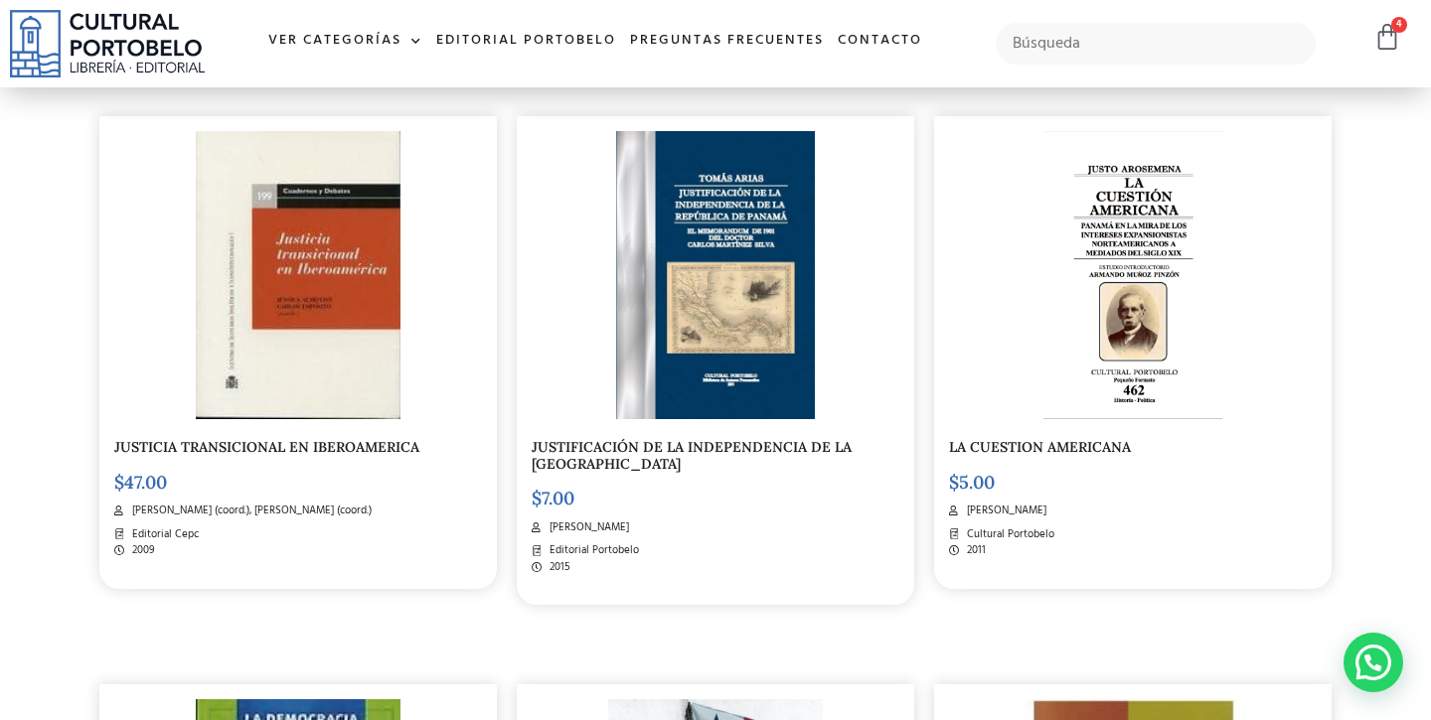
click at [1119, 345] on img at bounding box center [1132, 275] width 179 height 288
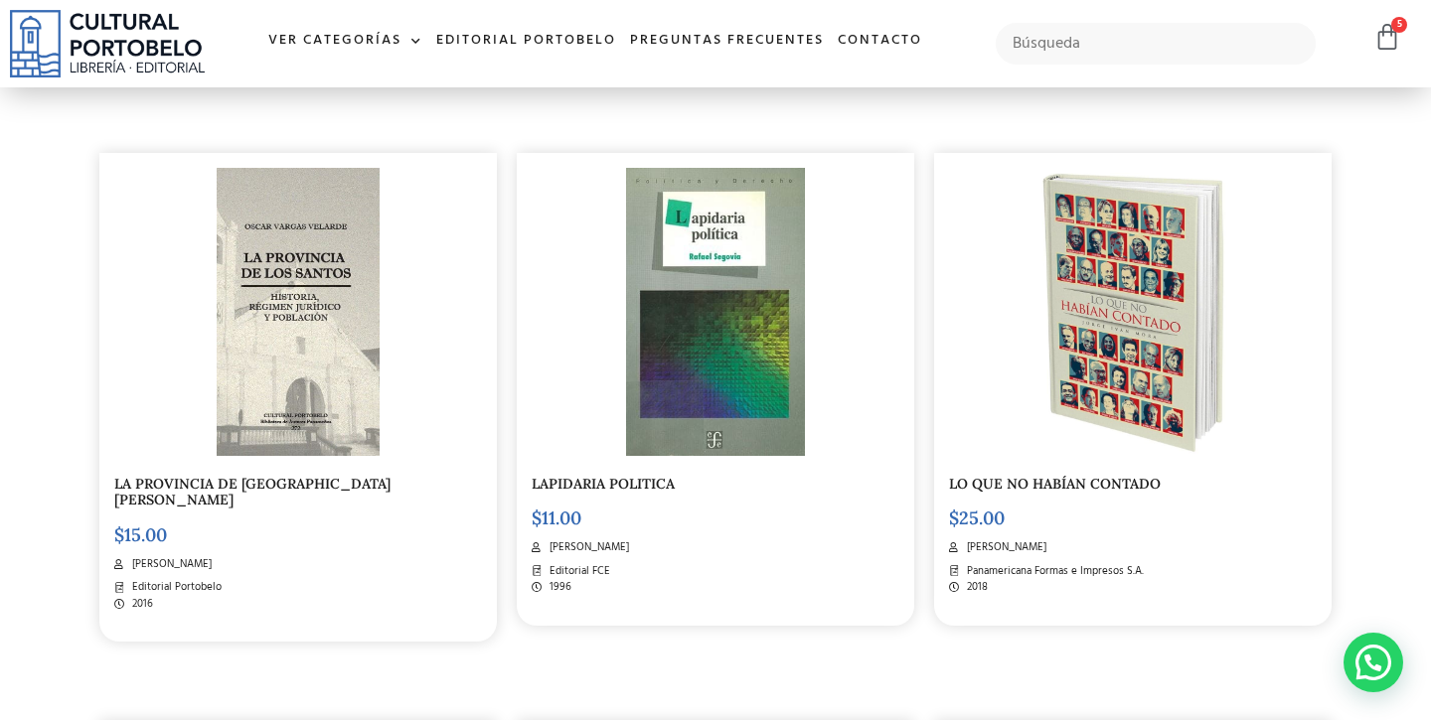
scroll to position [1616, 0]
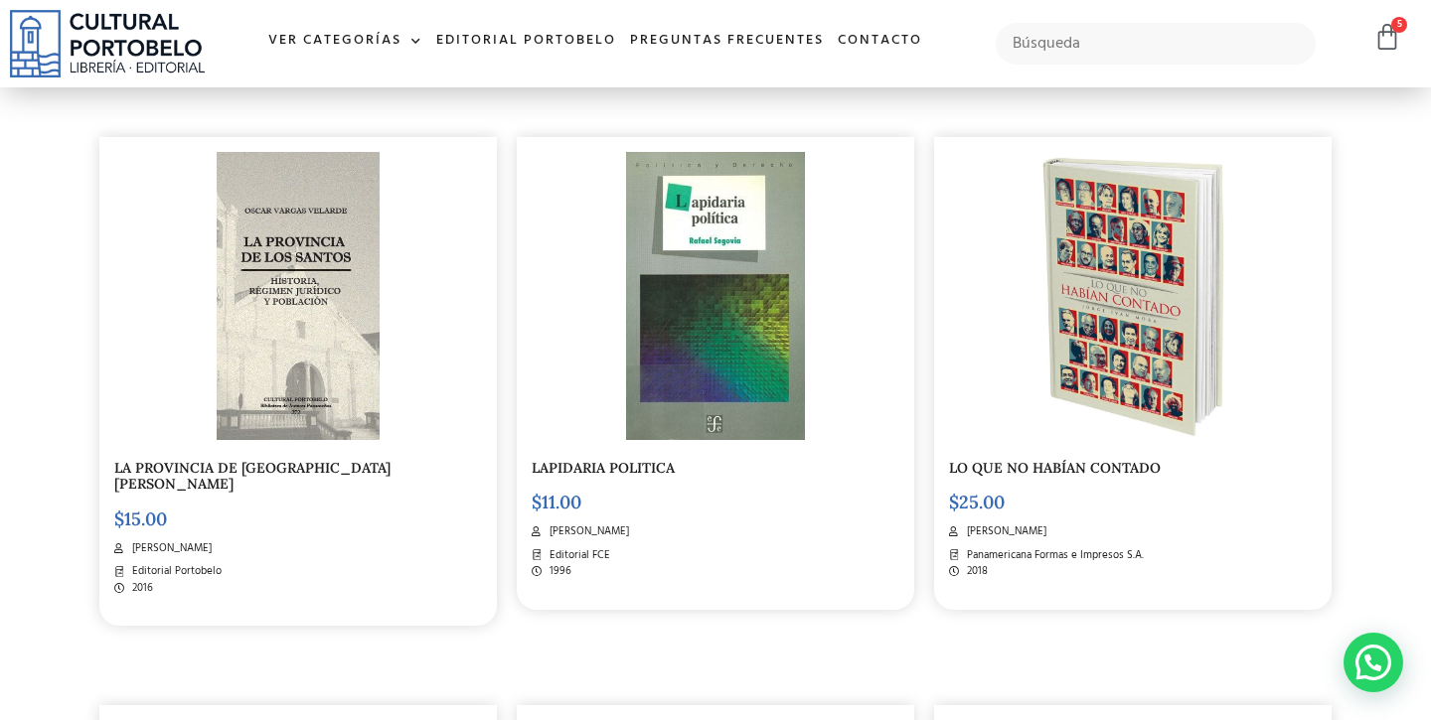
click at [1120, 221] on img at bounding box center [1133, 296] width 194 height 288
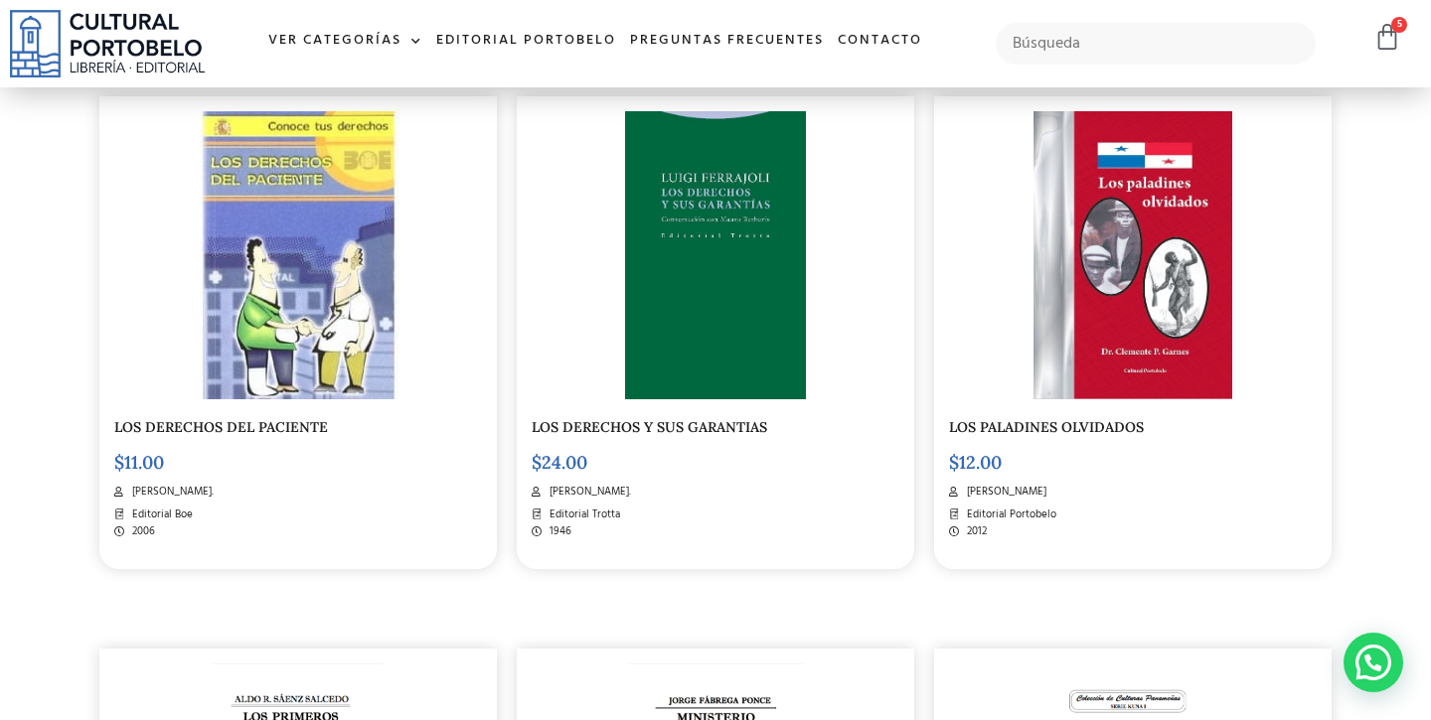
scroll to position [2229, 0]
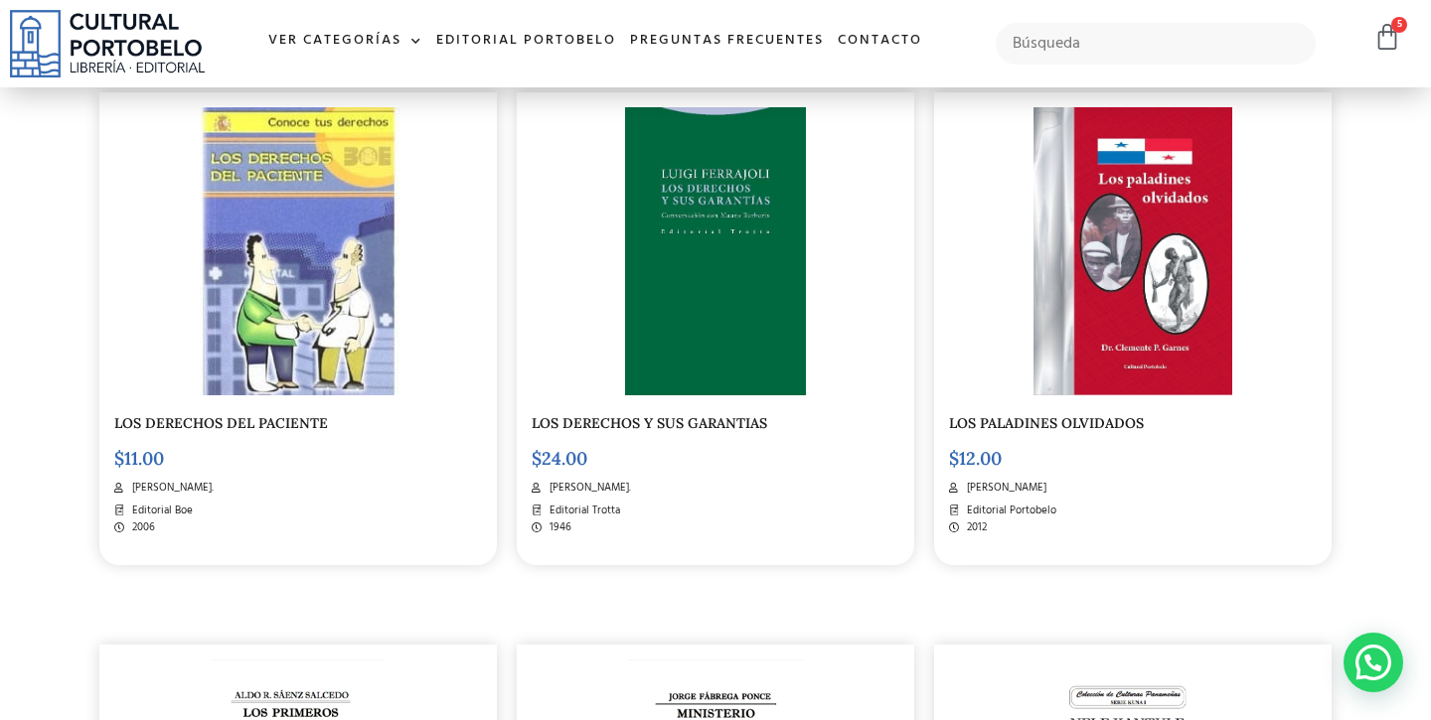
click at [1093, 294] on img at bounding box center [1133, 251] width 200 height 288
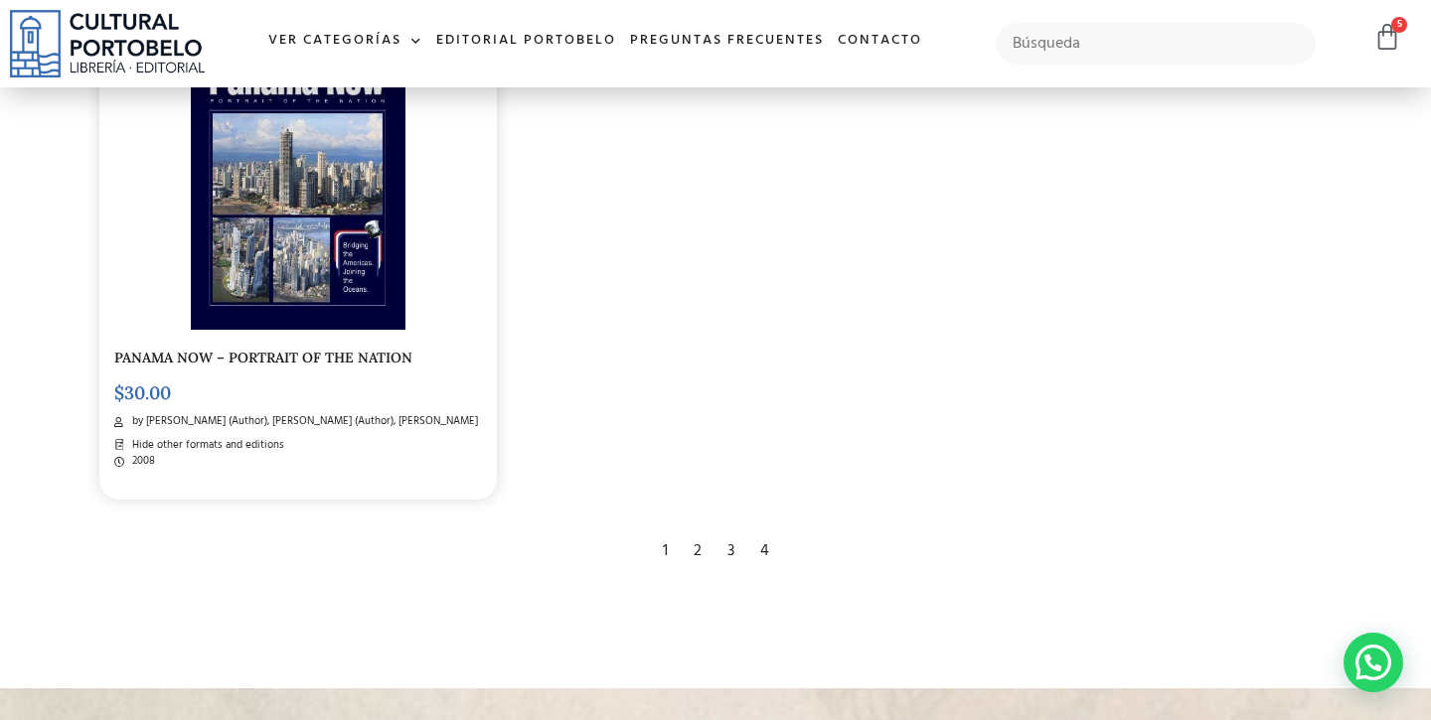
scroll to position [3415, 0]
click at [765, 531] on div "4" at bounding box center [764, 553] width 29 height 44
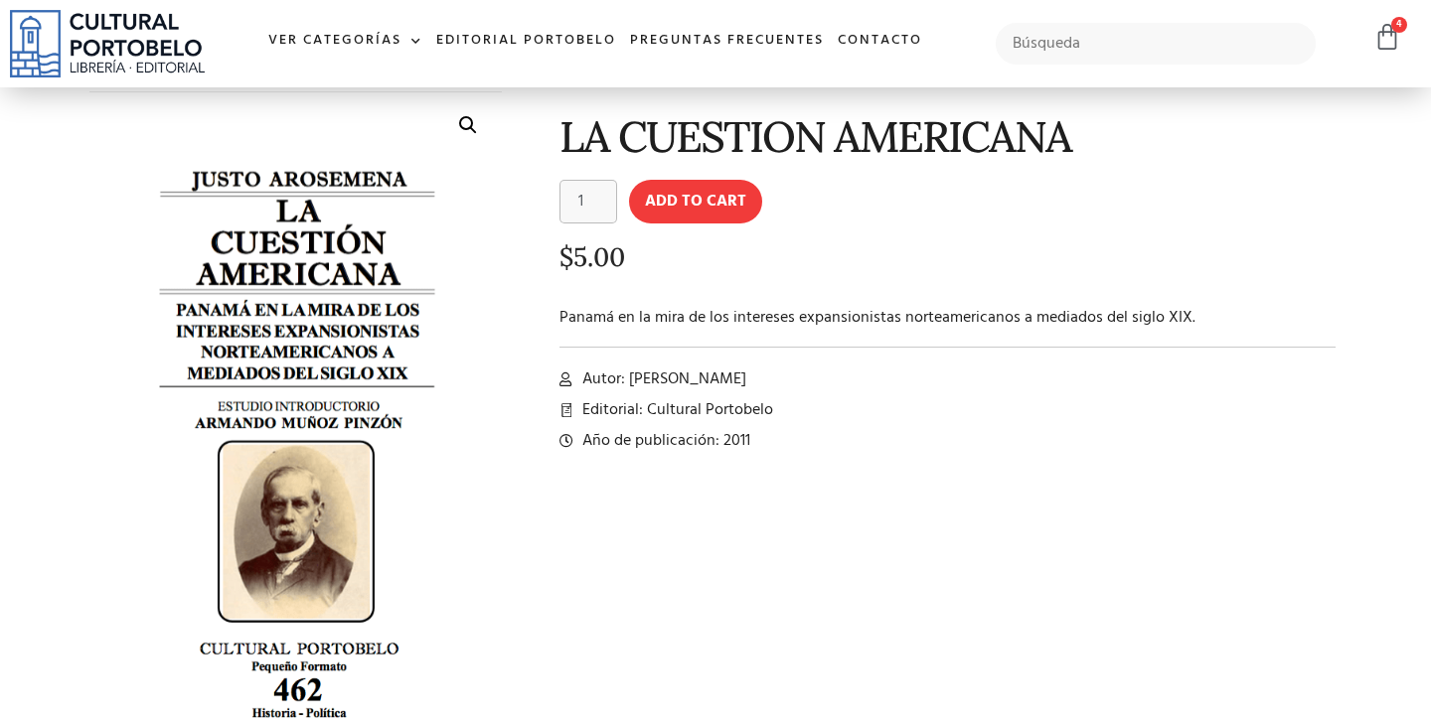
scroll to position [86, 0]
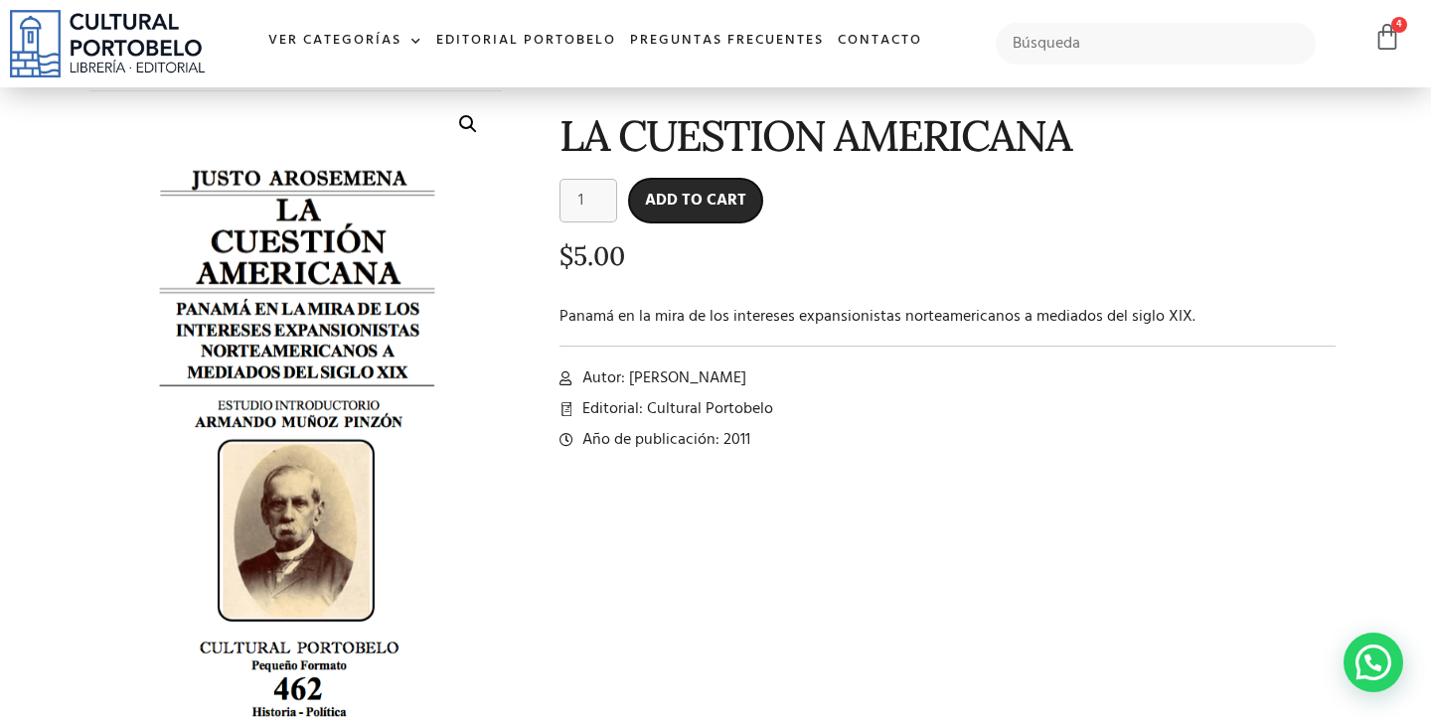
click at [699, 218] on button "Add to cart" at bounding box center [695, 201] width 133 height 44
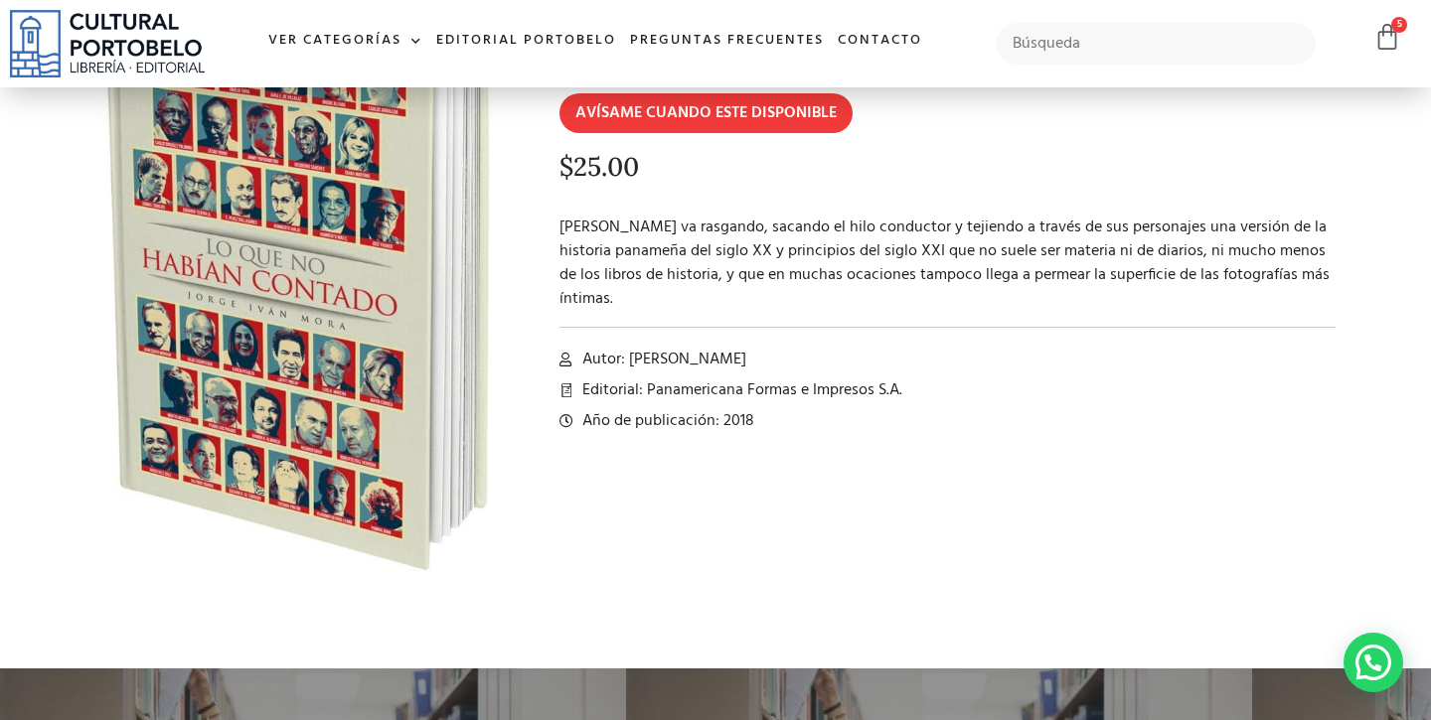
scroll to position [322, 0]
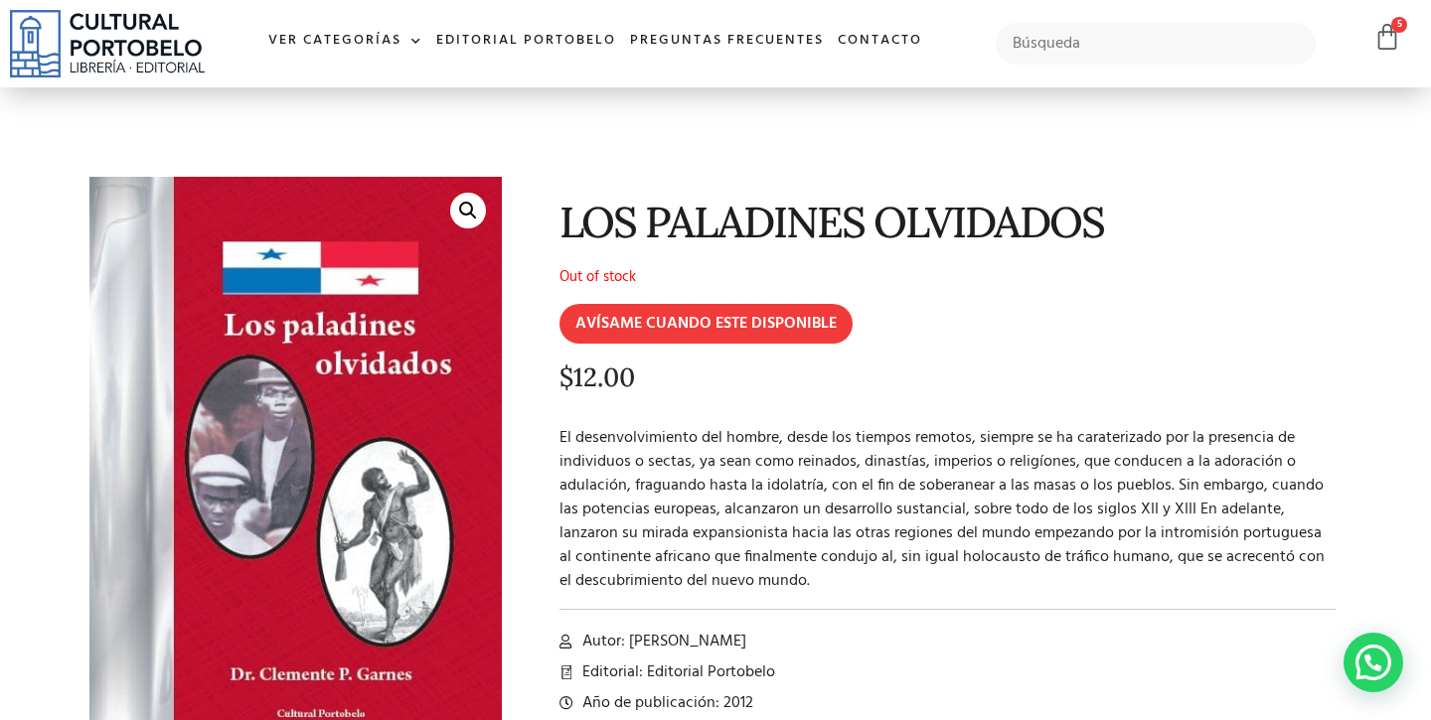
click at [832, 237] on h1 "LOS PALADINES OLVIDADOS" at bounding box center [947, 222] width 776 height 47
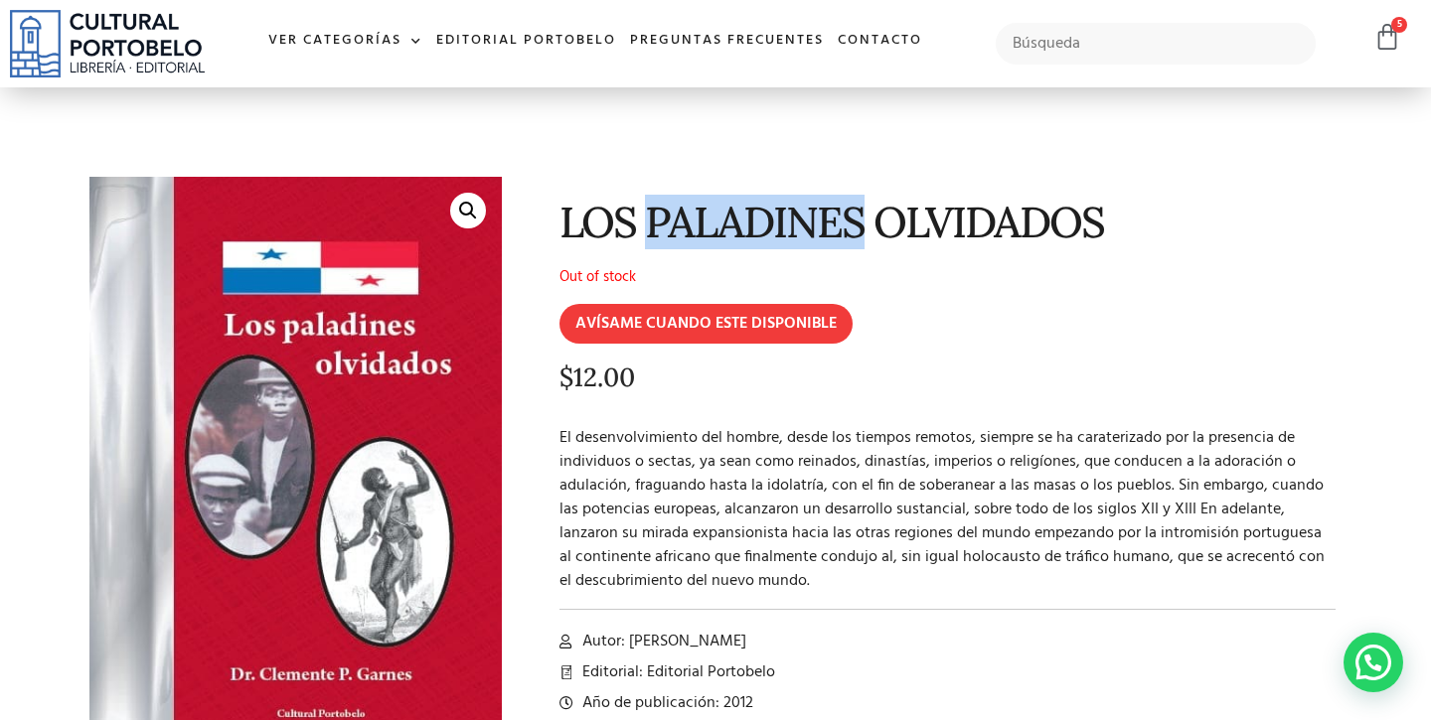
click at [832, 237] on h1 "LOS PALADINES OLVIDADOS" at bounding box center [947, 222] width 776 height 47
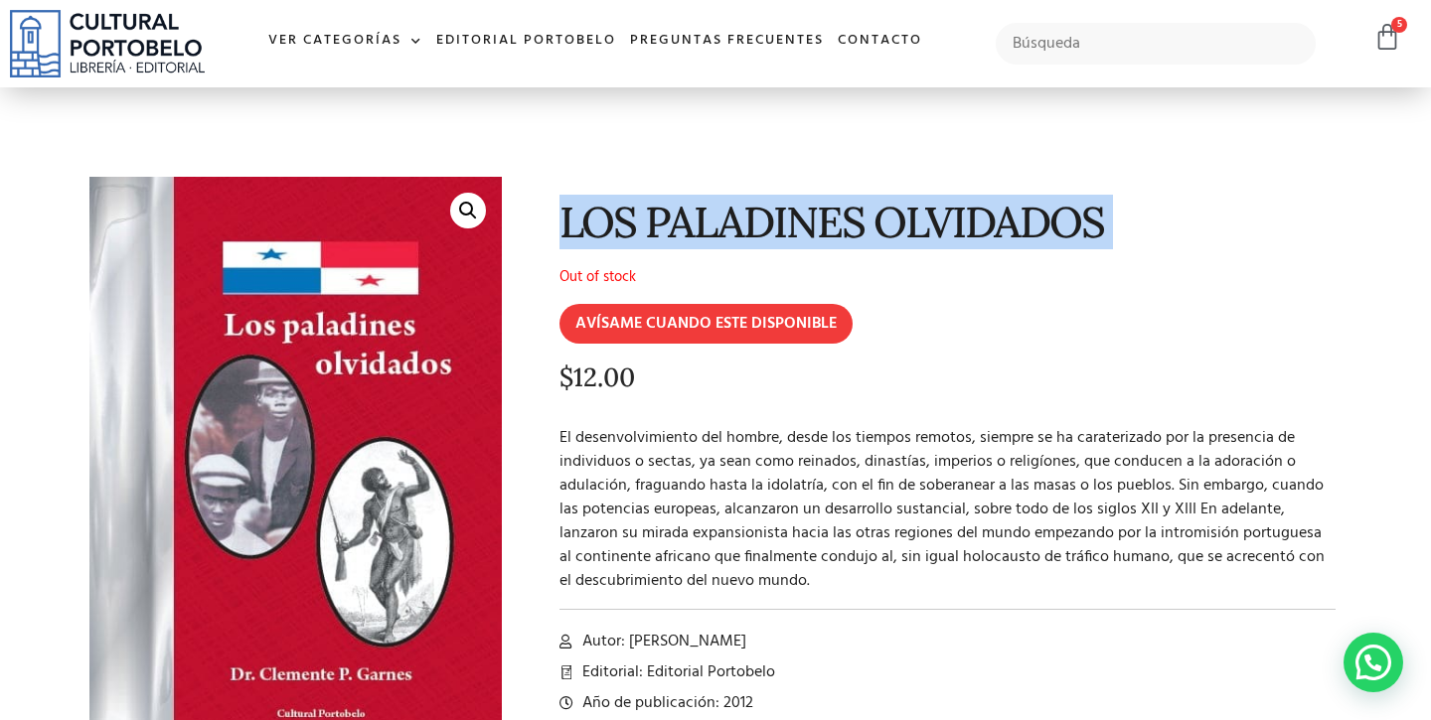
click at [832, 237] on h1 "LOS PALADINES OLVIDADOS" at bounding box center [947, 222] width 776 height 47
copy div "LOS PALADINES OLVIDADOS"
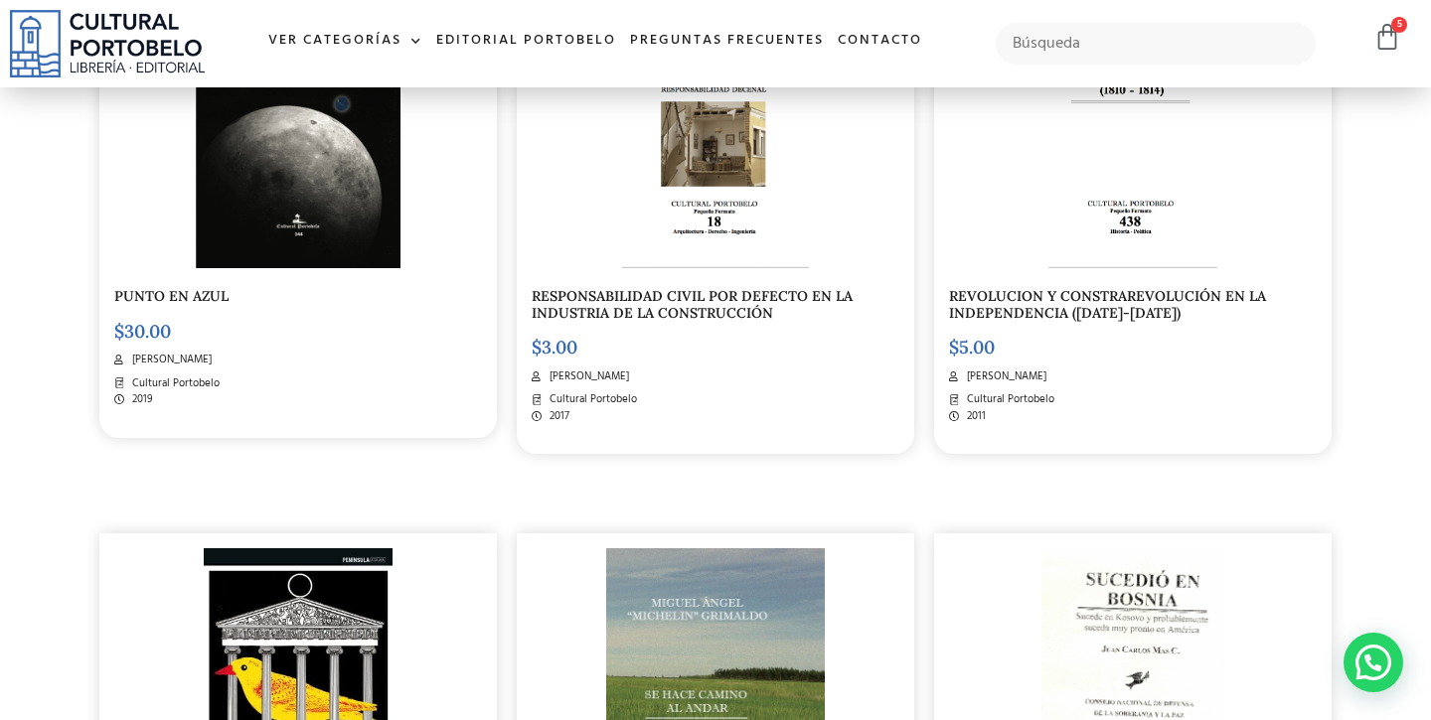
scroll to position [629, 0]
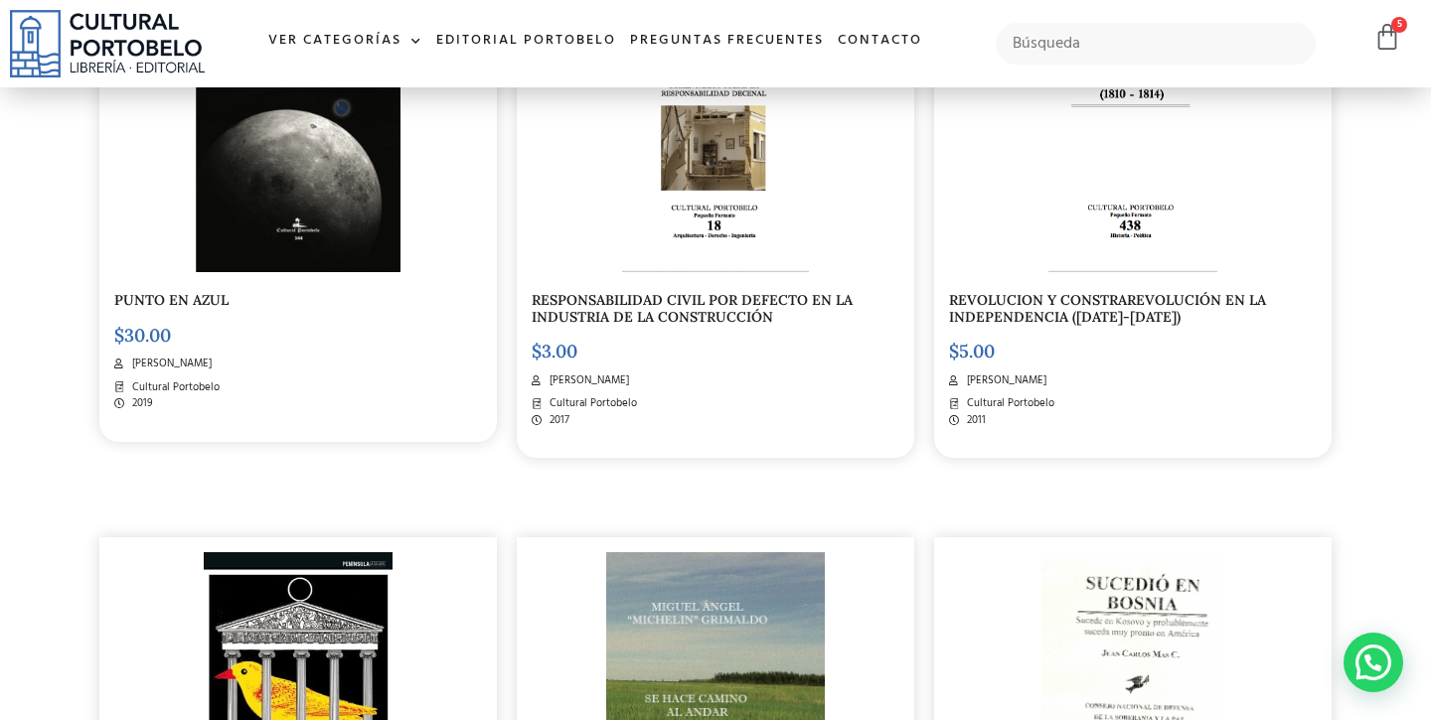
click at [1107, 245] on img at bounding box center [1132, 128] width 169 height 288
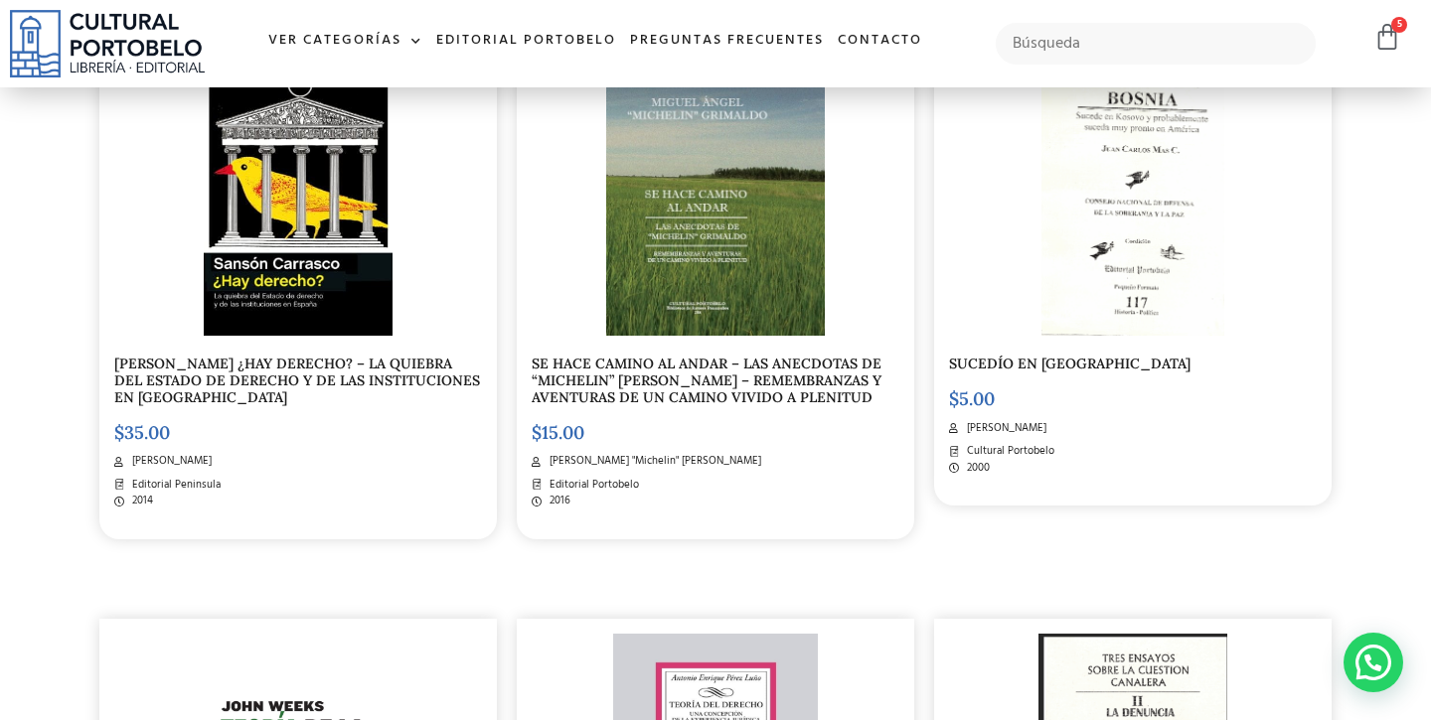
scroll to position [1155, 0]
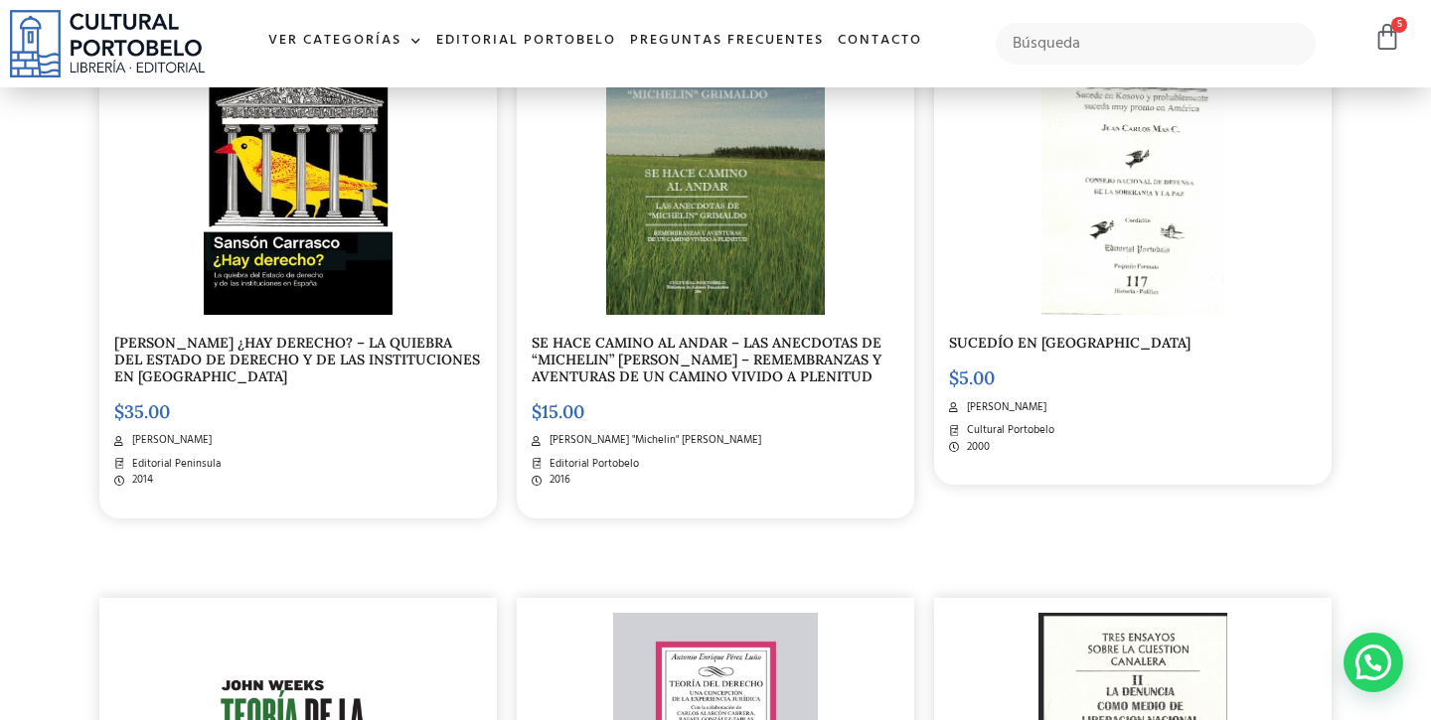
click at [1090, 276] on img at bounding box center [1132, 171] width 183 height 288
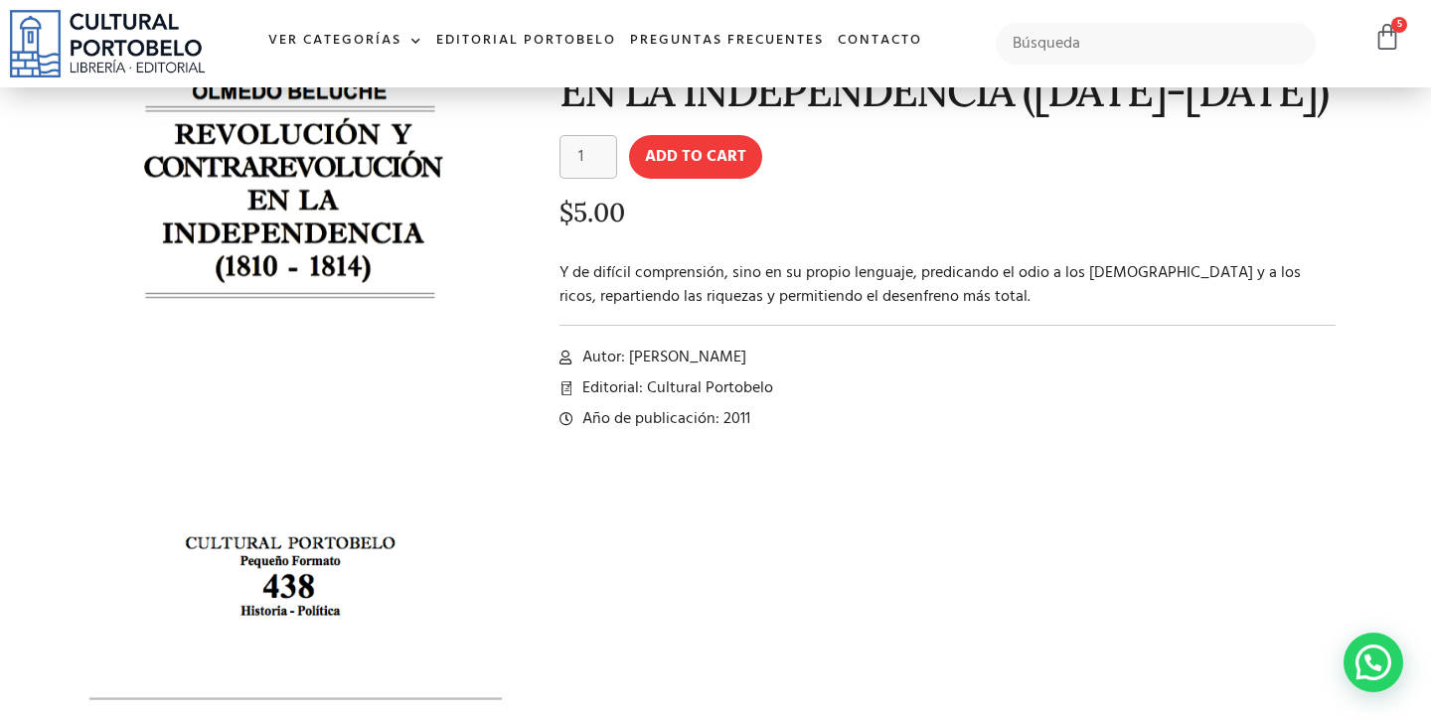
scroll to position [182, 0]
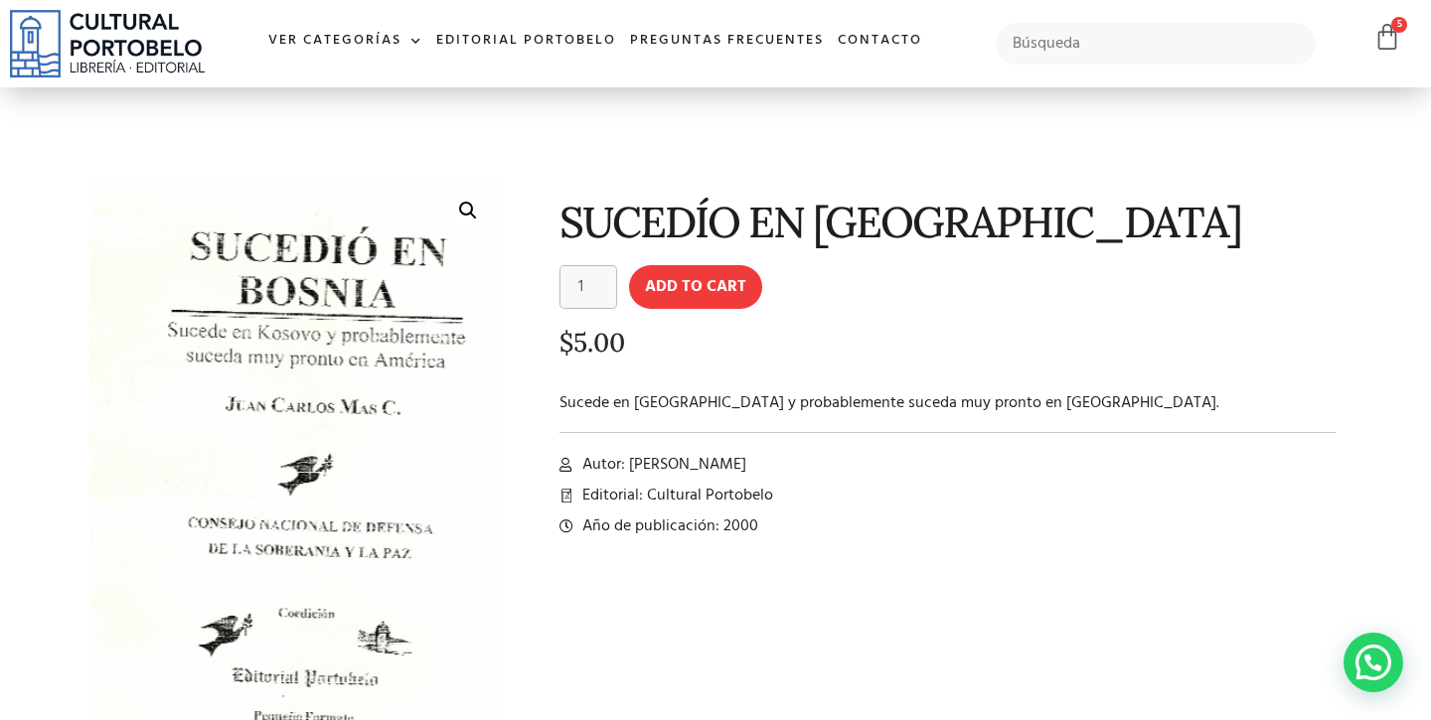
click at [846, 208] on h1 "SUCEDÍO EN [GEOGRAPHIC_DATA]" at bounding box center [947, 222] width 776 height 47
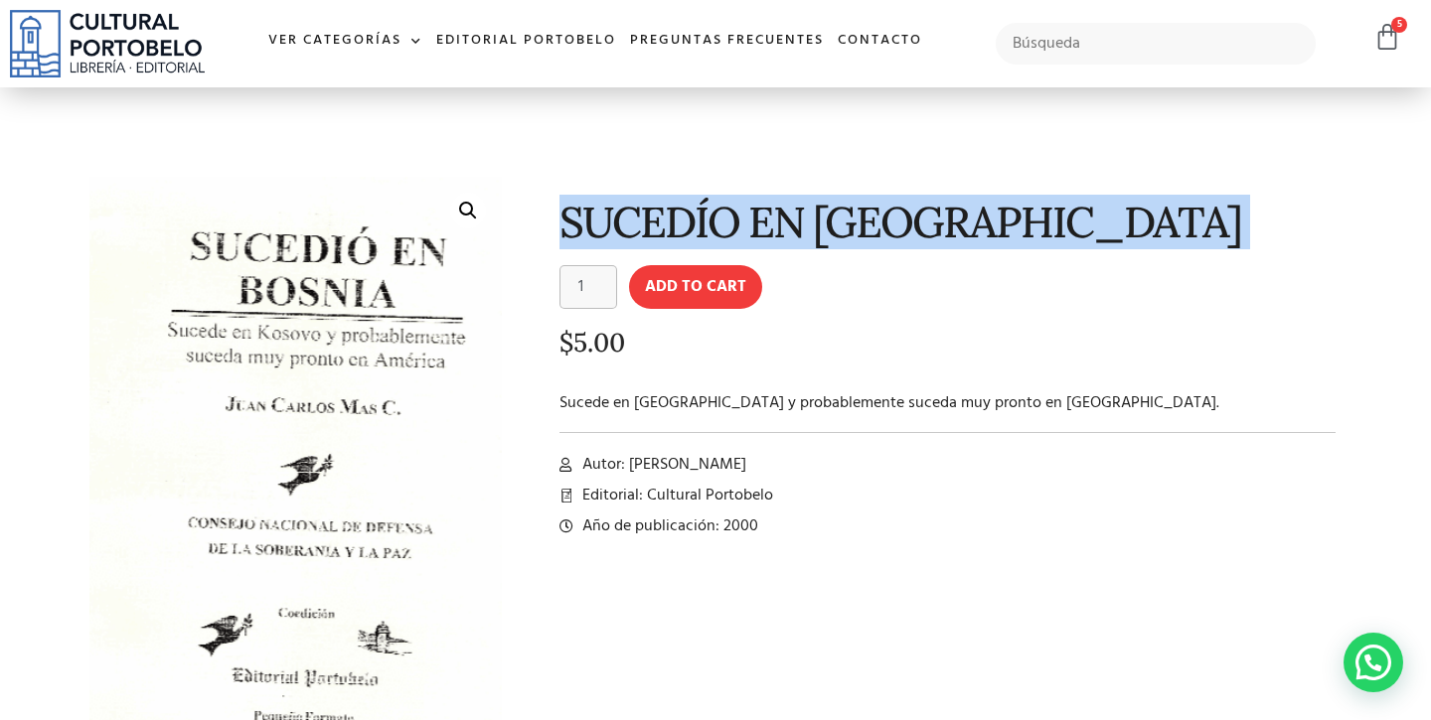
click at [846, 208] on h1 "SUCEDÍO EN [GEOGRAPHIC_DATA]" at bounding box center [947, 222] width 776 height 47
copy div "SUCEDÍO EN [GEOGRAPHIC_DATA]"
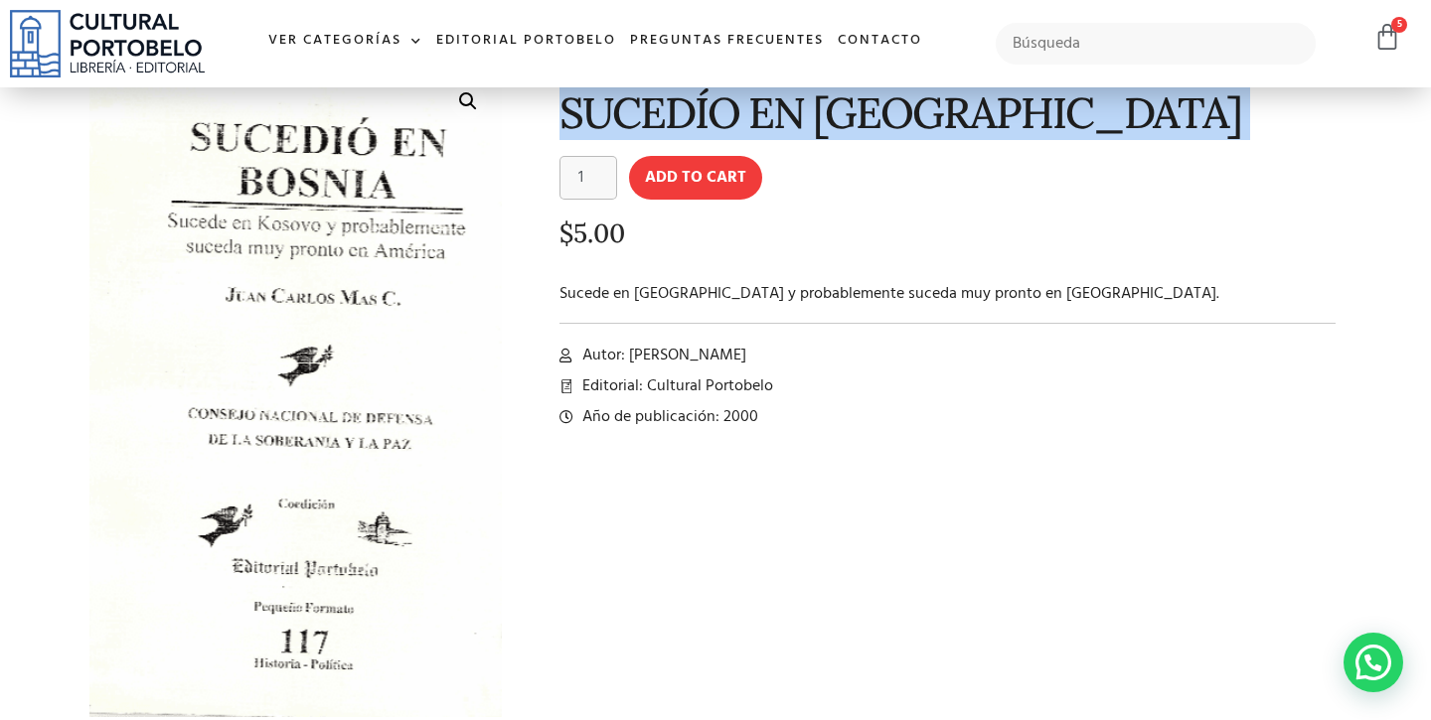
scroll to position [148, 0]
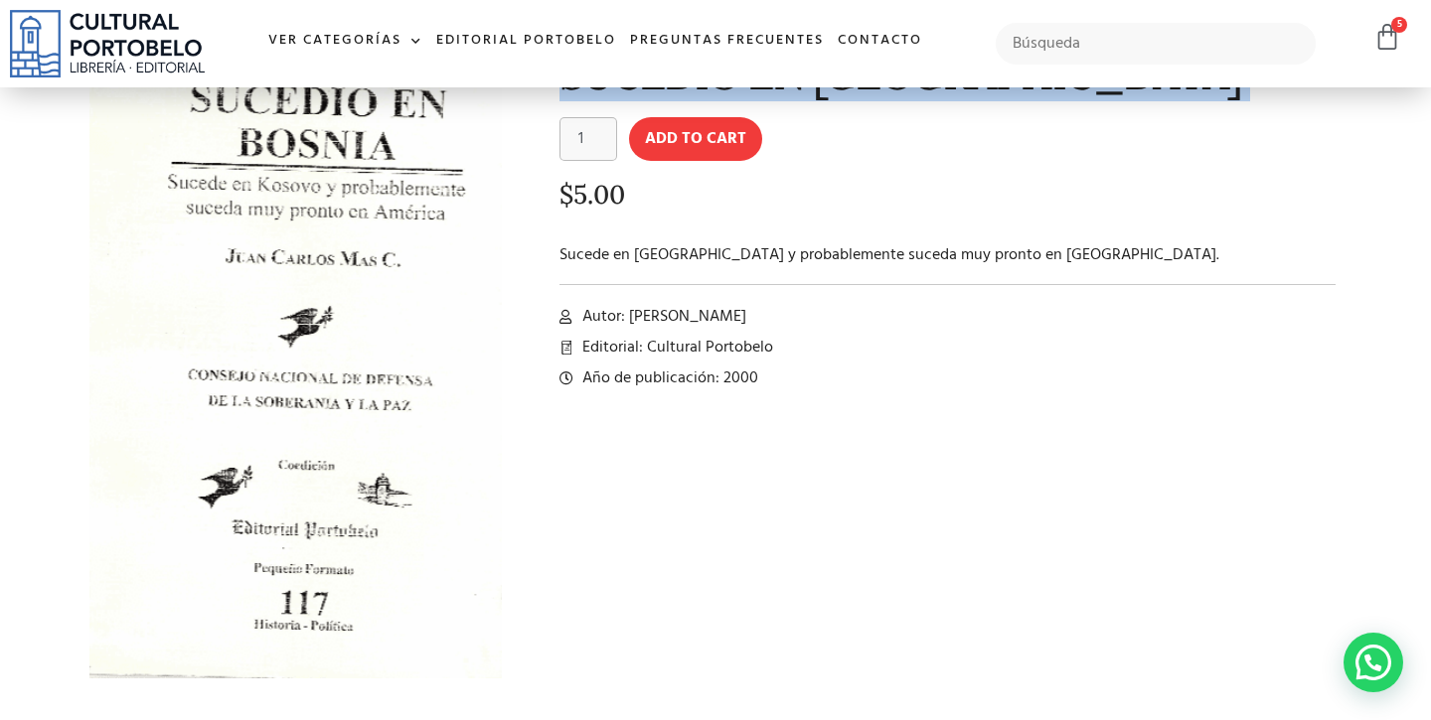
drag, startPoint x: 629, startPoint y: 314, endPoint x: 756, endPoint y: 310, distance: 127.3
click at [756, 310] on li "Autor: Juan Carlos Mas C." at bounding box center [947, 317] width 776 height 24
copy span "[PERSON_NAME]"
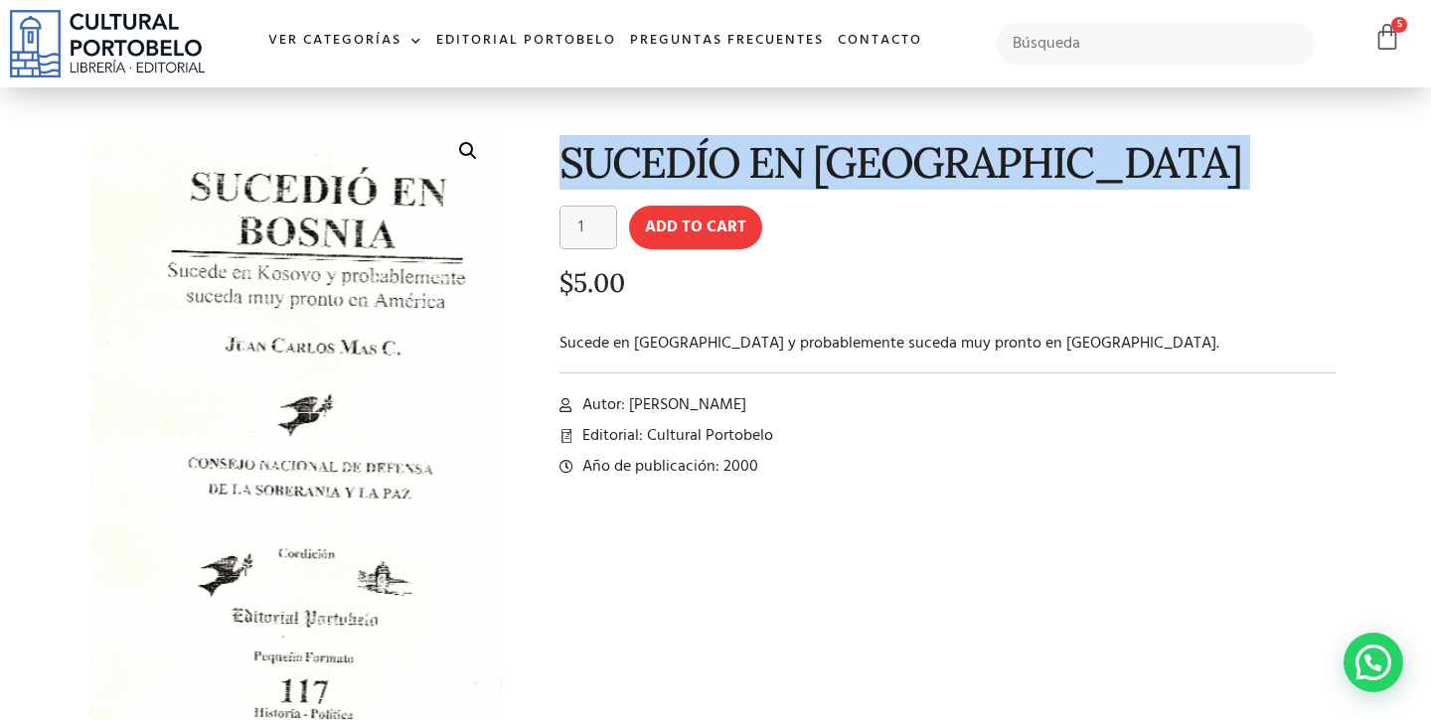
scroll to position [52, 0]
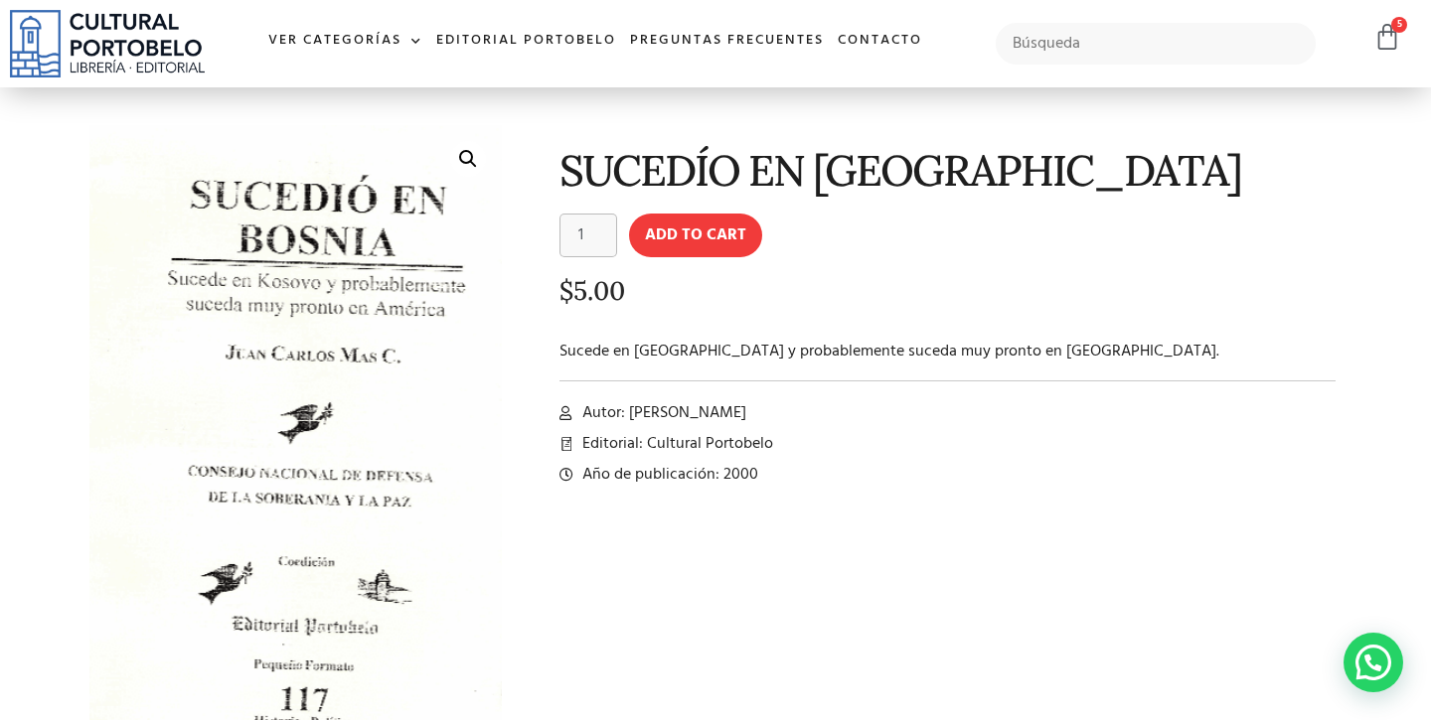
click at [727, 257] on div "SUCEDÍO EN BOSNIA SUCEDÍO EN BOSNIA quantity 1 Add to cart $ 5.00 Sucede en Kos…" at bounding box center [932, 466] width 840 height 702
click at [721, 243] on button "Add to cart" at bounding box center [695, 236] width 133 height 44
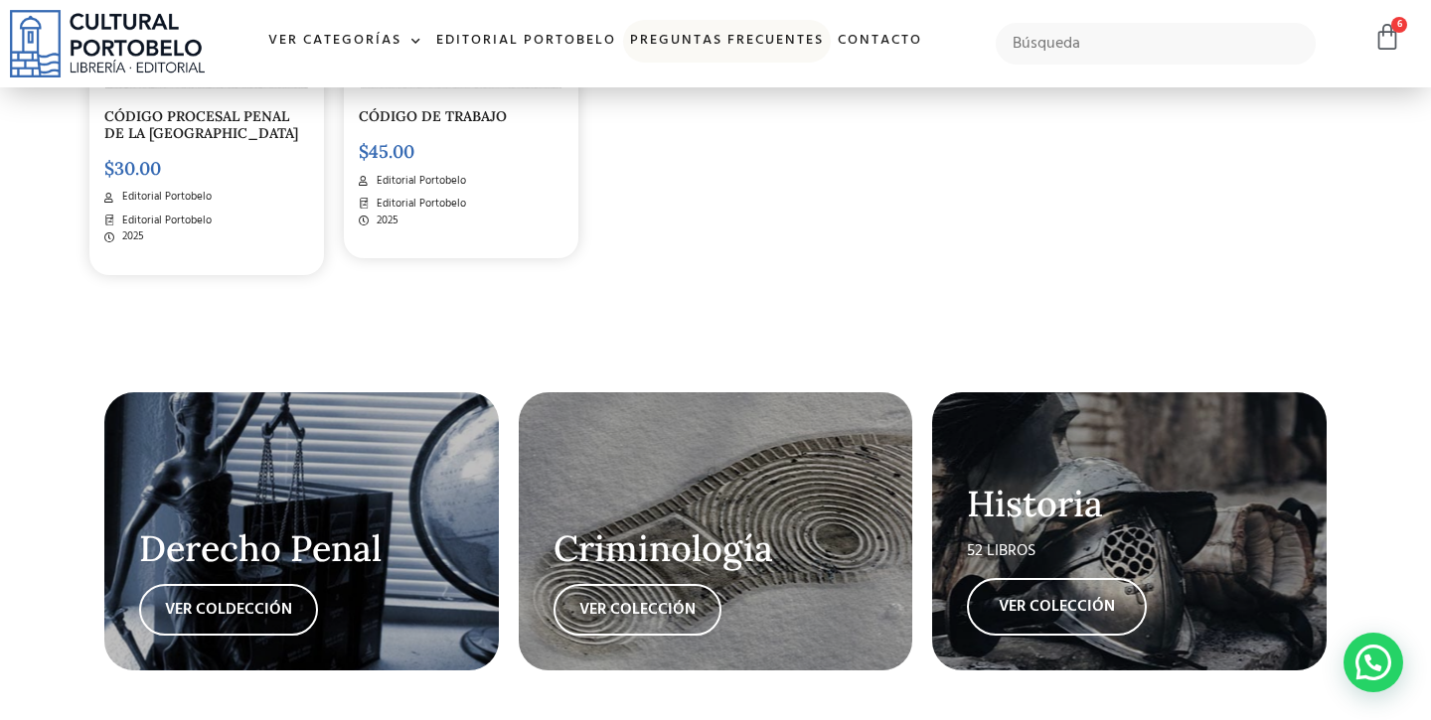
scroll to position [3485, 0]
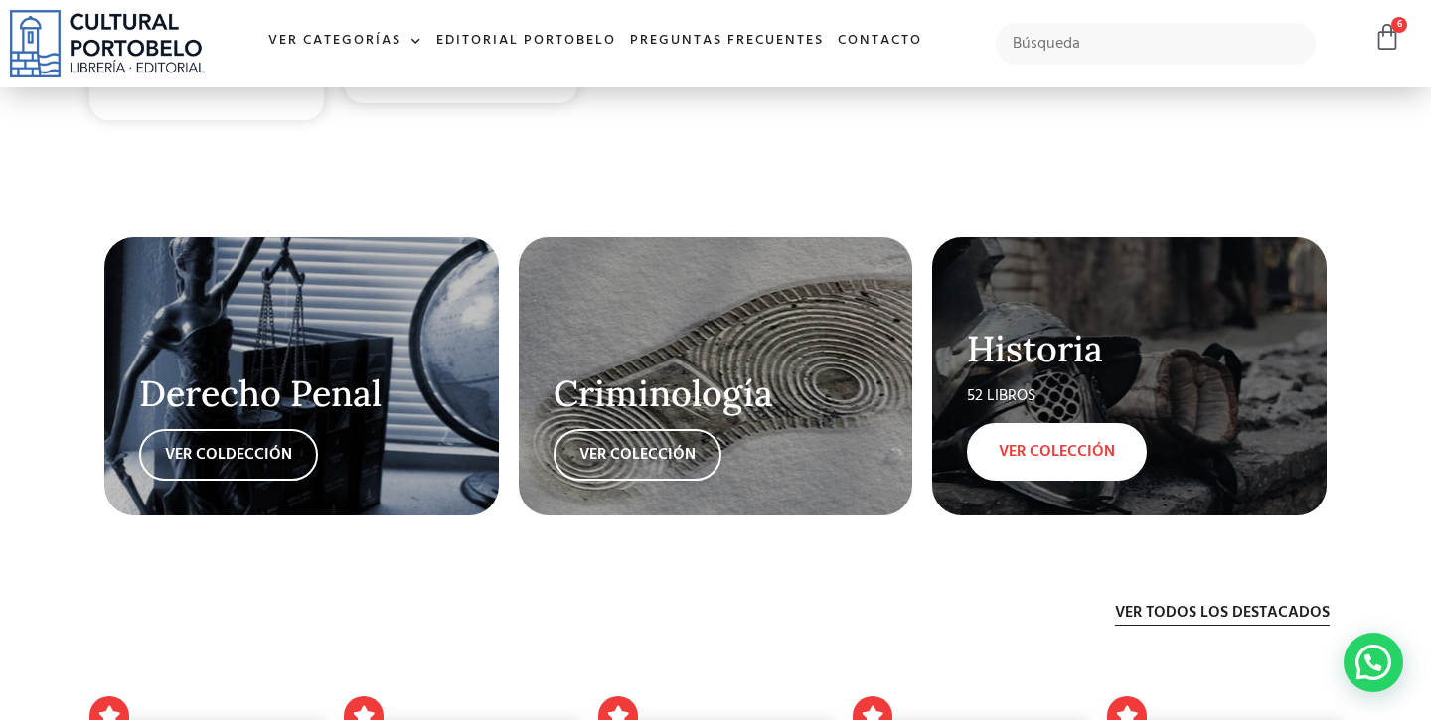
click at [1017, 462] on link "VER COLECCIÓN" at bounding box center [1057, 452] width 180 height 58
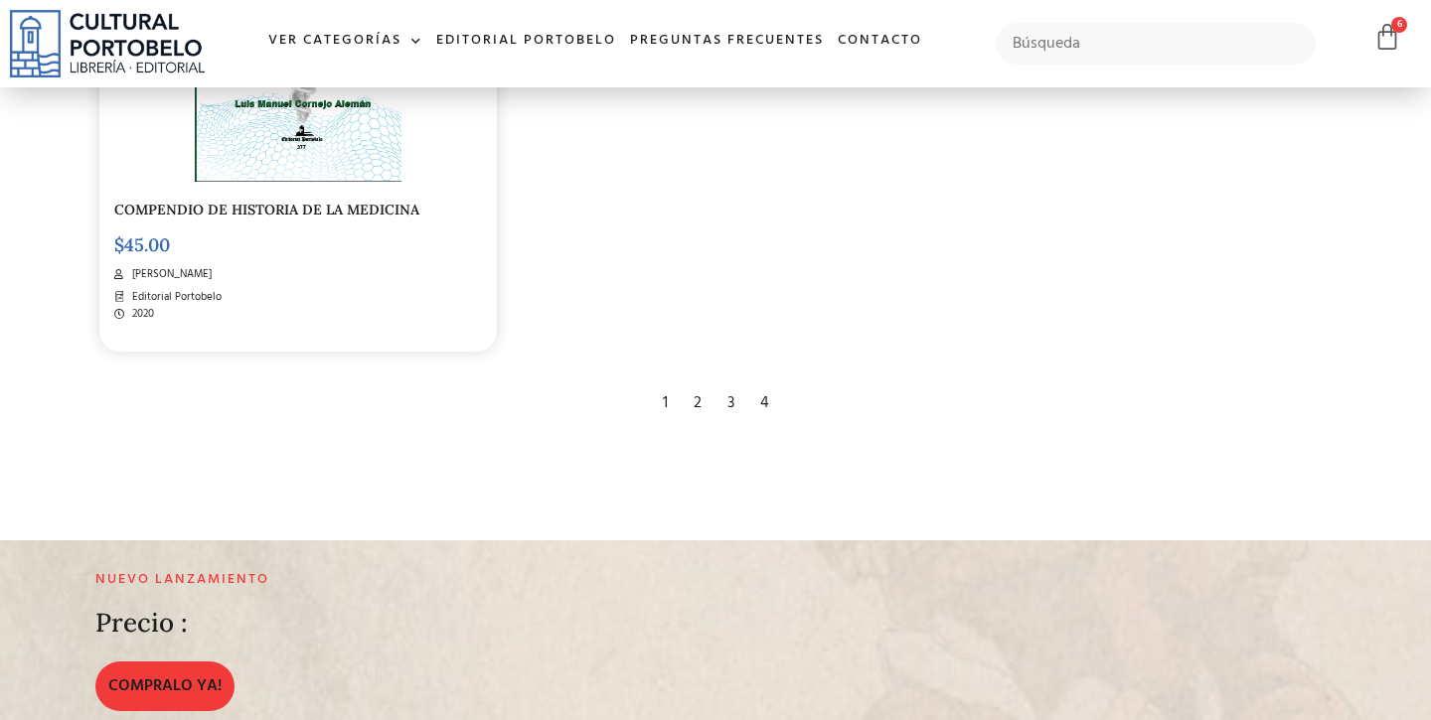
scroll to position [3523, 0]
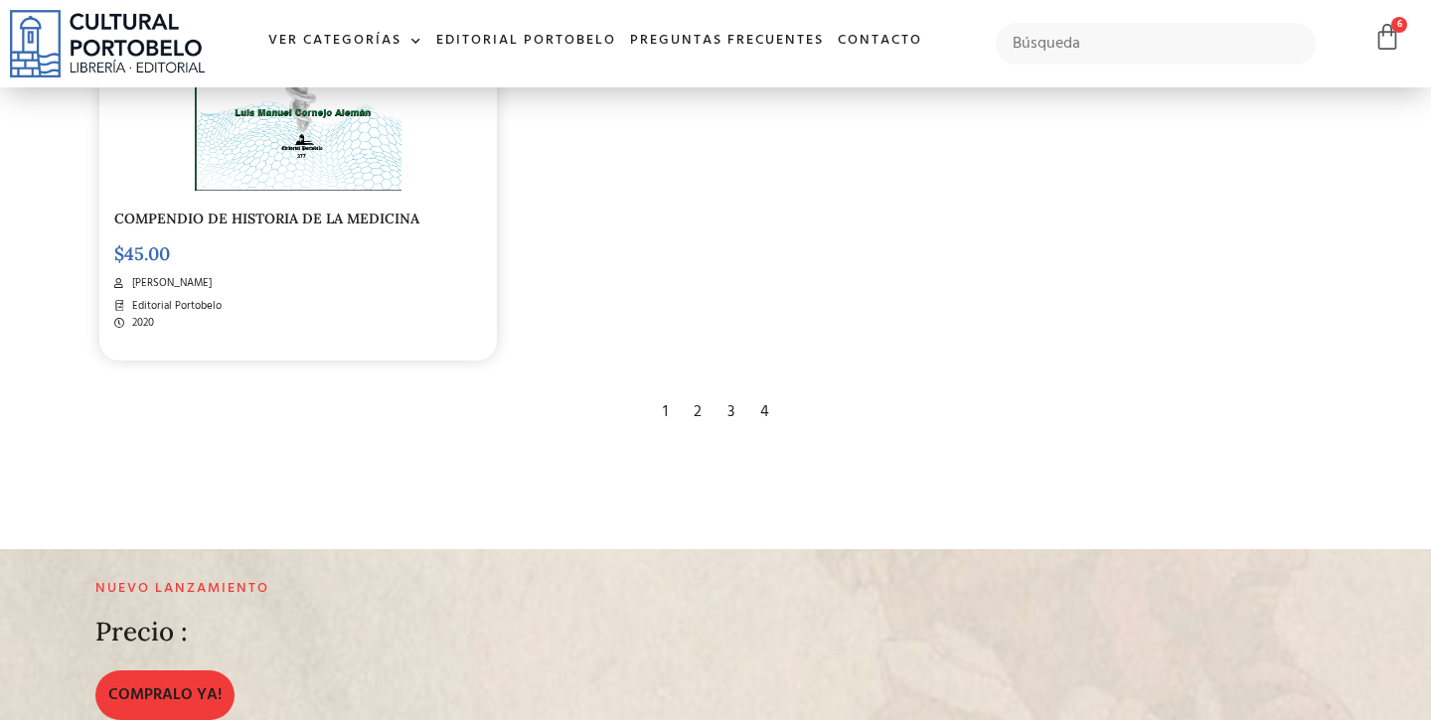
click at [762, 394] on div "4" at bounding box center [764, 413] width 29 height 44
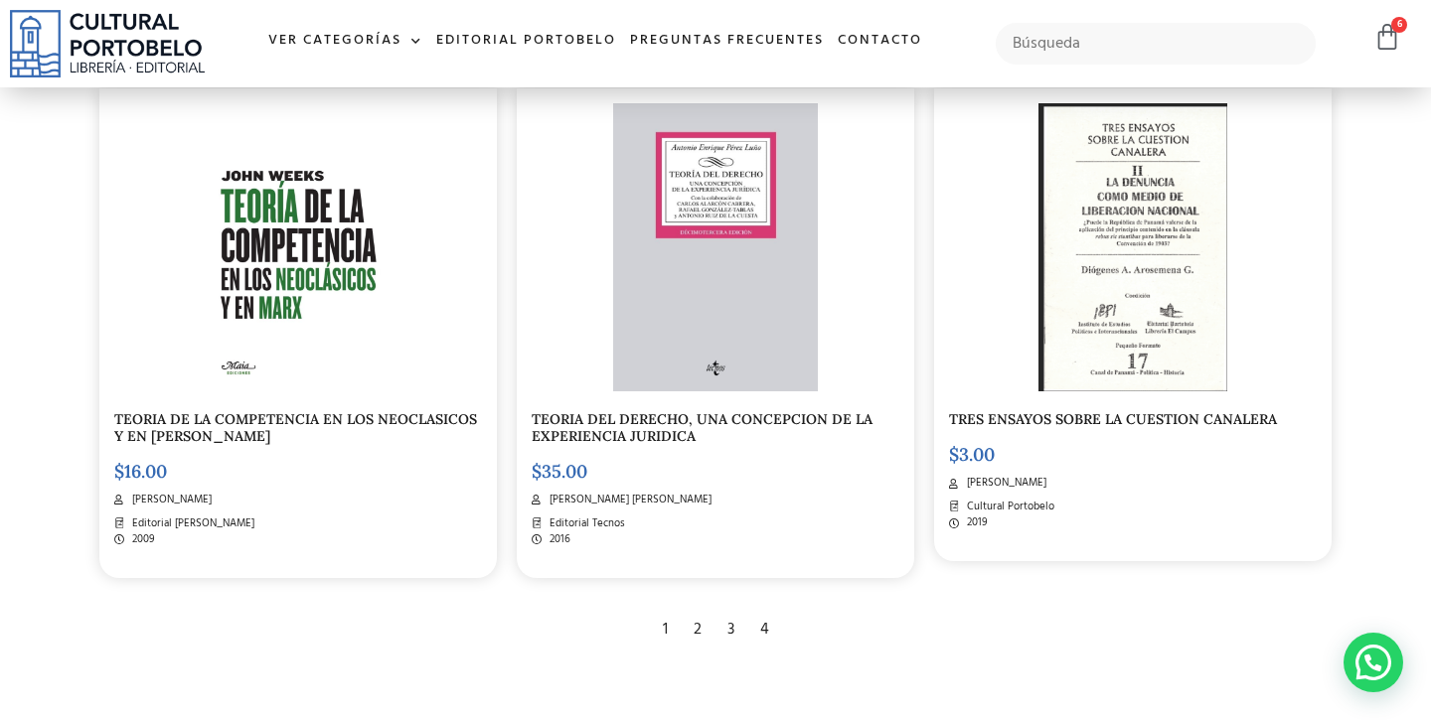
scroll to position [1658, 0]
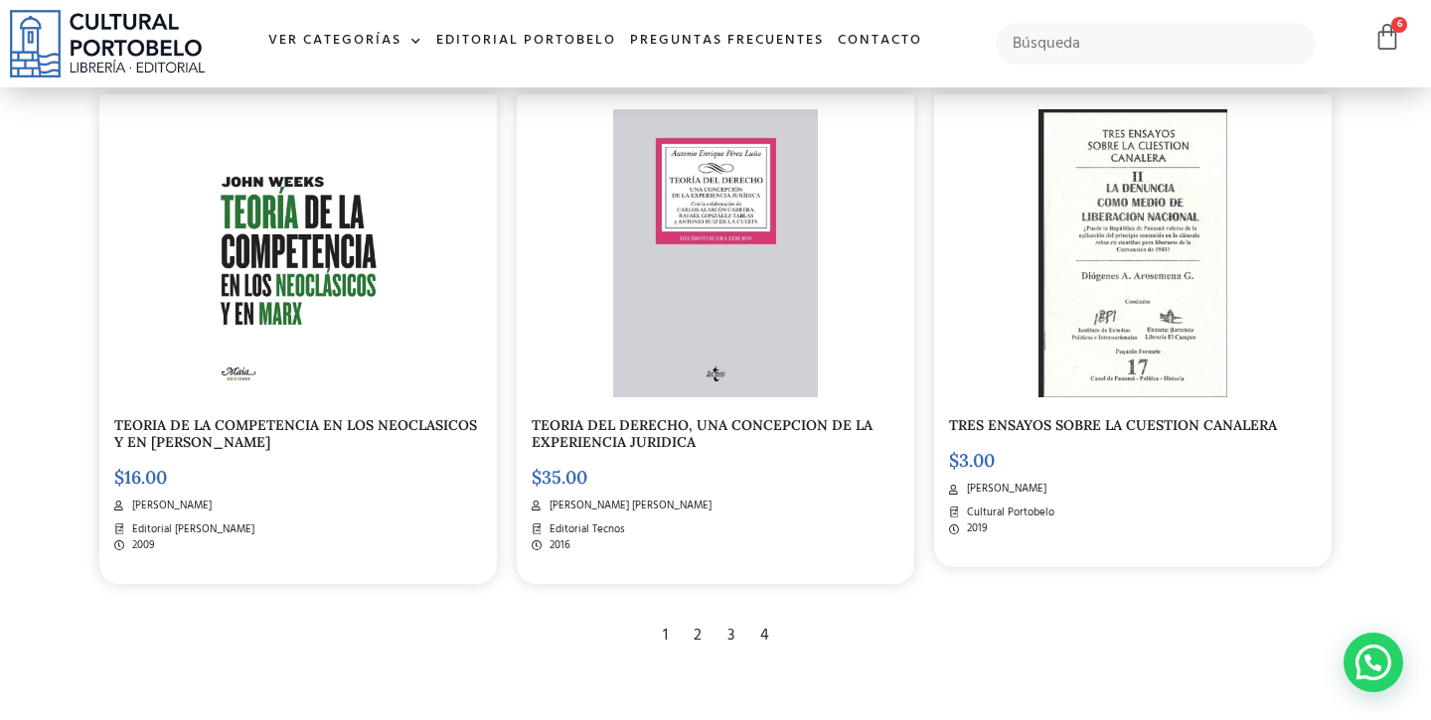
click at [1087, 444] on div "$ 3.00" at bounding box center [1133, 458] width 368 height 28
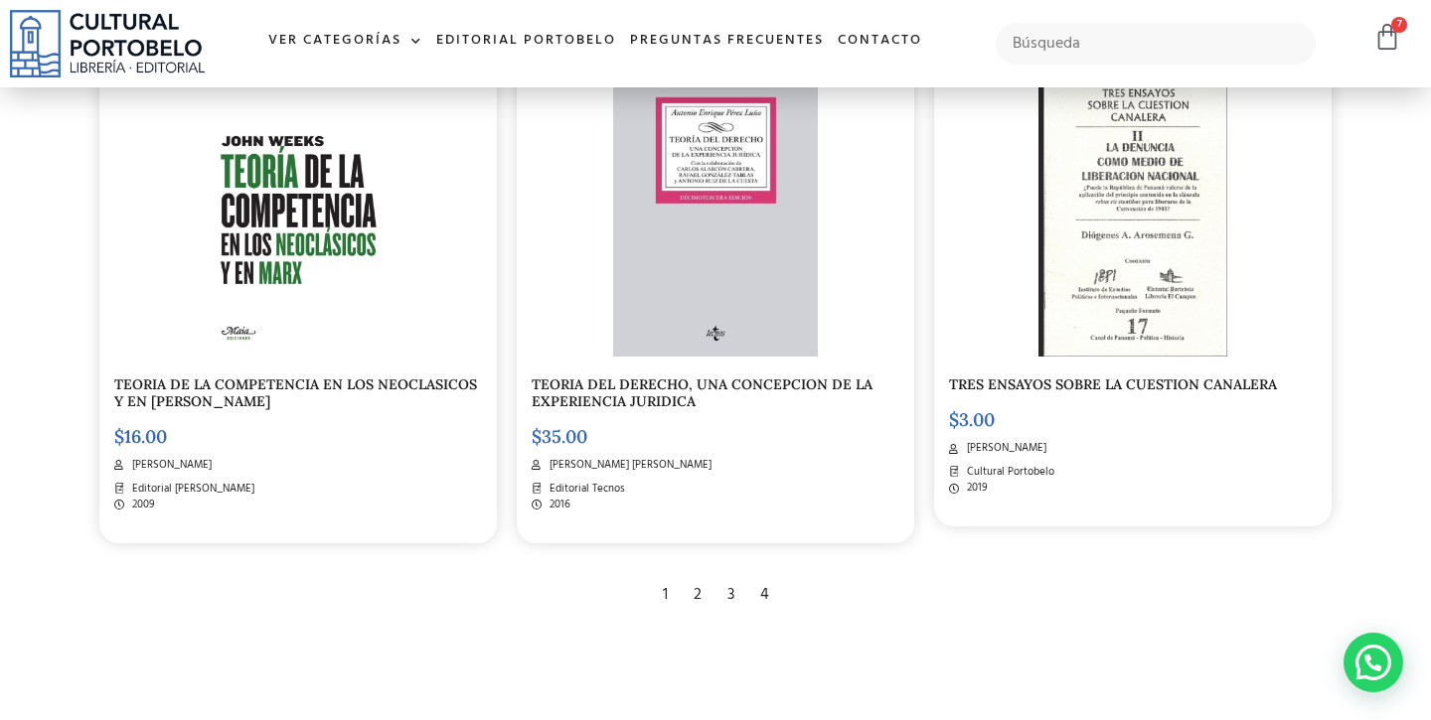
scroll to position [1673, 0]
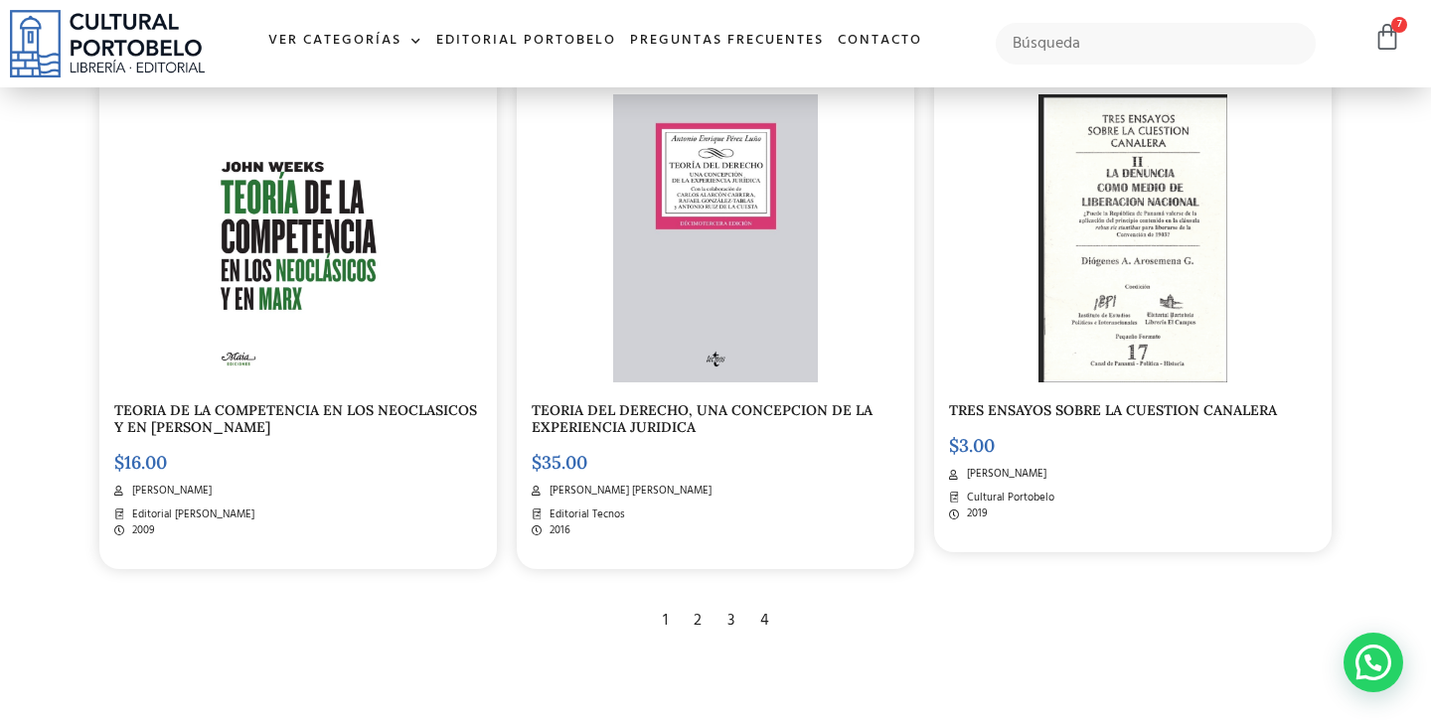
click at [728, 612] on div "3" at bounding box center [730, 621] width 27 height 44
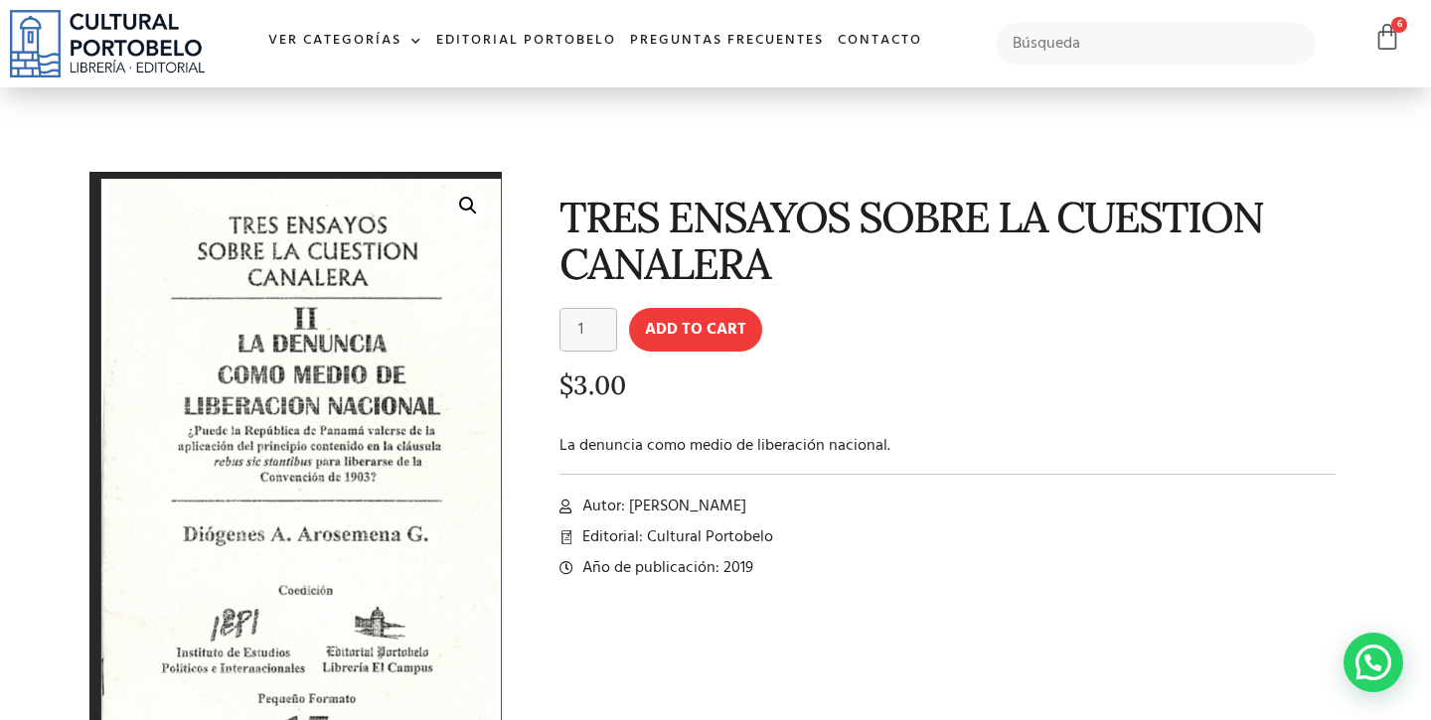
scroll to position [13, 0]
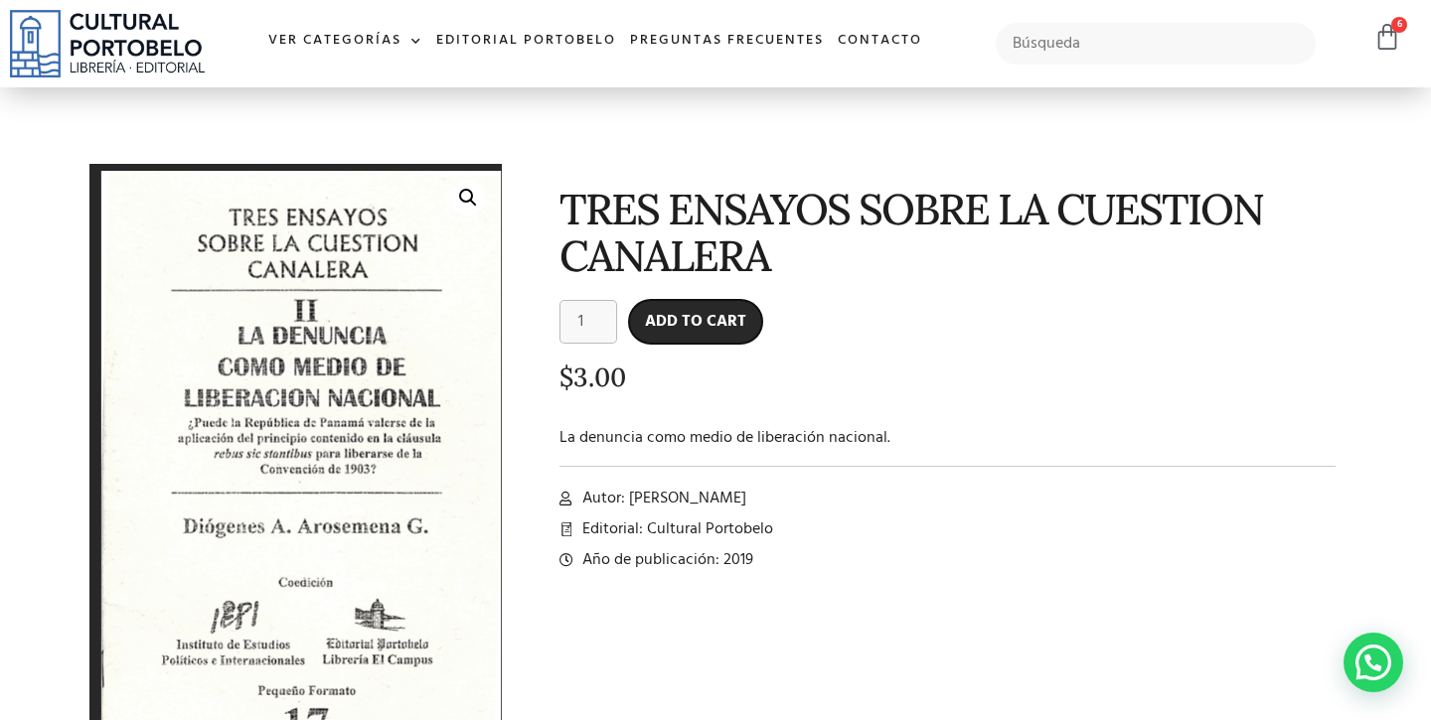
click at [703, 318] on button "Add to cart" at bounding box center [695, 322] width 133 height 44
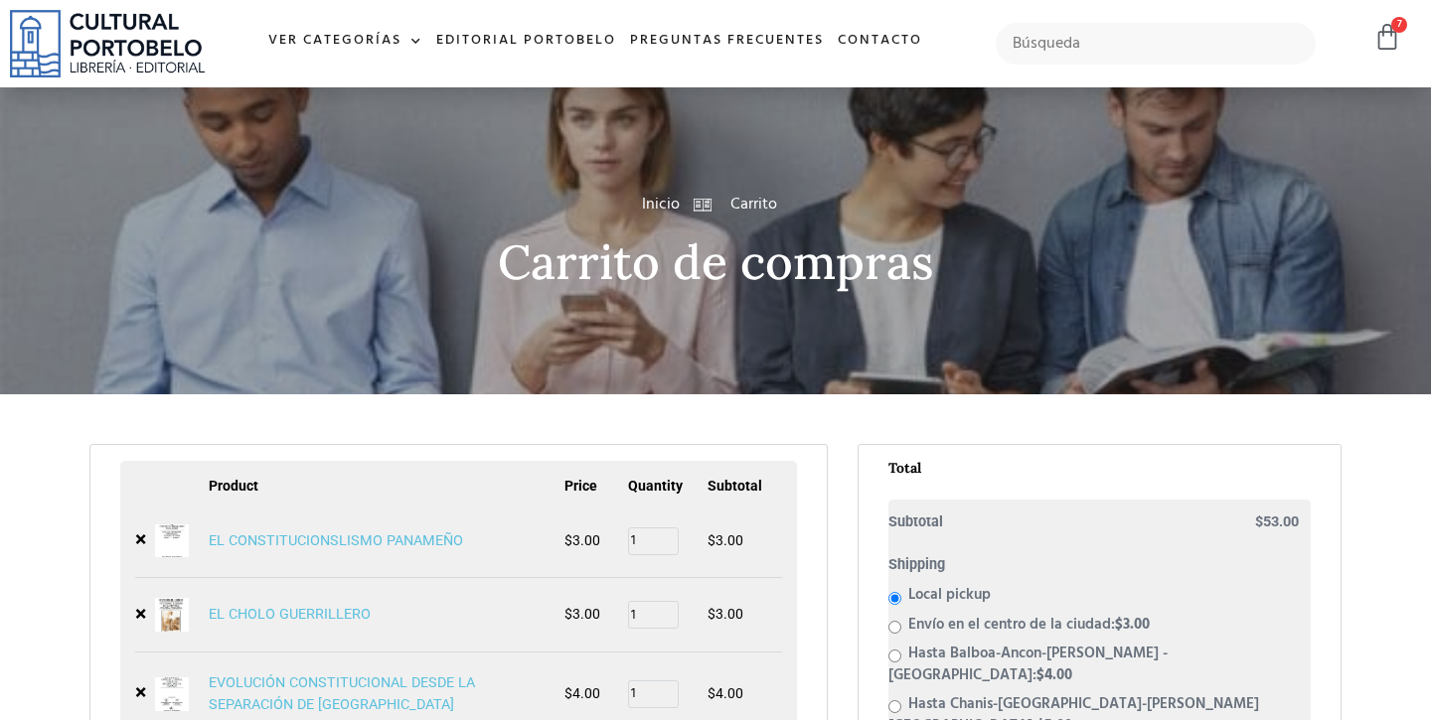
scroll to position [2, 0]
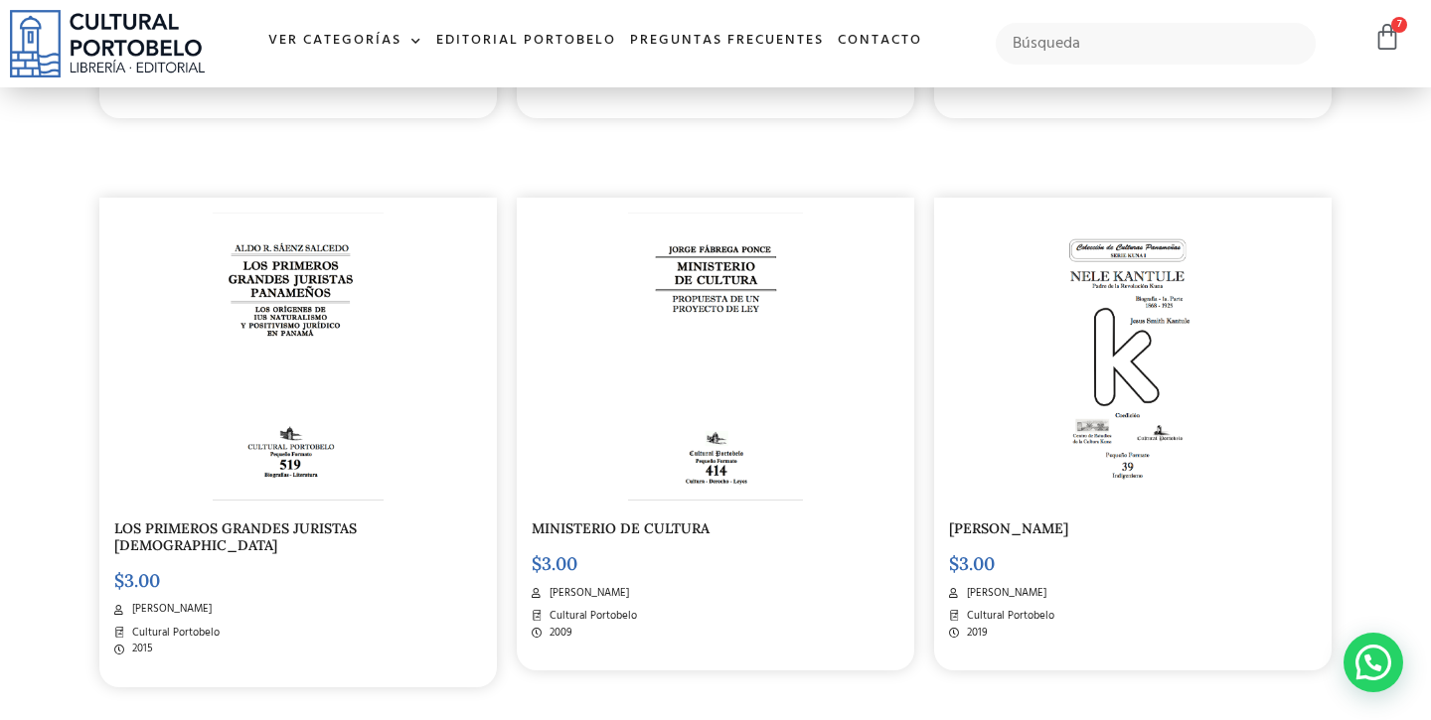
scroll to position [2655, 0]
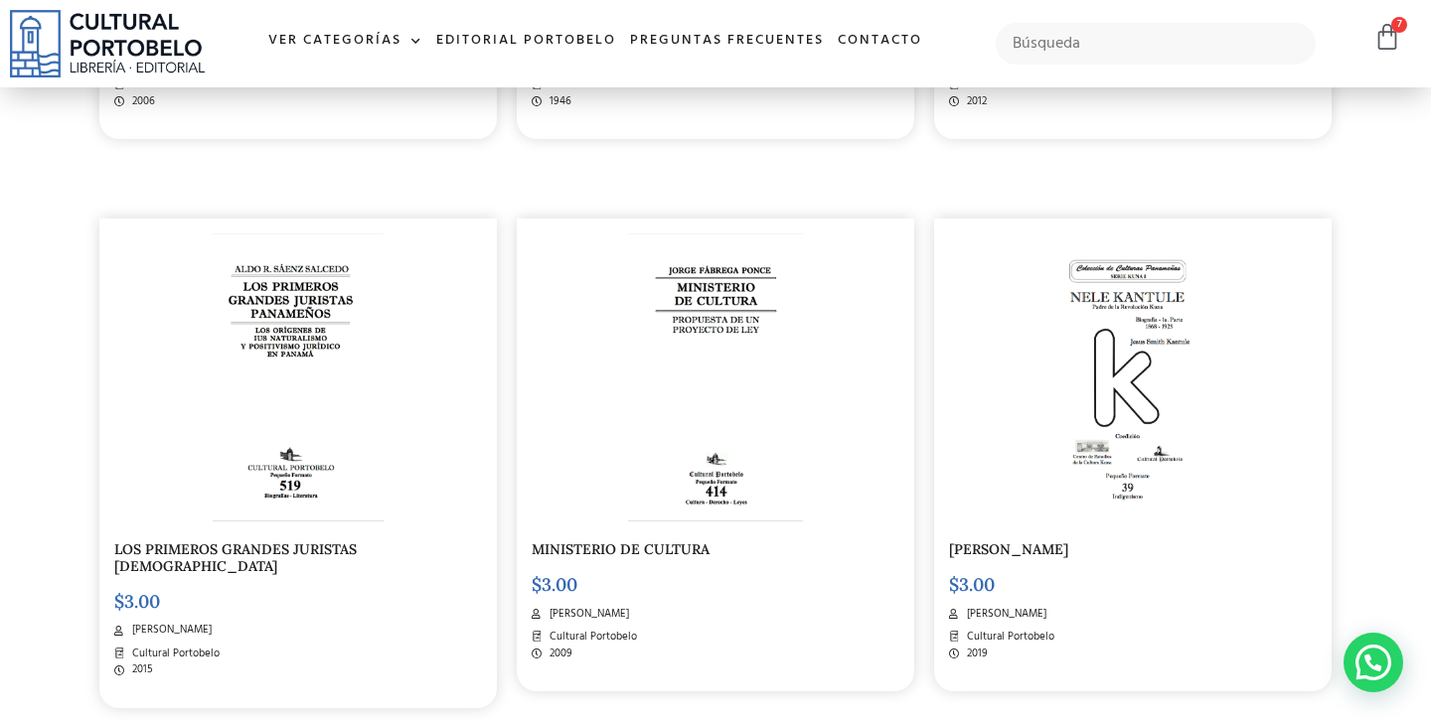
click at [354, 395] on img at bounding box center [298, 378] width 171 height 288
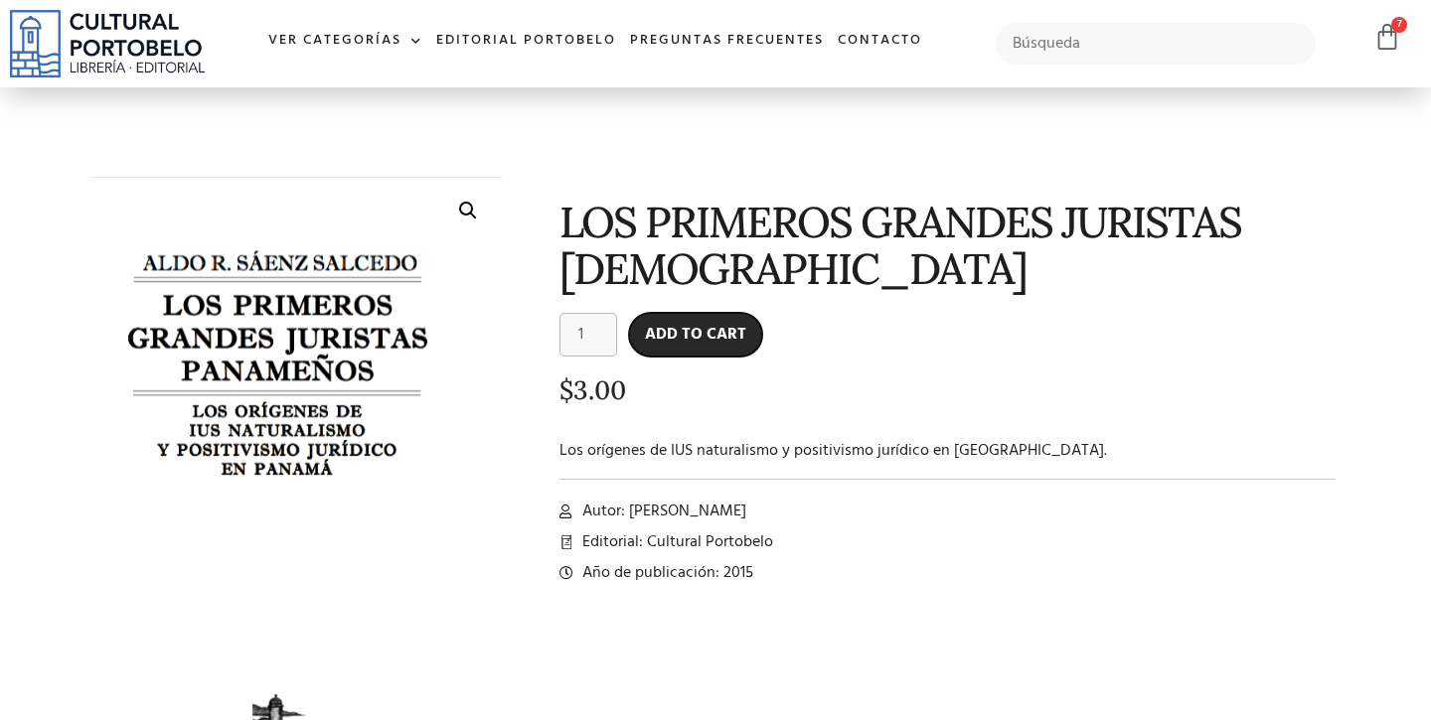
click at [683, 331] on button "Add to cart" at bounding box center [695, 335] width 133 height 44
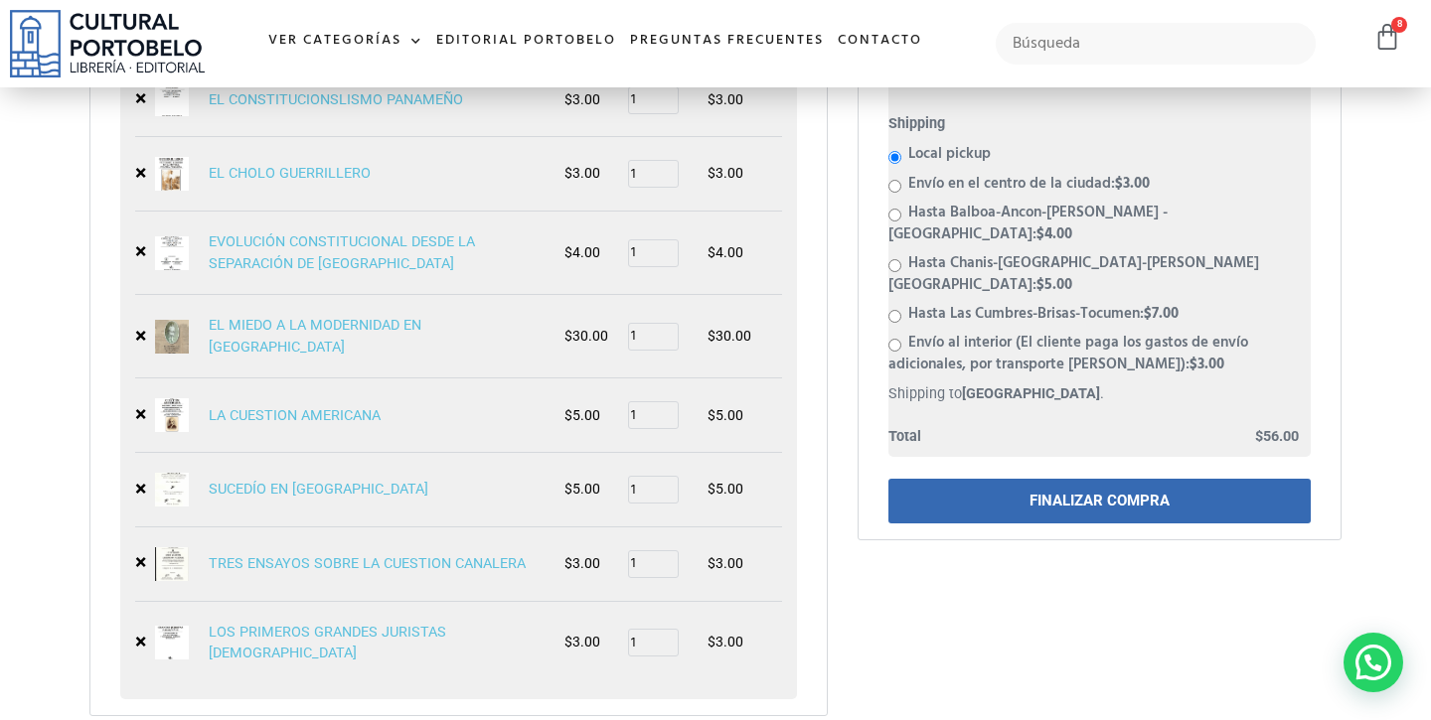
scroll to position [457, 0]
